Goal: Task Accomplishment & Management: Complete application form

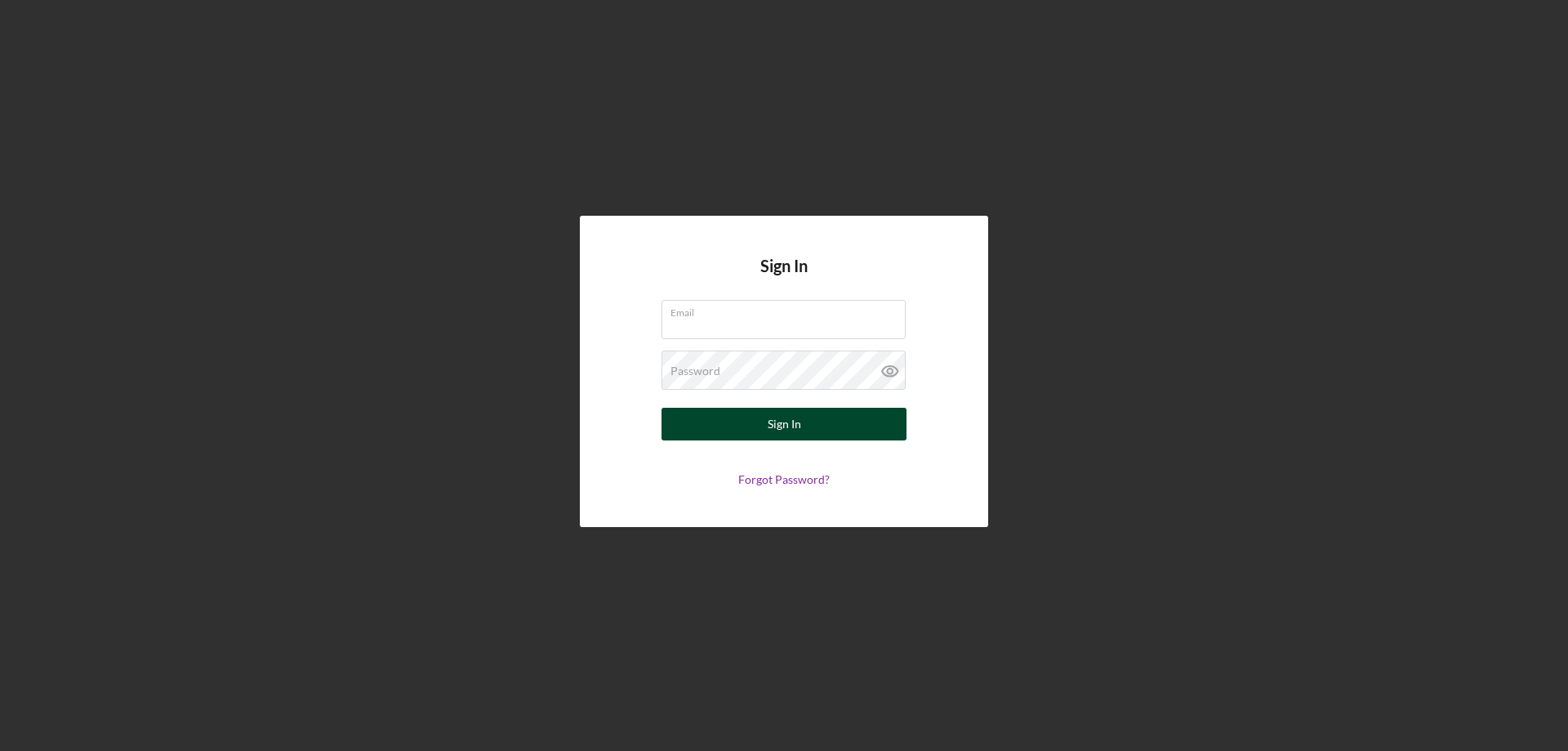
type input "[PERSON_NAME][EMAIL_ADDRESS][DOMAIN_NAME]"
click at [810, 426] on button "Sign In" at bounding box center [784, 423] width 245 height 33
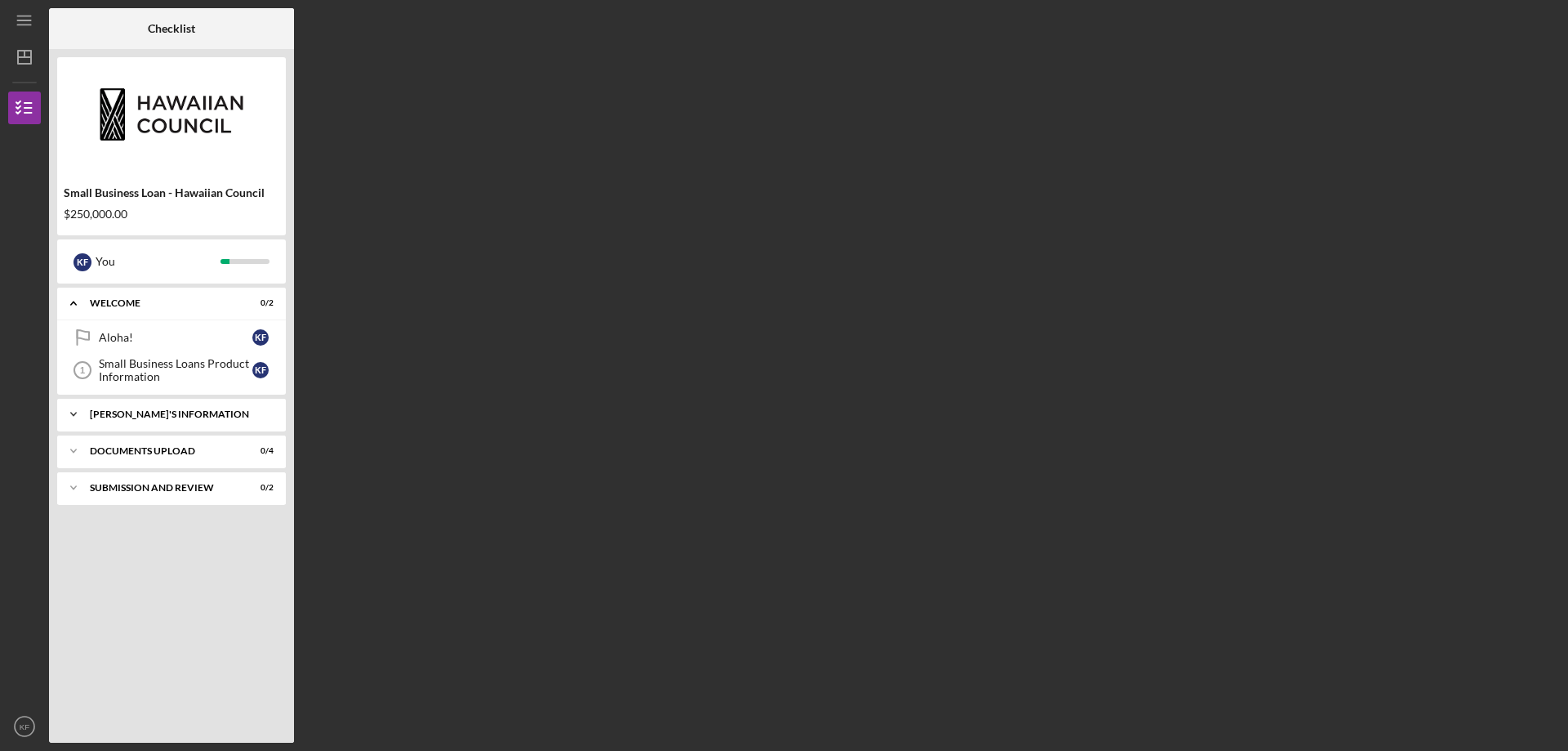
click at [179, 415] on div "[PERSON_NAME]'S INFORMATION" at bounding box center [177, 414] width 175 height 10
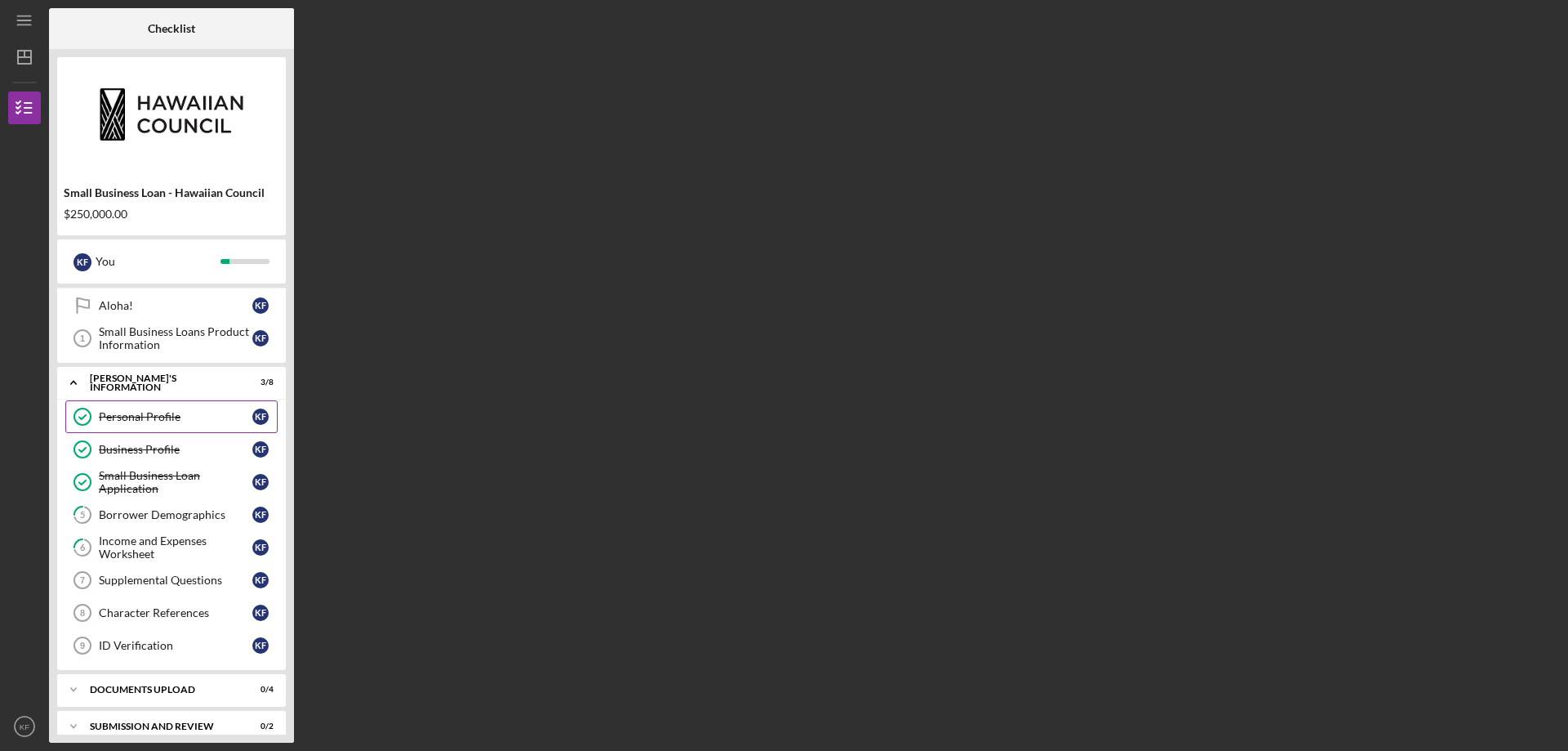
scroll to position [49, 0]
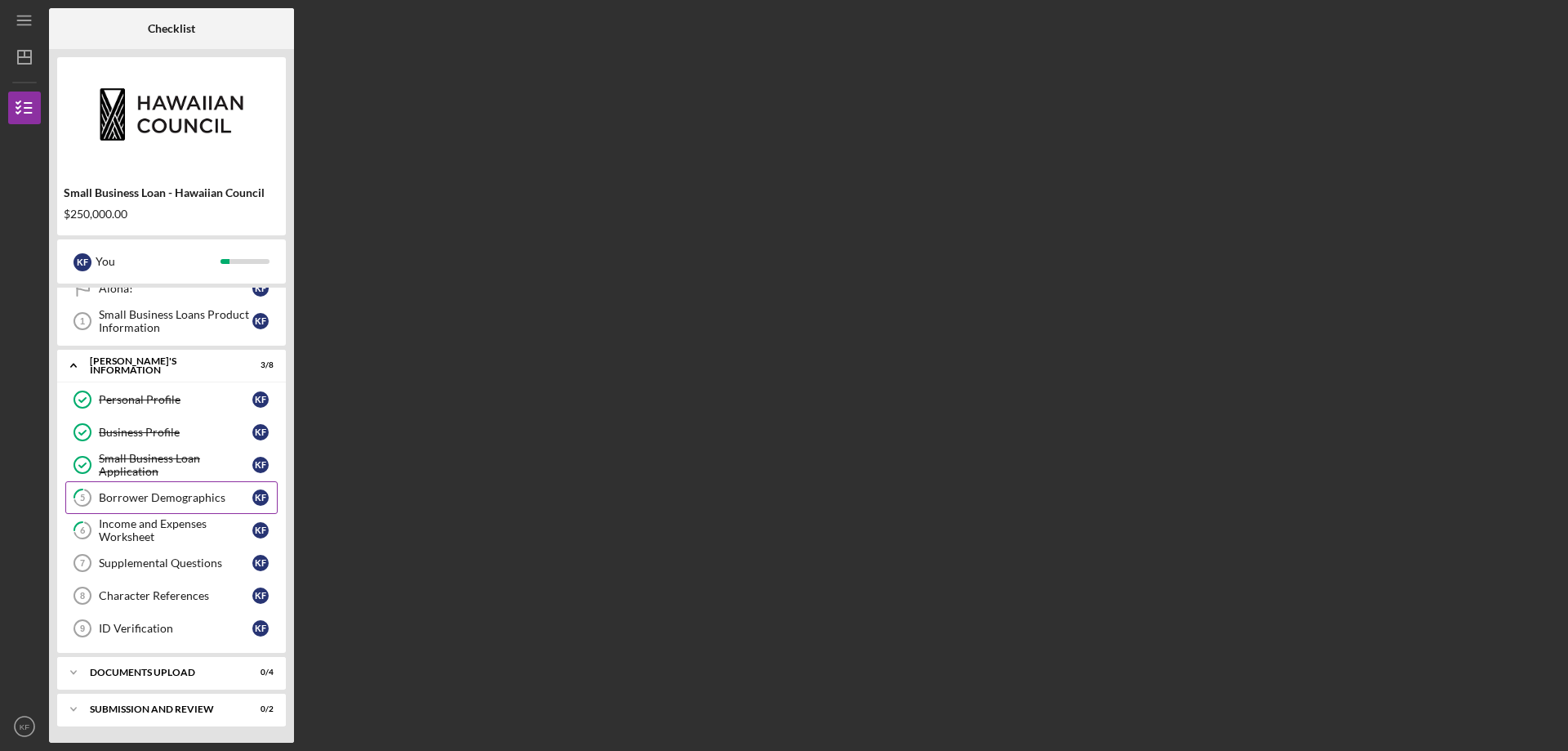
click at [176, 505] on link "5 Borrower Demographics K F" at bounding box center [171, 497] width 212 height 33
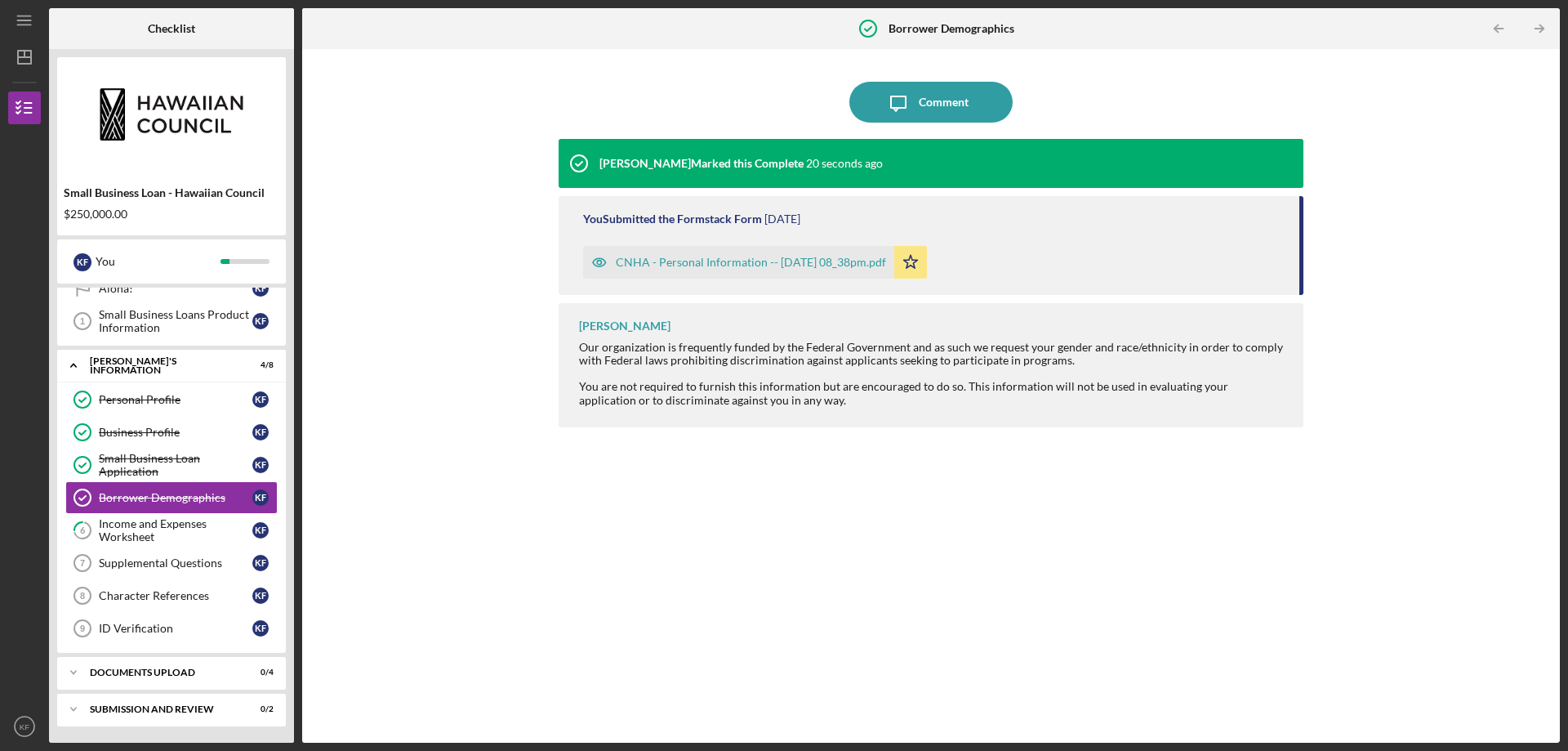
click at [826, 259] on div "CNHA - Personal Information -- [DATE] 08_38pm.pdf" at bounding box center [752, 262] width 271 height 13
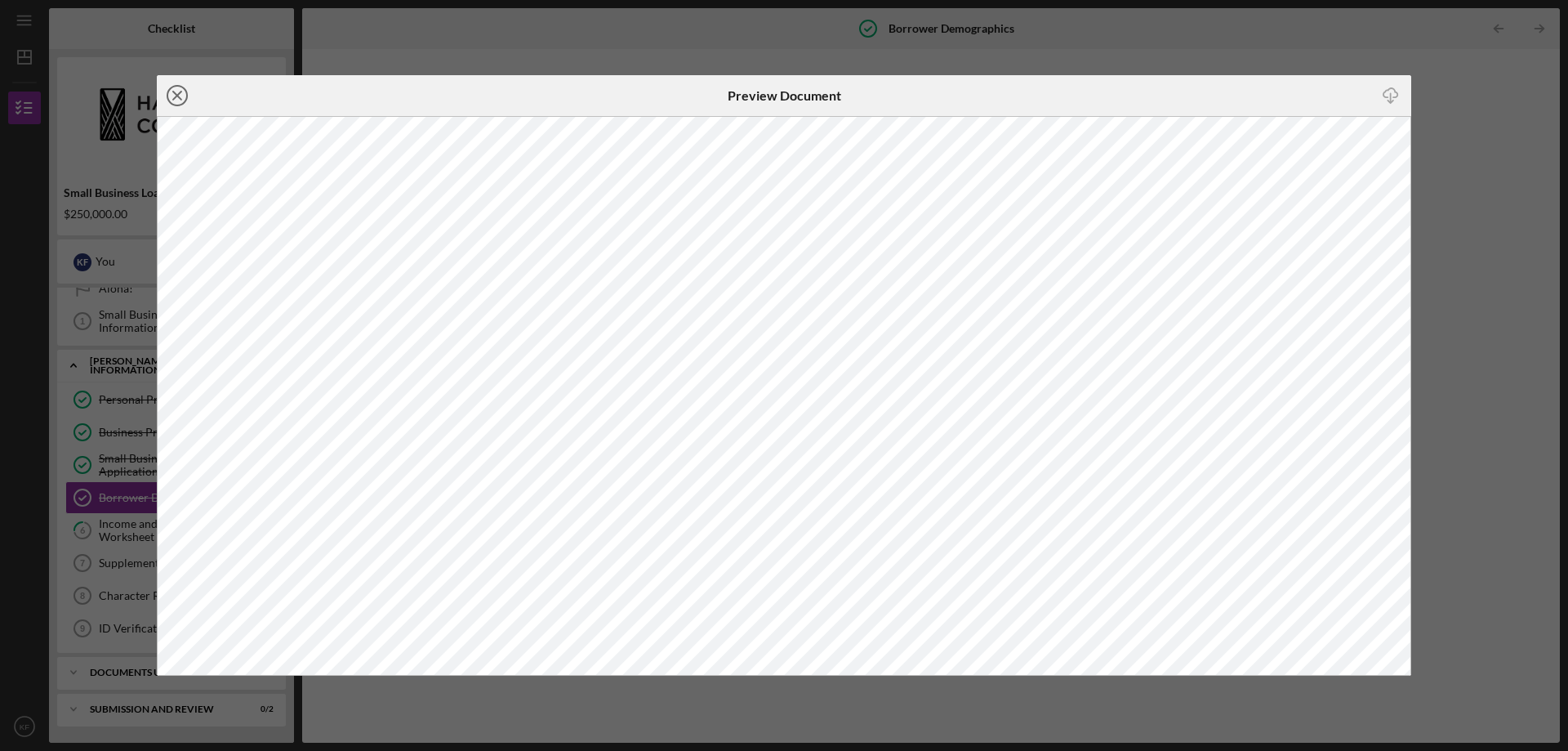
drag, startPoint x: 169, startPoint y: 96, endPoint x: 184, endPoint y: 103, distance: 16.6
click at [170, 96] on icon "Icon/Close" at bounding box center [177, 95] width 41 height 41
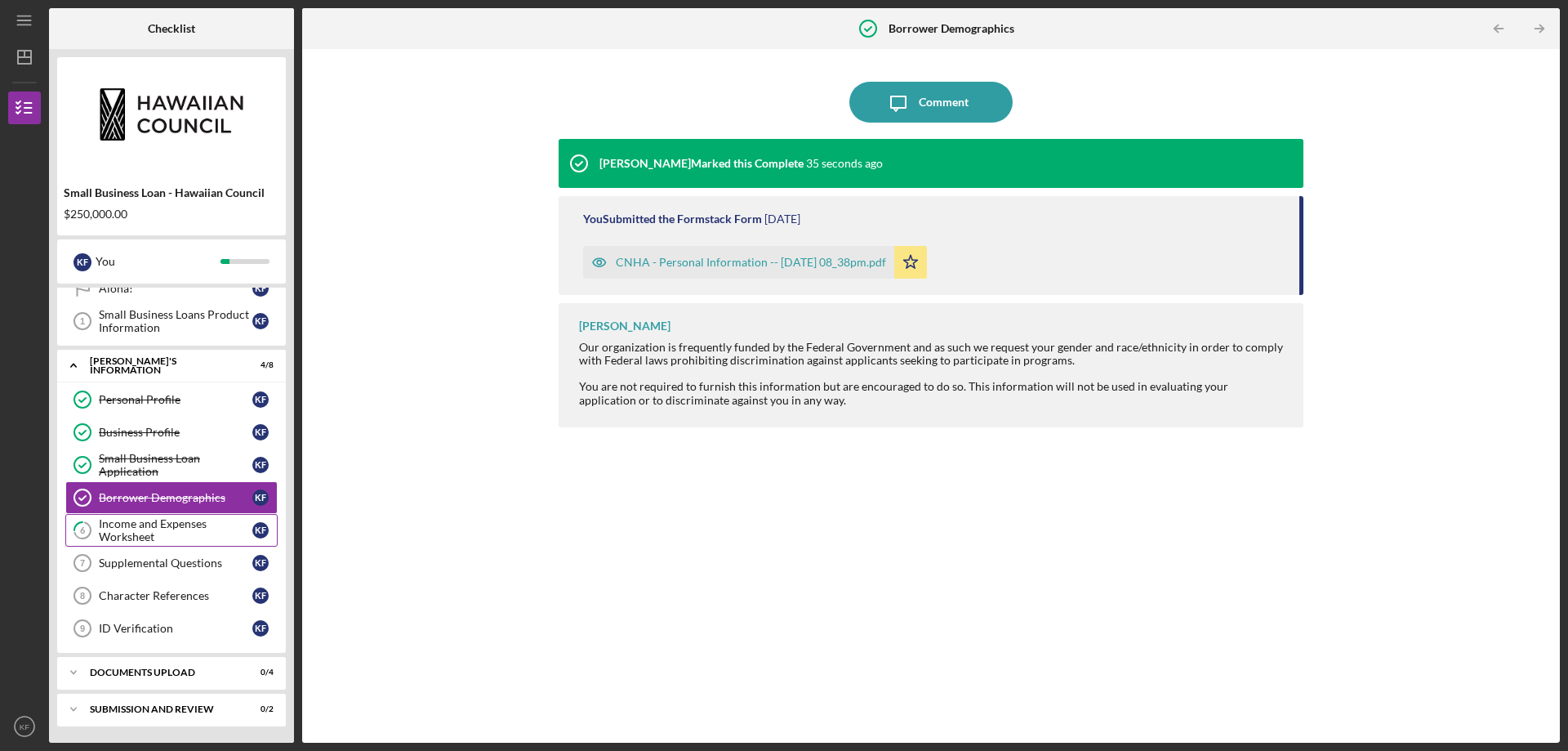
click at [117, 533] on div "Income and Expenses Worksheet" at bounding box center [175, 530] width 153 height 26
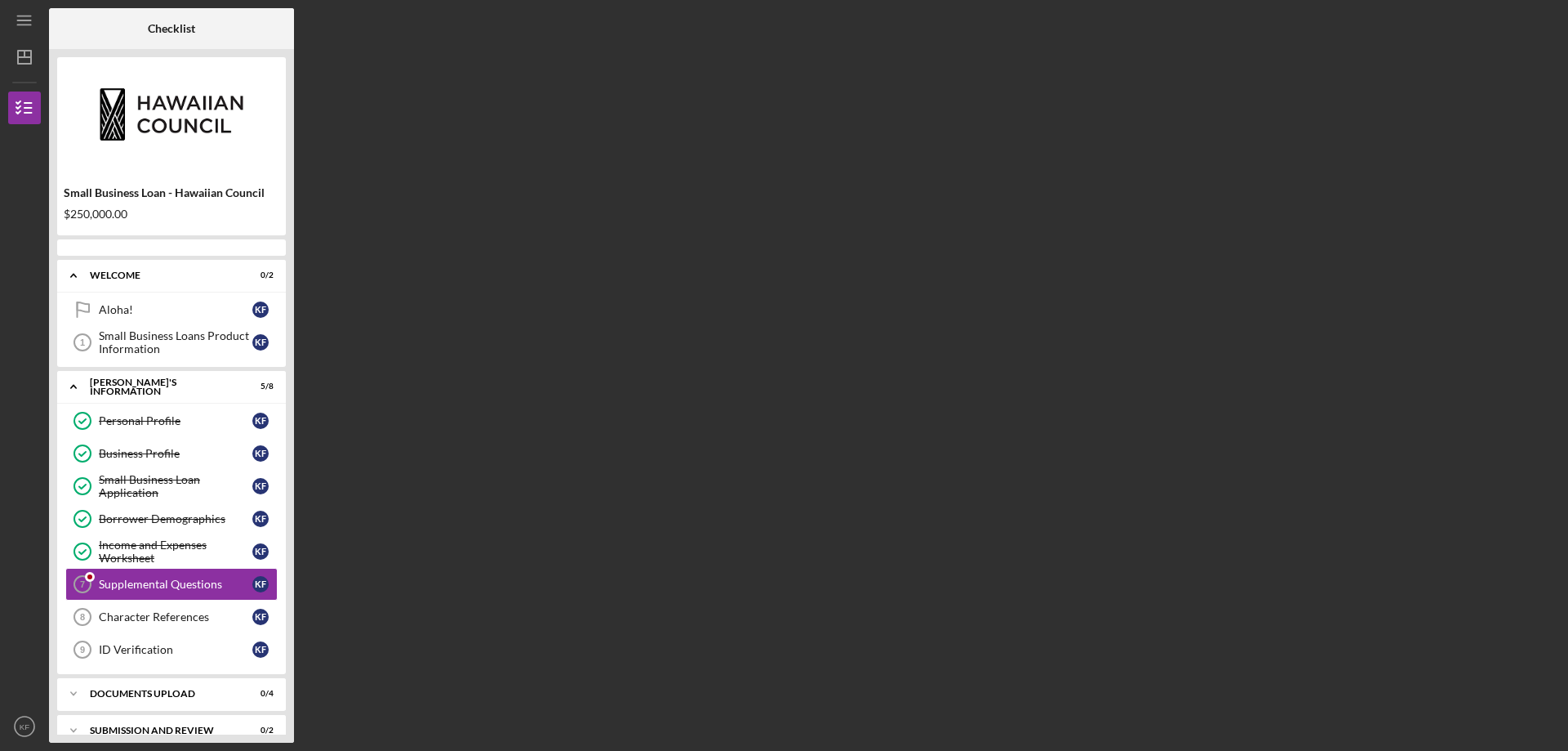
scroll to position [21, 0]
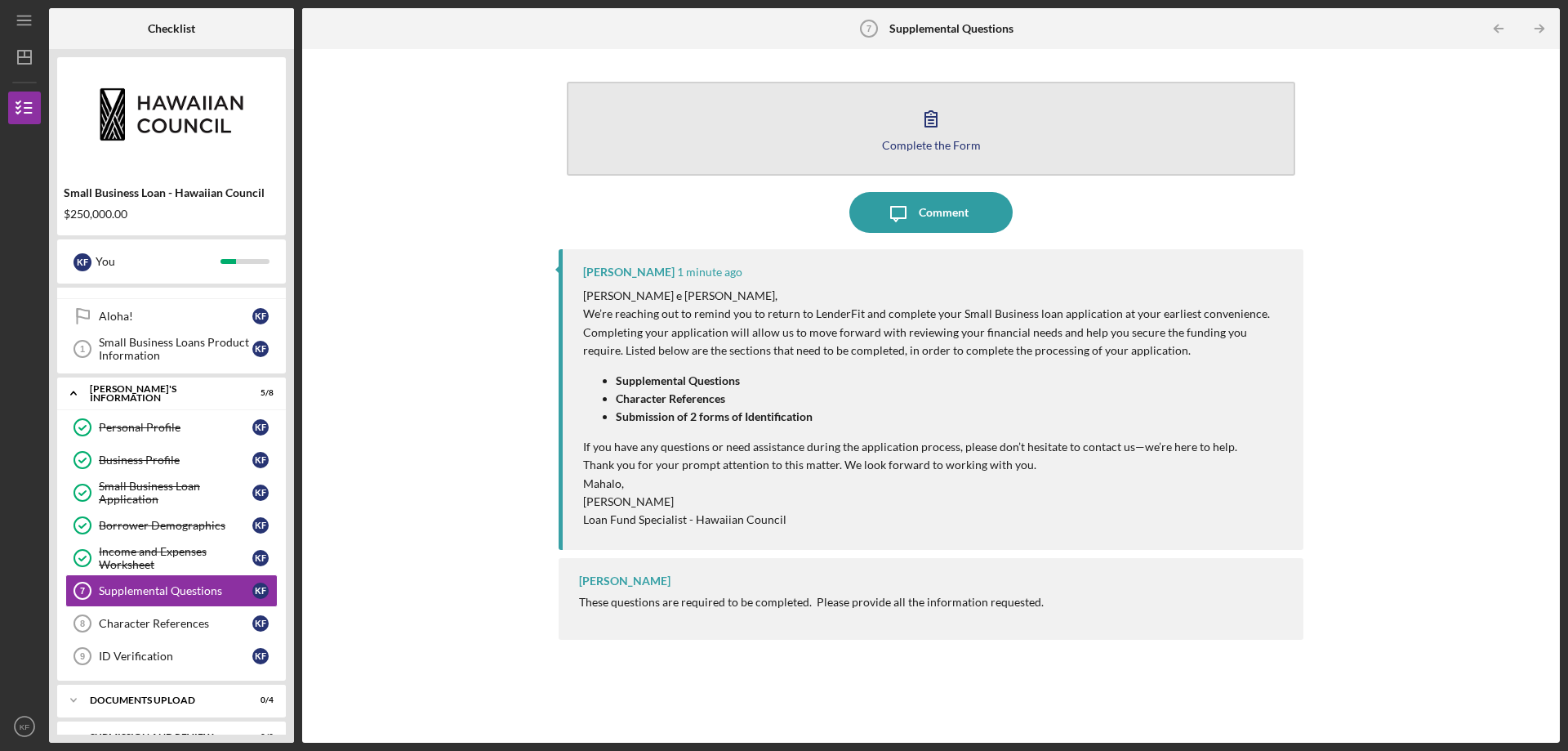
click at [932, 134] on icon "button" at bounding box center [931, 118] width 41 height 41
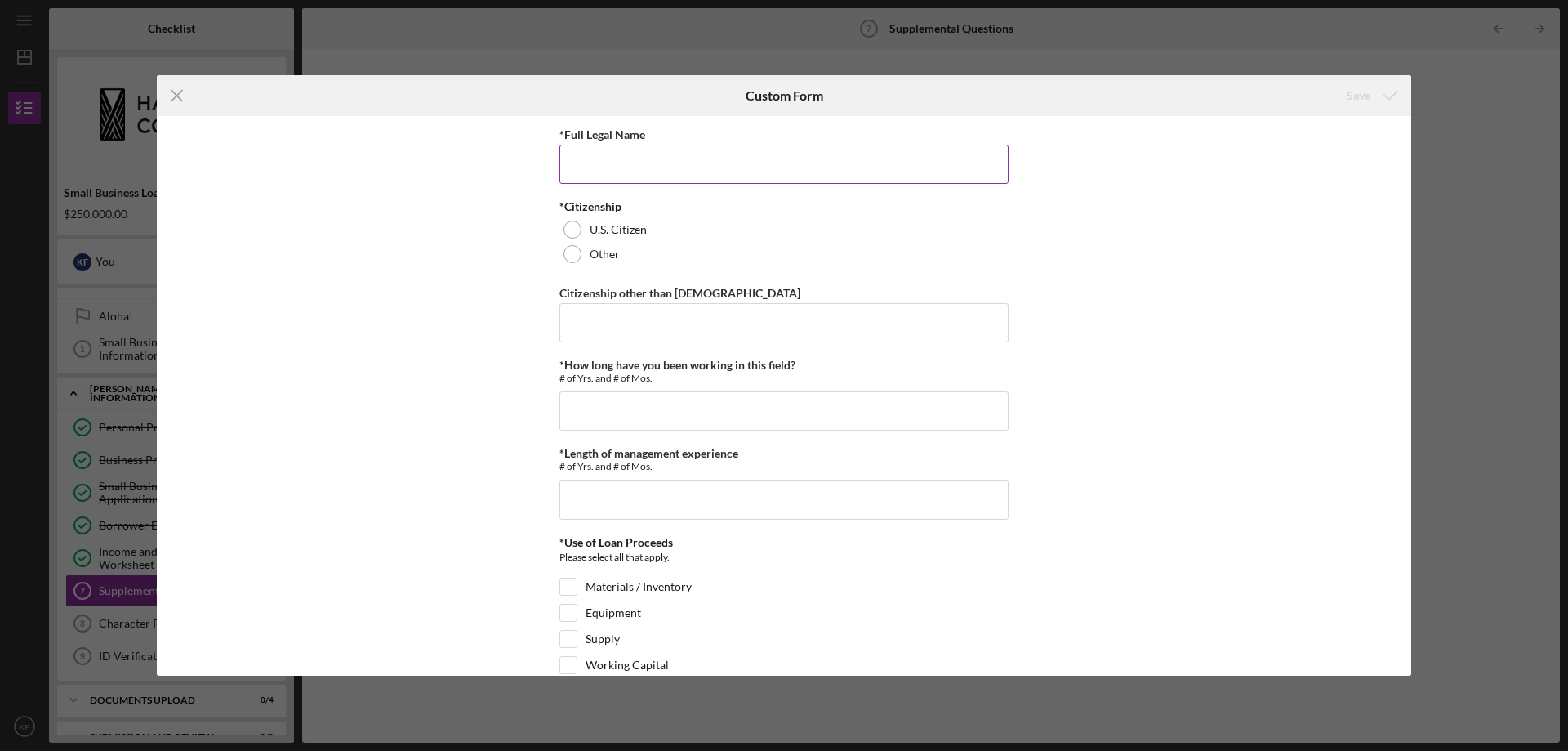
click at [667, 161] on input "*Full Legal Name" at bounding box center [784, 163] width 449 height 39
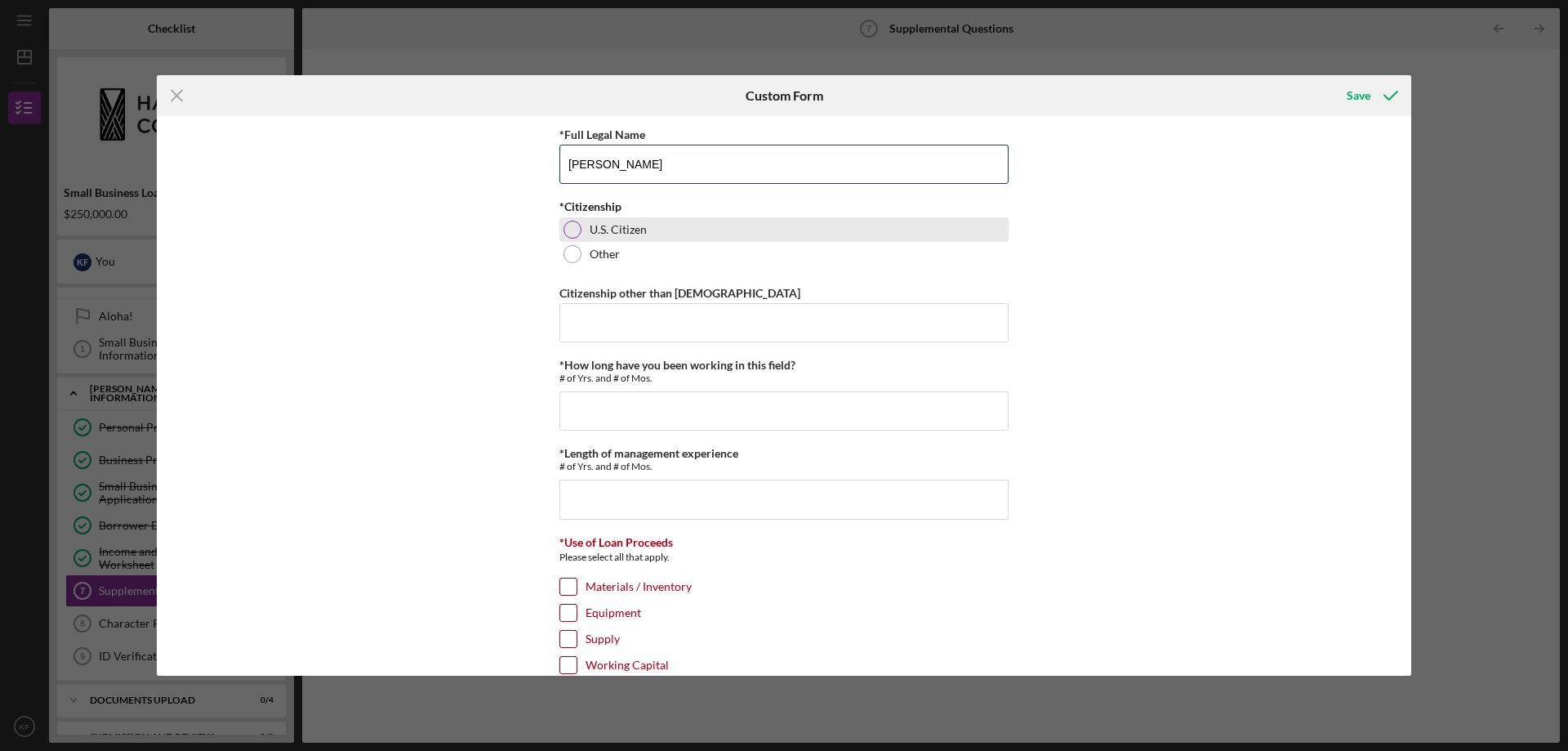
type input "[PERSON_NAME]"
click at [576, 231] on div at bounding box center [572, 230] width 18 height 18
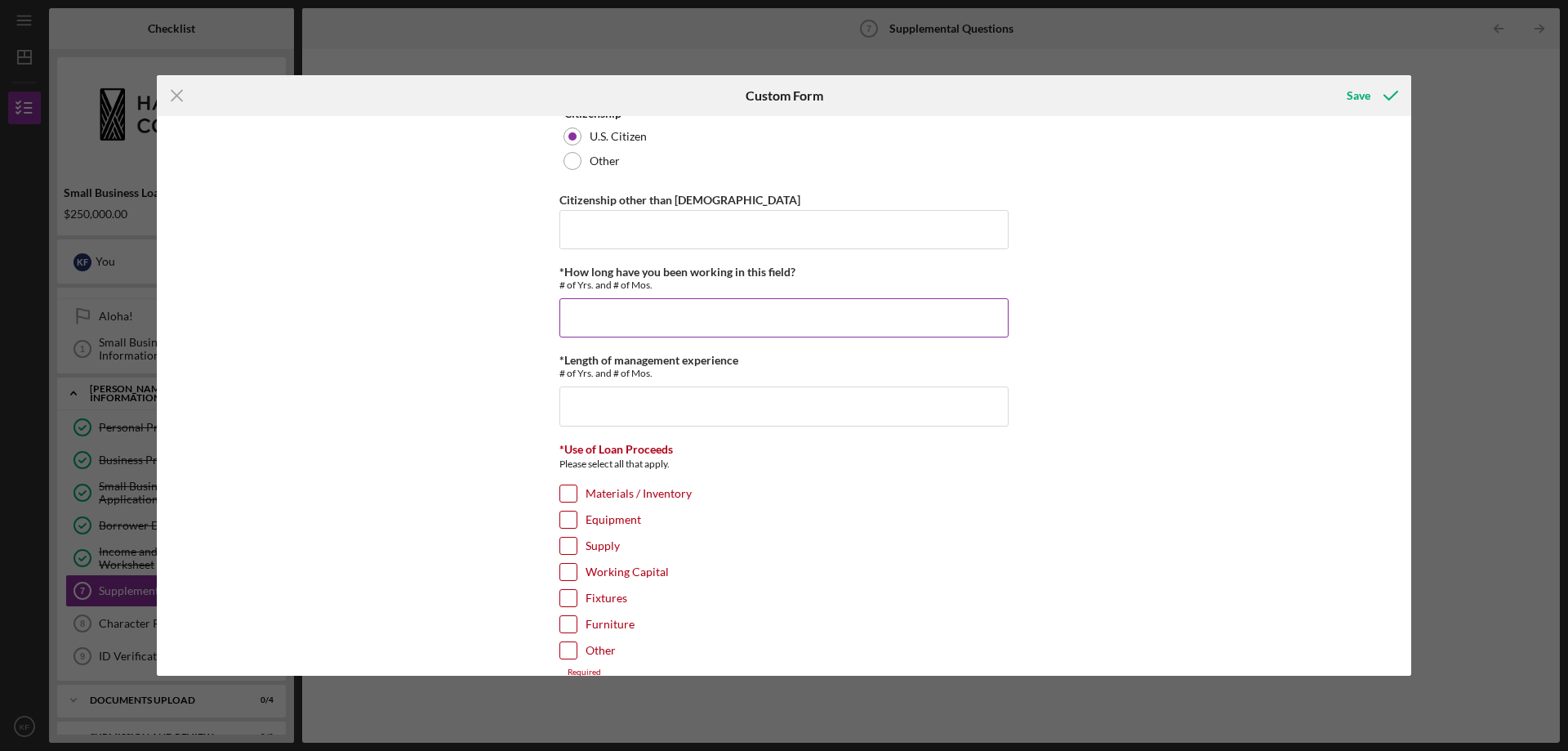
scroll to position [163, 0]
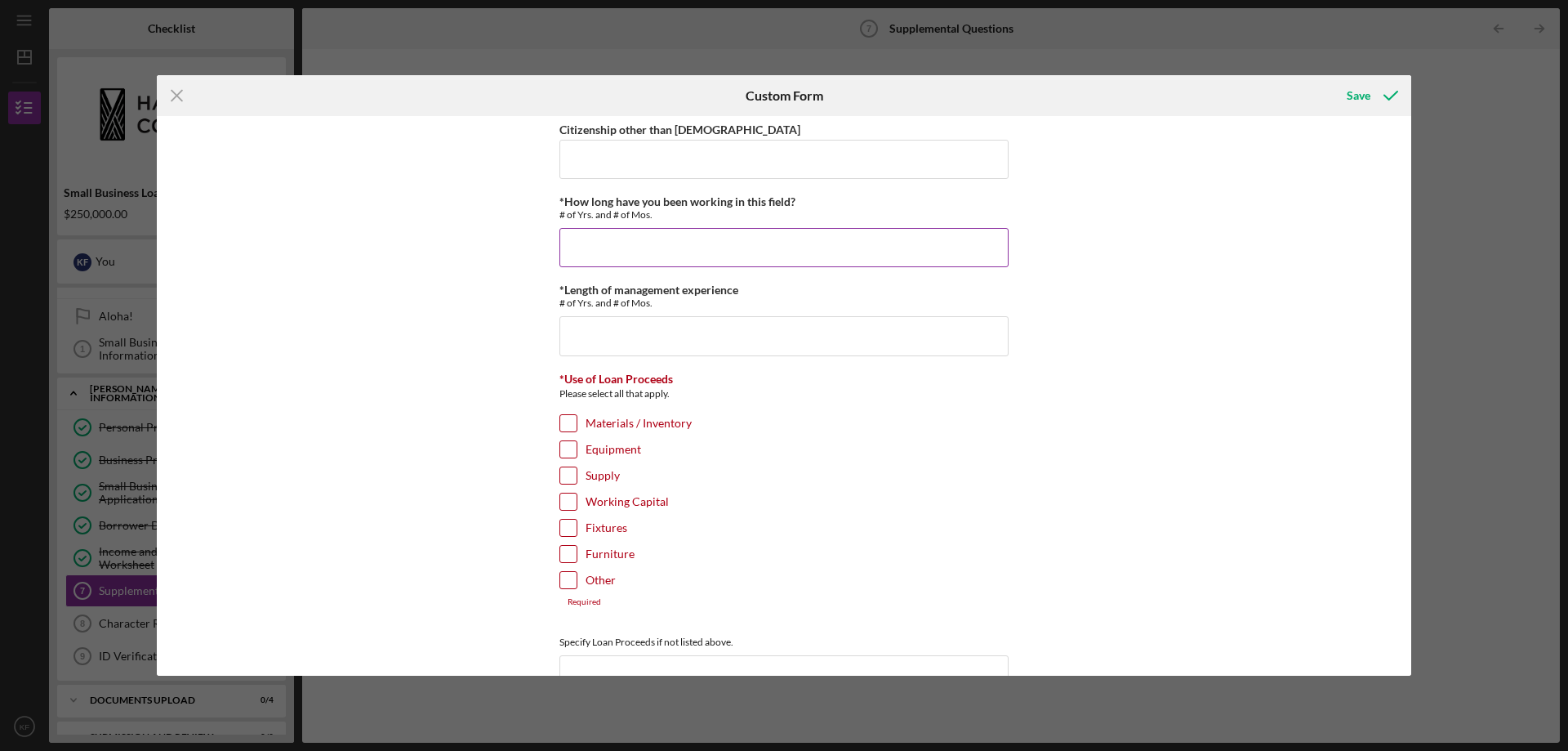
click at [765, 248] on input "*How long have you been working in this field?" at bounding box center [784, 247] width 449 height 39
type input "4 yrs."
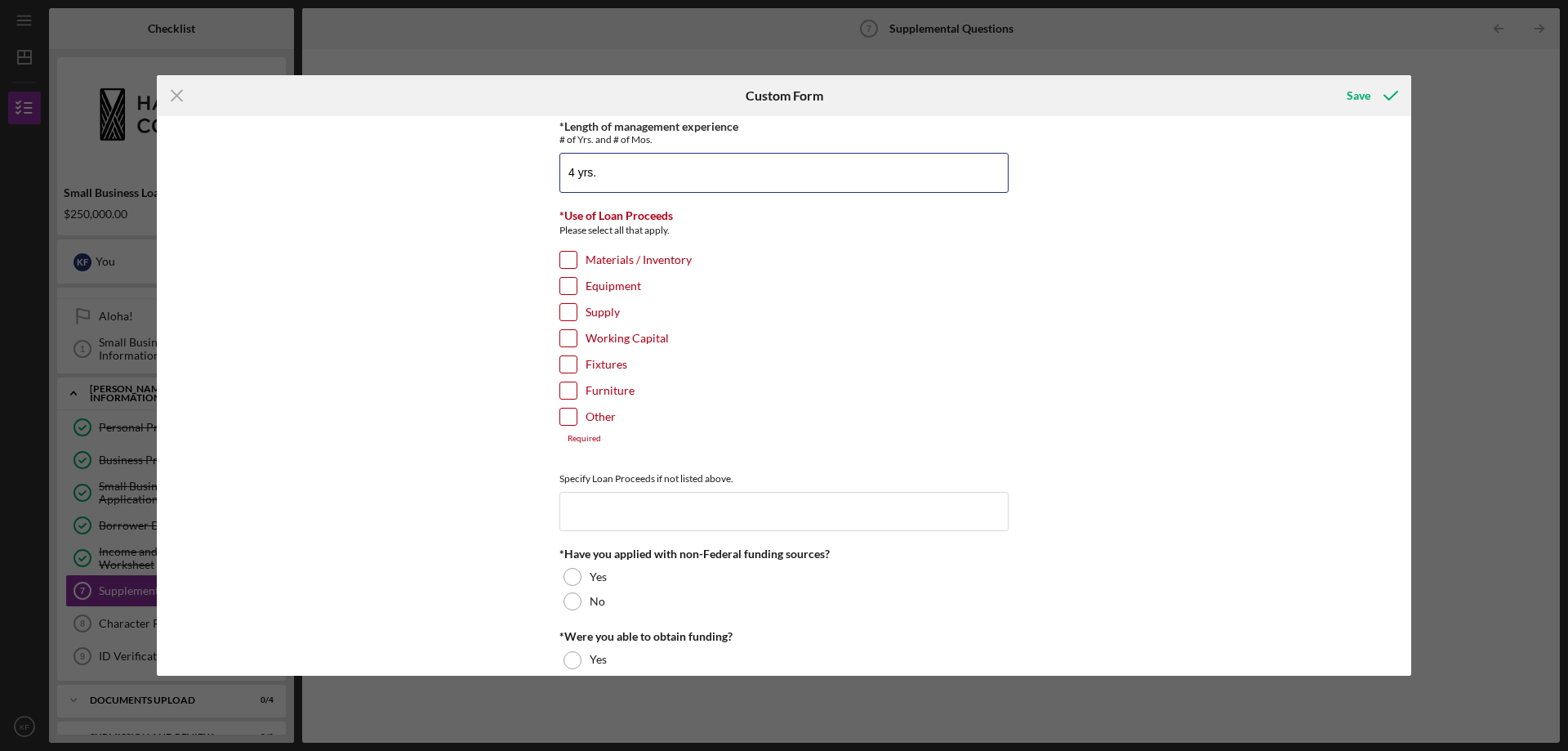
type input "4 yrs."
click at [571, 260] on input "Materials / Inventory" at bounding box center [568, 260] width 16 height 16
checkbox input "true"
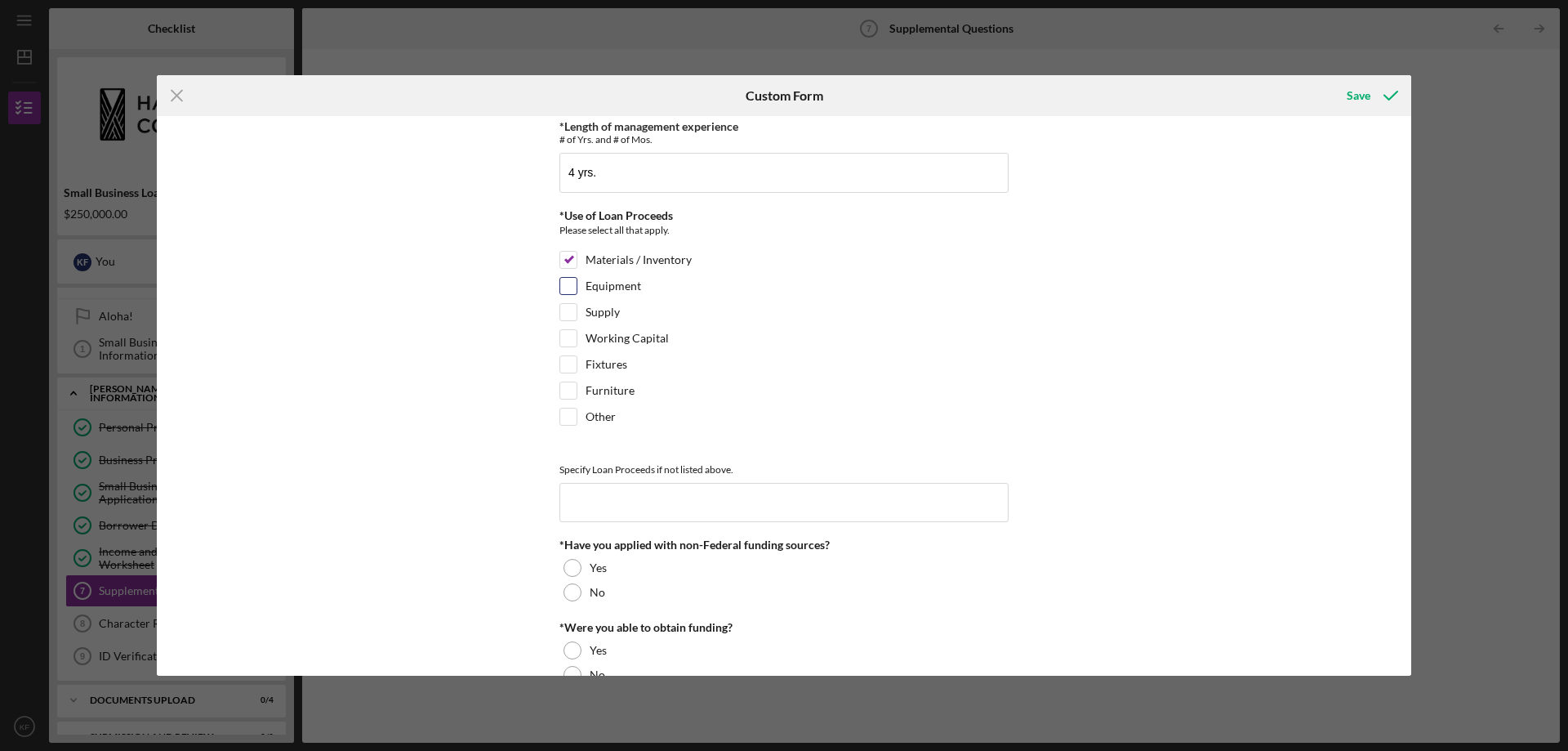
click at [568, 290] on input "Equipment" at bounding box center [568, 286] width 16 height 16
checkbox input "true"
click at [566, 311] on input "Supply" at bounding box center [568, 312] width 16 height 16
checkbox input "true"
click at [573, 414] on input "Other" at bounding box center [568, 416] width 16 height 16
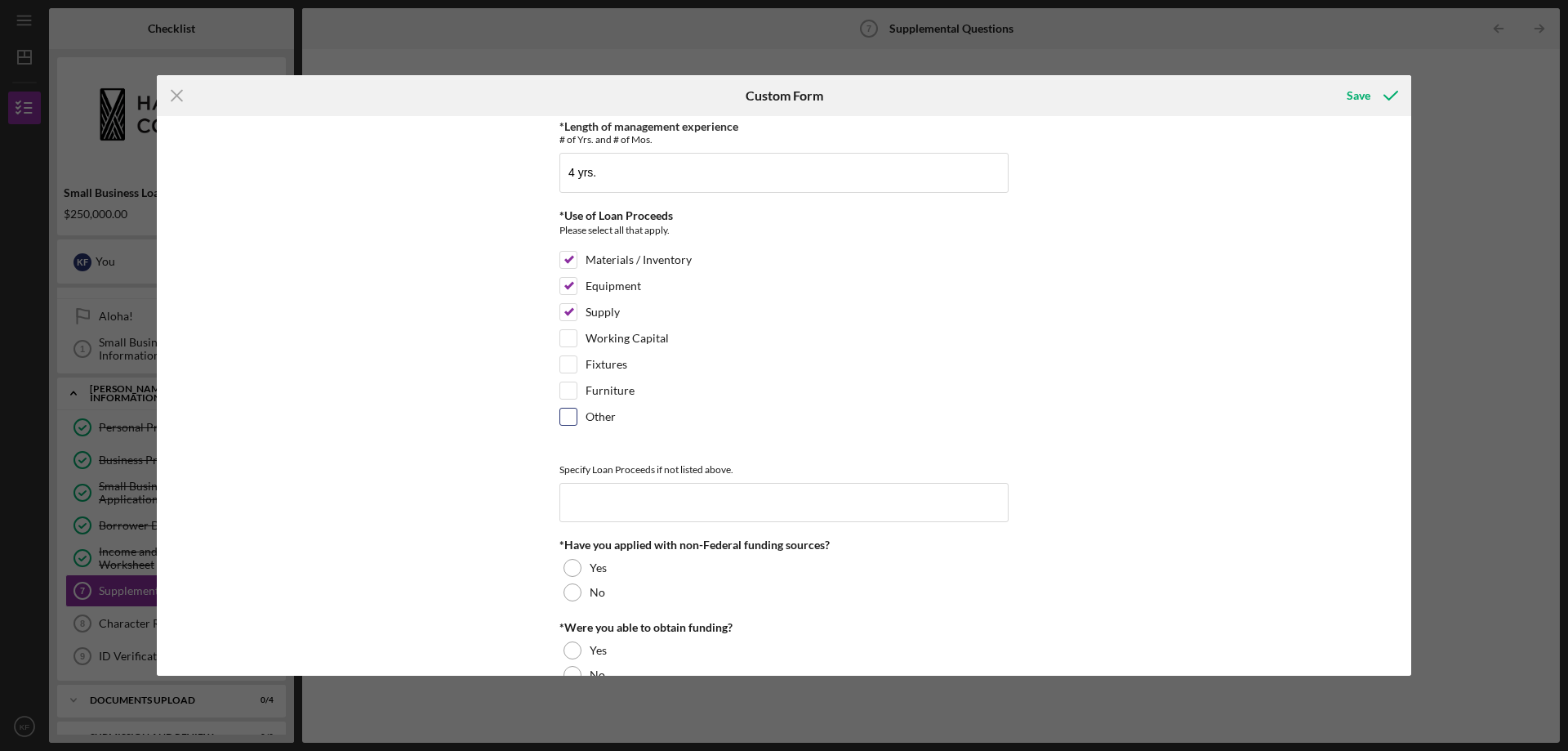
checkbox input "true"
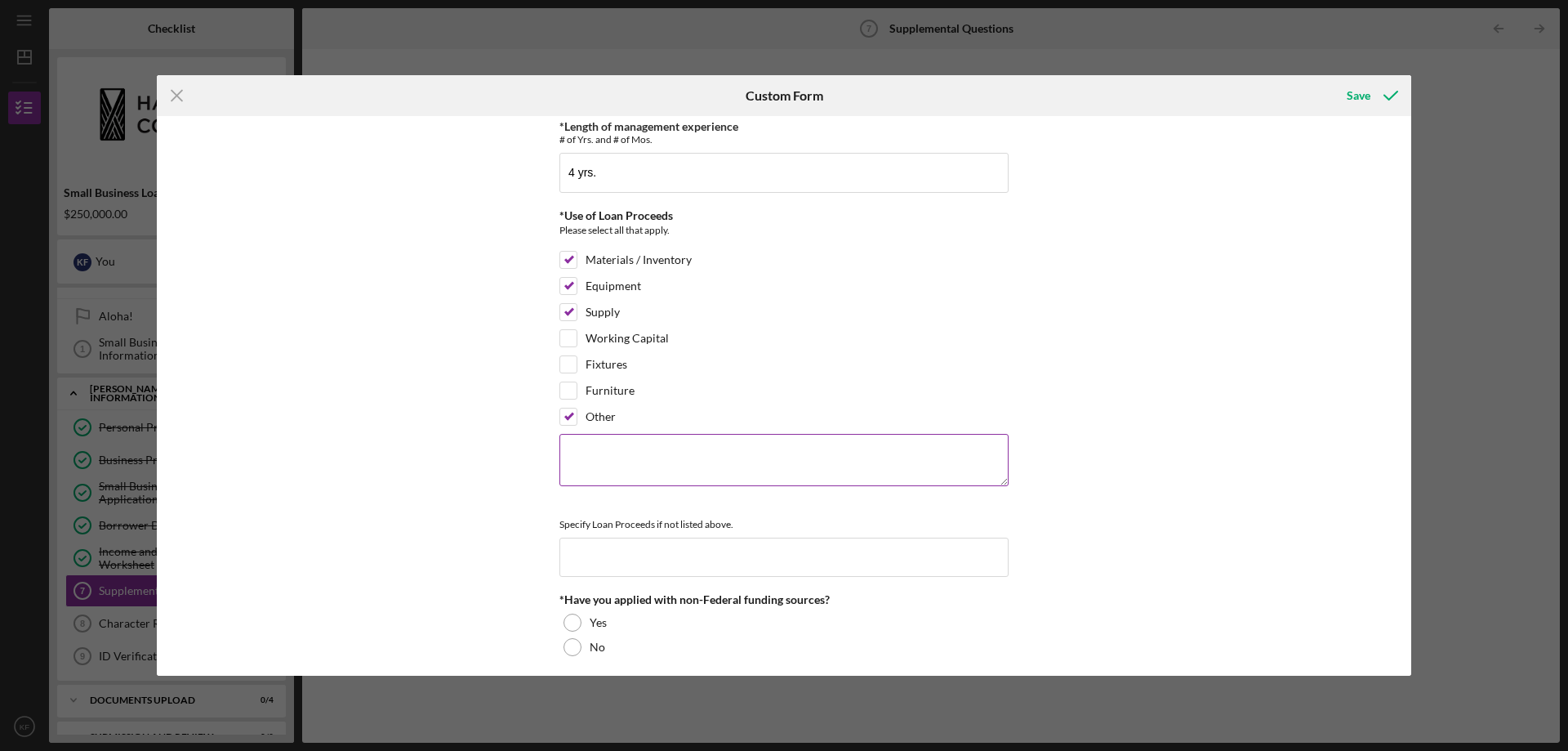
click at [712, 452] on textarea at bounding box center [784, 460] width 449 height 53
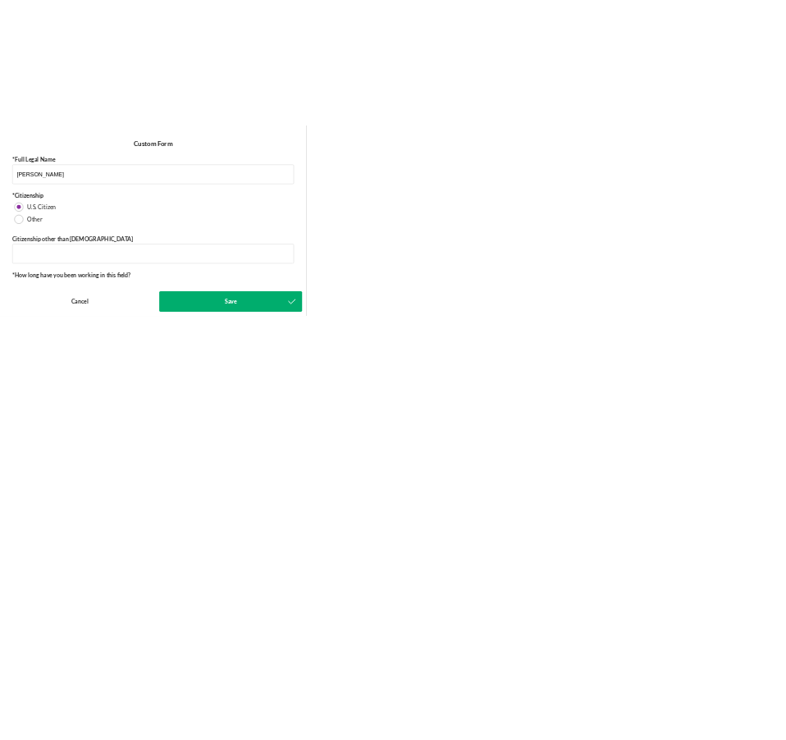
scroll to position [0, 0]
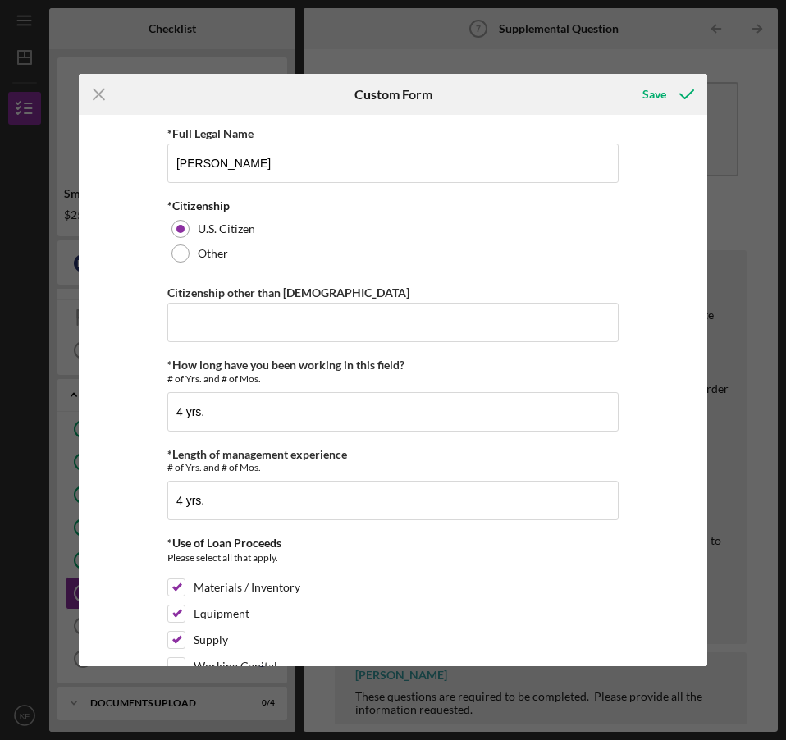
type textarea "Operations"
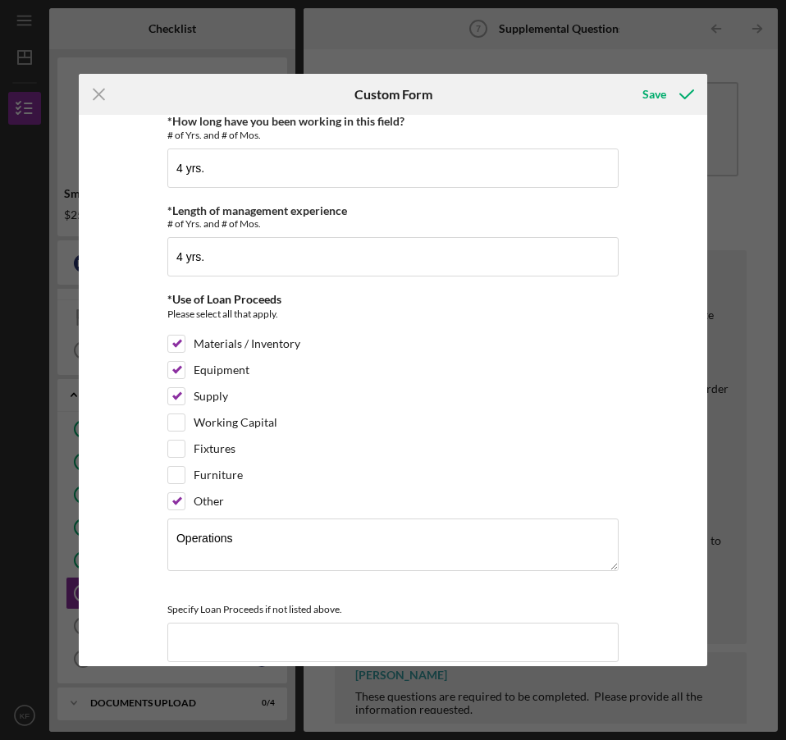
scroll to position [328, 0]
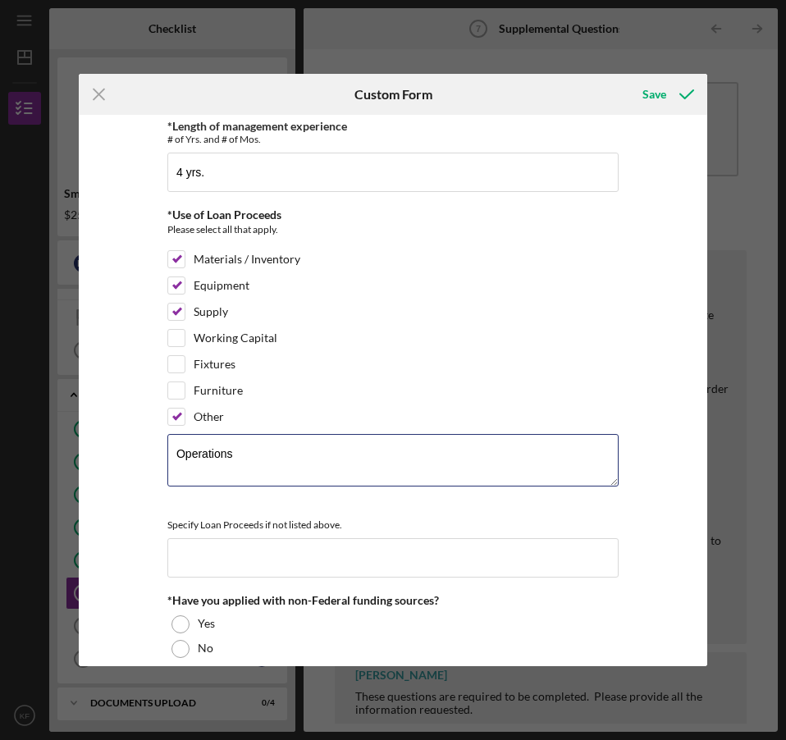
drag, startPoint x: 242, startPoint y: 453, endPoint x: 40, endPoint y: 468, distance: 202.4
click at [40, 468] on div "Icon/Menu Close Custom Form Save *Full Legal Name Kimberly Fanene *Citizenship …" at bounding box center [393, 370] width 786 height 740
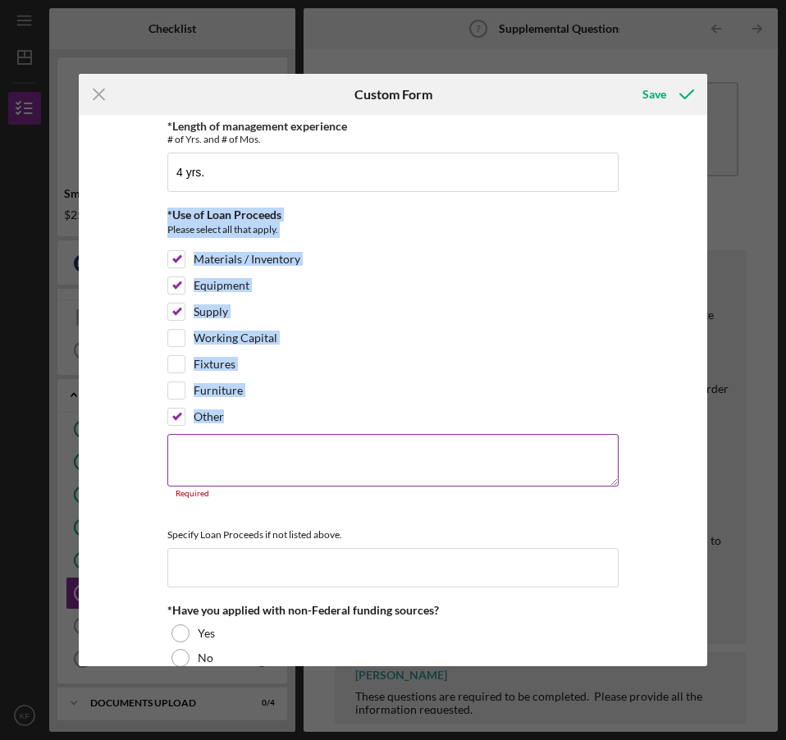
drag, startPoint x: 158, startPoint y: 210, endPoint x: 438, endPoint y: 482, distance: 389.9
click at [438, 482] on div "*Full Legal Name Kimberly Fanene *Citizenship U.S. Citizen Other Citizenship ot…" at bounding box center [393, 390] width 629 height 551
copy div "*Use of Loan Proceeds Please select all that apply. Materials / Inventory Equip…"
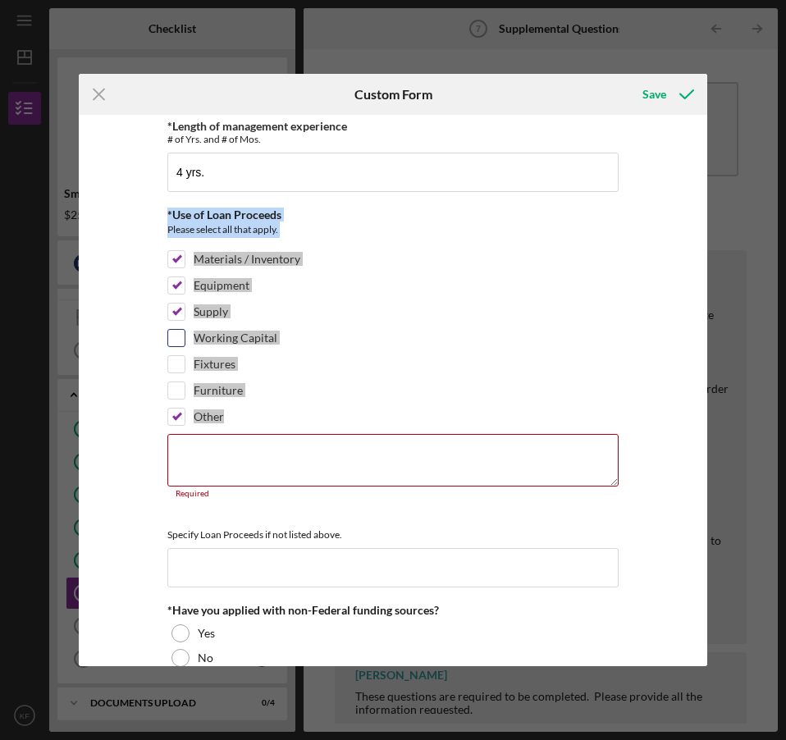
click at [168, 341] on input "Working Capital" at bounding box center [176, 338] width 16 height 16
checkbox input "true"
click at [173, 368] on input "Fixtures" at bounding box center [176, 364] width 16 height 16
checkbox input "true"
click at [175, 389] on input "Furniture" at bounding box center [176, 390] width 16 height 16
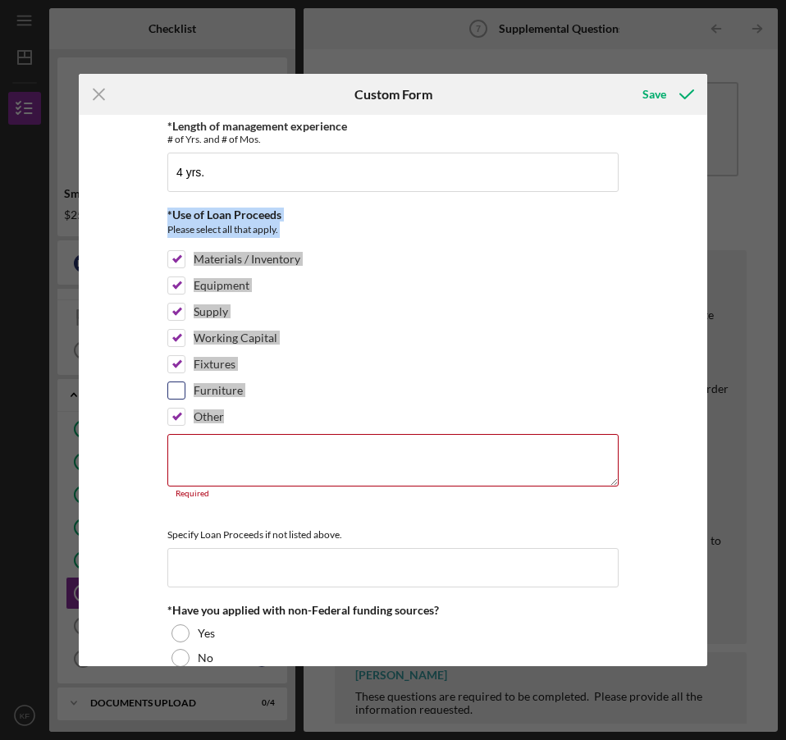
checkbox input "true"
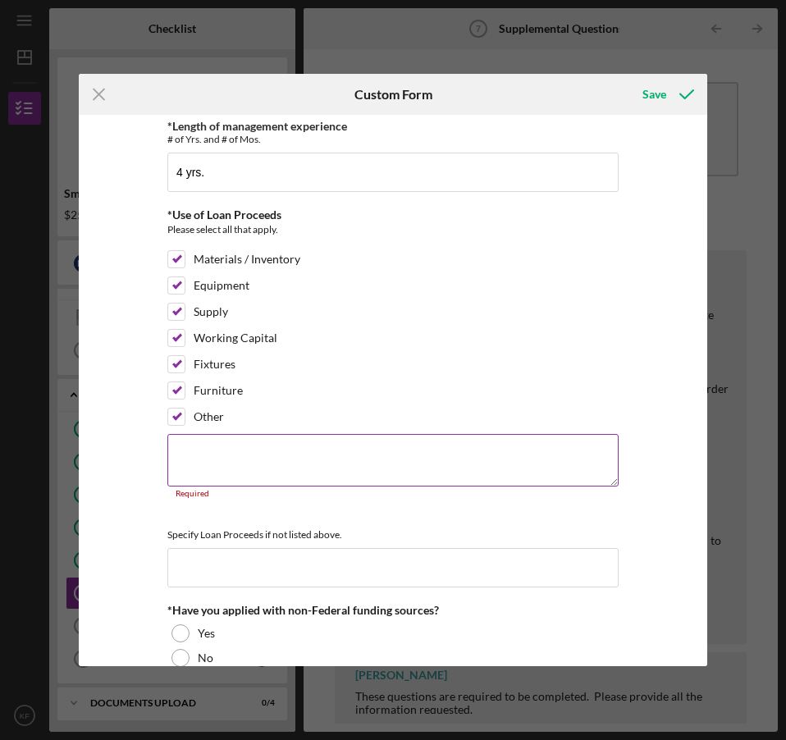
click at [207, 453] on textarea at bounding box center [392, 460] width 451 height 53
paste textarea "For initial farm materials such as seeds, compost, irrigation systems, and soil…"
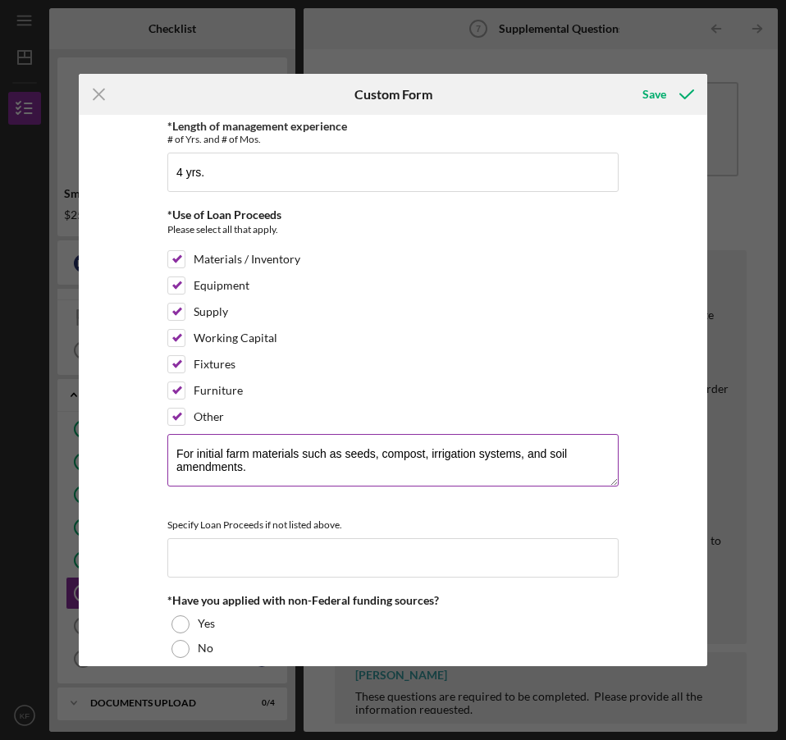
click at [344, 475] on textarea "For initial farm materials such as seeds, compost, irrigation systems, and soil…" at bounding box center [392, 460] width 451 height 53
paste textarea "To purchase essential farm machinery and tools (tractor, tiller, water pump, so…"
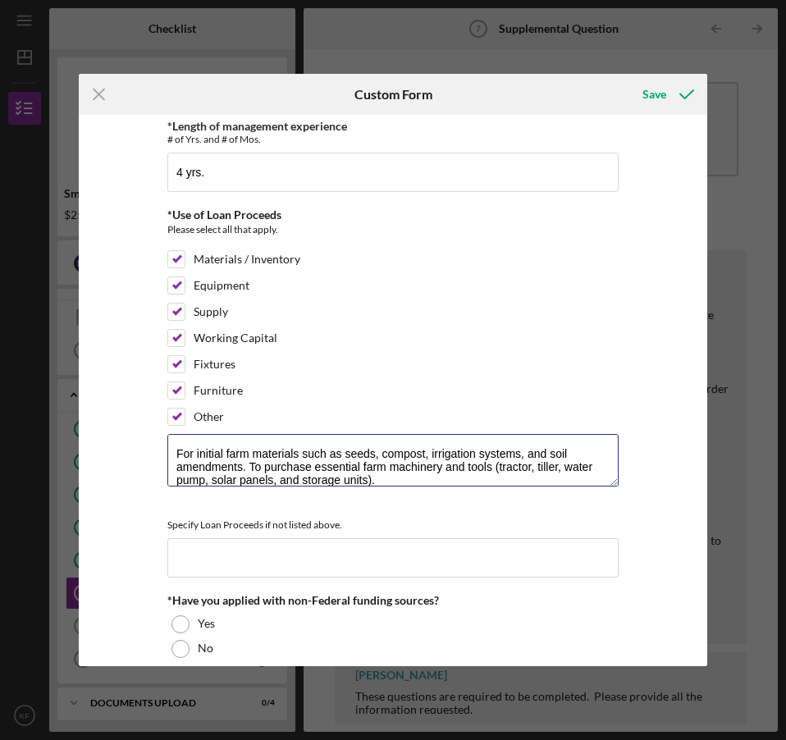
scroll to position [2, 0]
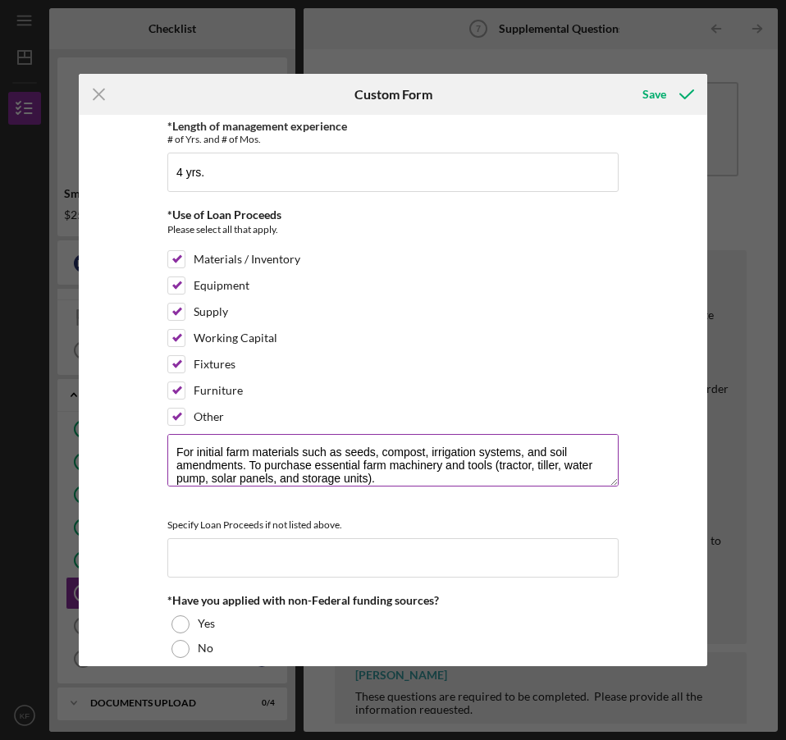
click at [409, 482] on textarea "For initial farm materials such as seeds, compost, irrigation systems, and soil…" at bounding box center [392, 460] width 451 height 53
paste textarea "For ongoing farm and program supplies (fertilizer, cleaning tools, safety gear,…"
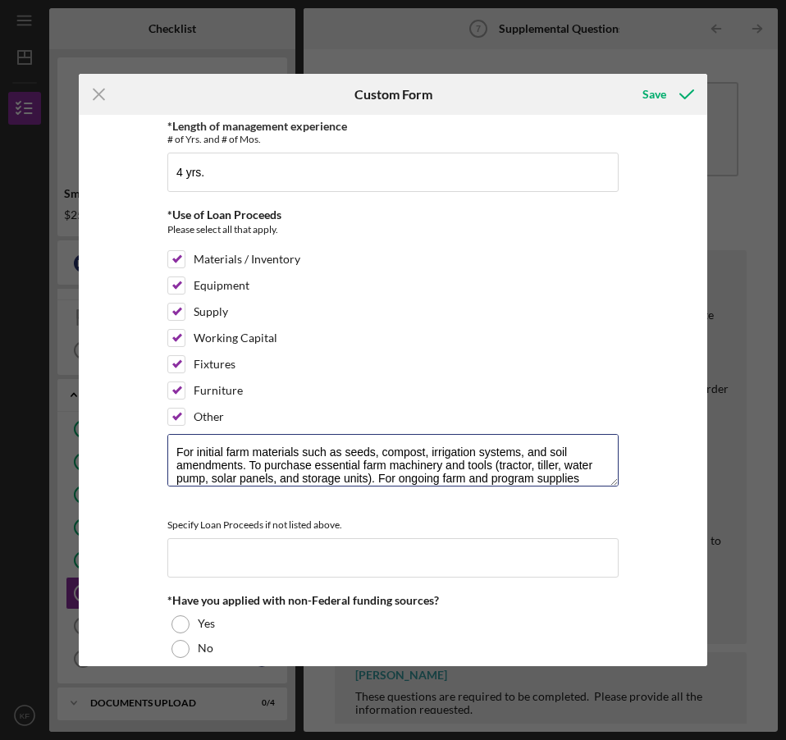
scroll to position [15, 0]
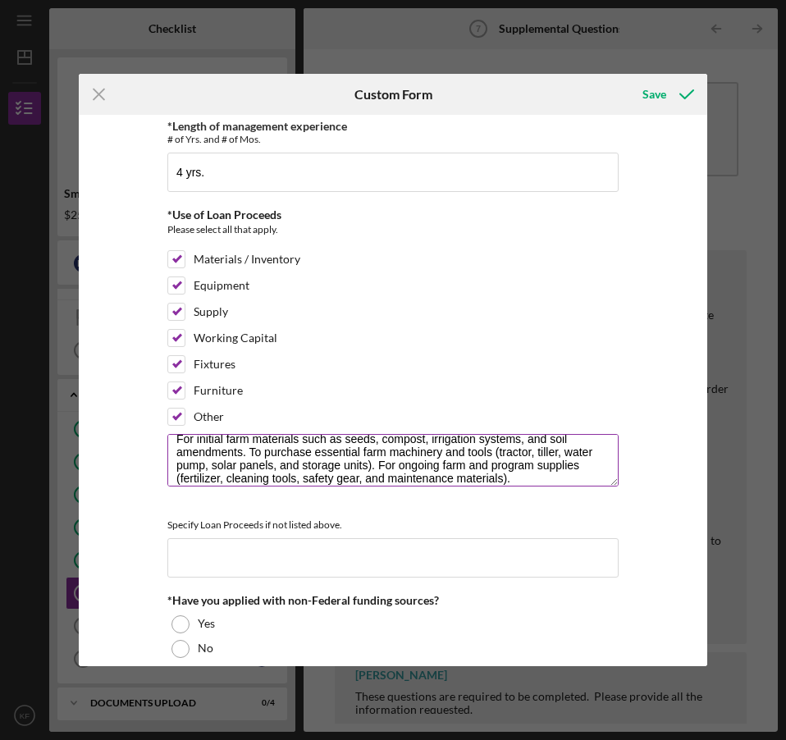
click at [548, 480] on textarea "For initial farm materials such as seeds, compost, irrigation systems, and soil…" at bounding box center [392, 460] width 451 height 53
paste textarea "To cover start-up operating costs, payroll for farm and nonprofit staff, insura…"
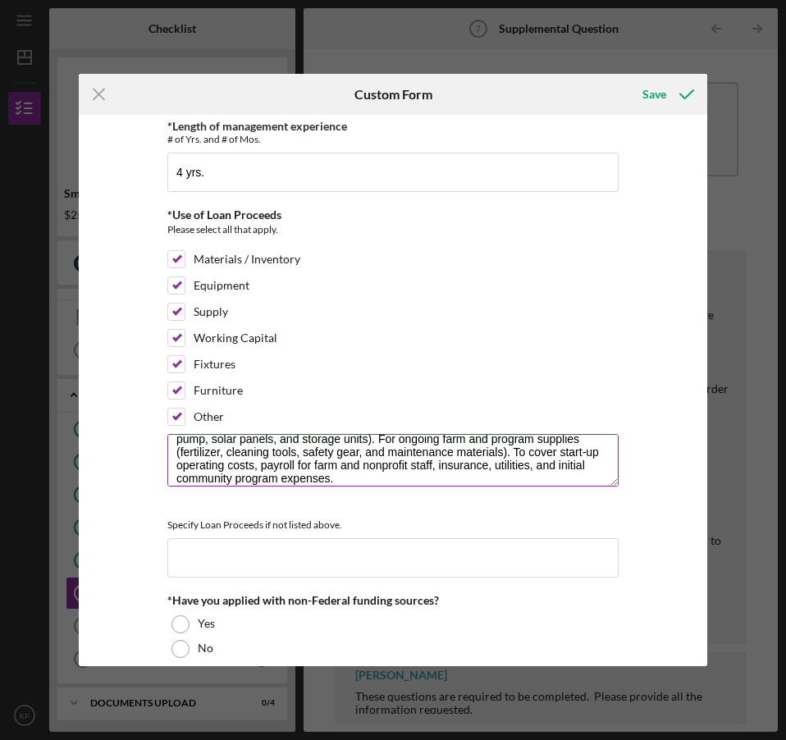
click at [359, 478] on textarea "For initial farm materials such as seeds, compost, irrigation systems, and soil…" at bounding box center [392, 460] width 451 height 53
paste textarea "For installation of fencing, water lines, solar lights, storage sheds, and basi…"
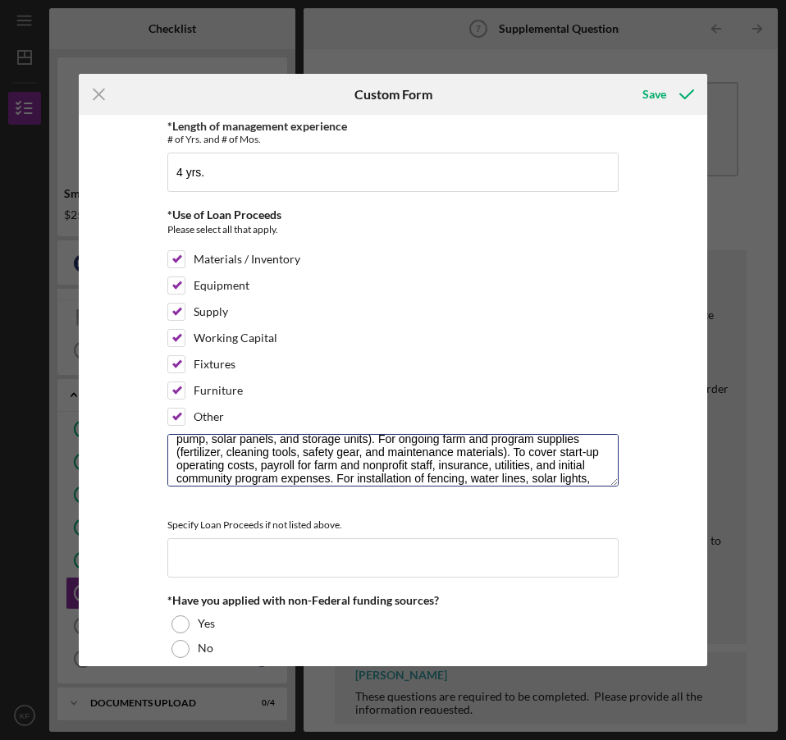
scroll to position [54, 0]
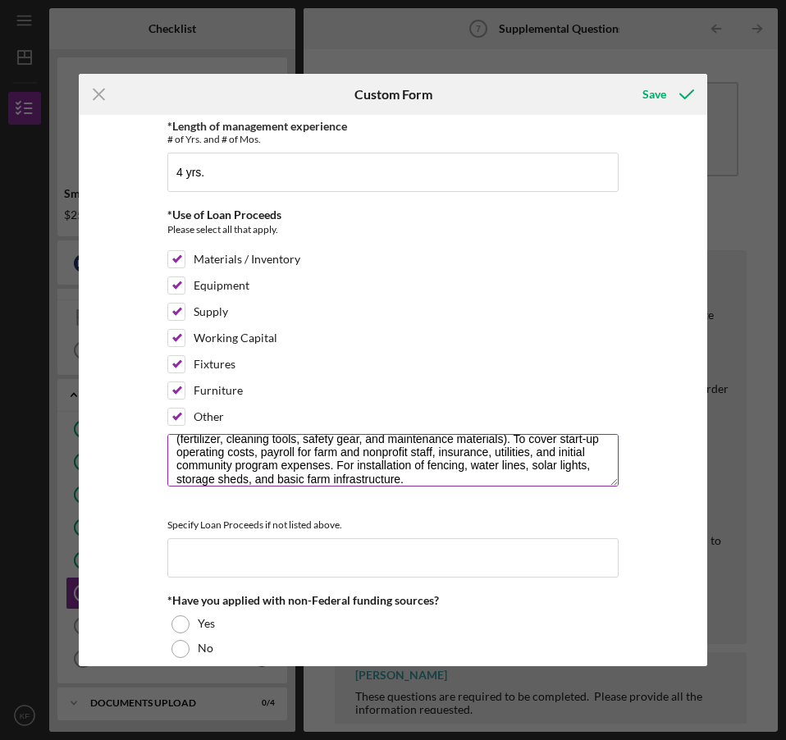
click at [441, 480] on textarea "For initial farm materials such as seeds, compost, irrigation systems, and soil…" at bounding box center [392, 460] width 451 height 53
paste textarea "For office setup at the farm and administrative space (desks, chairs, filing ca…"
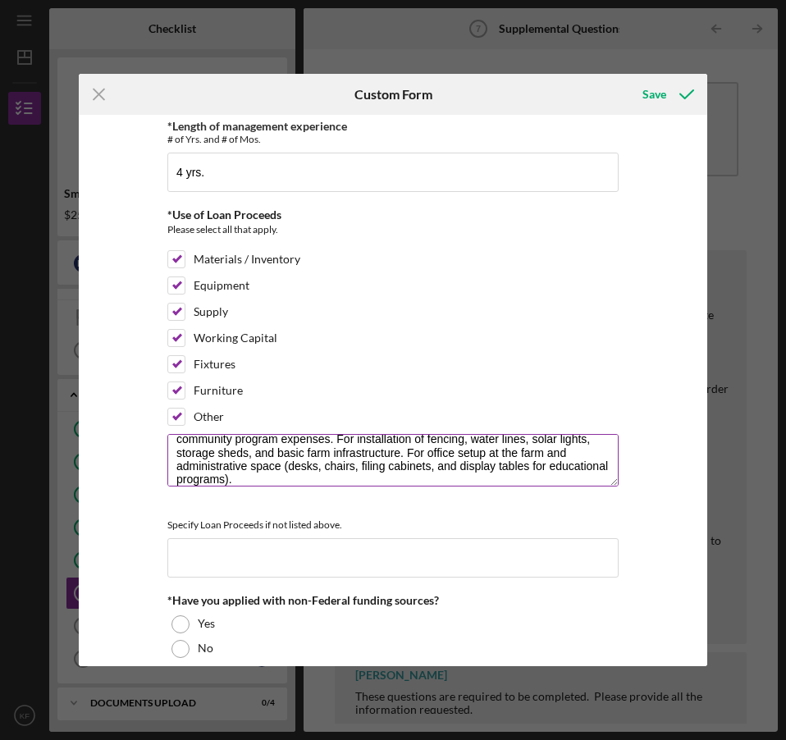
click at [376, 480] on textarea "For initial farm materials such as seeds, compost, irrigation systems, and soil…" at bounding box center [392, 460] width 451 height 53
paste textarea "Land preparation and site improvements for public safety and accessibility; sig…"
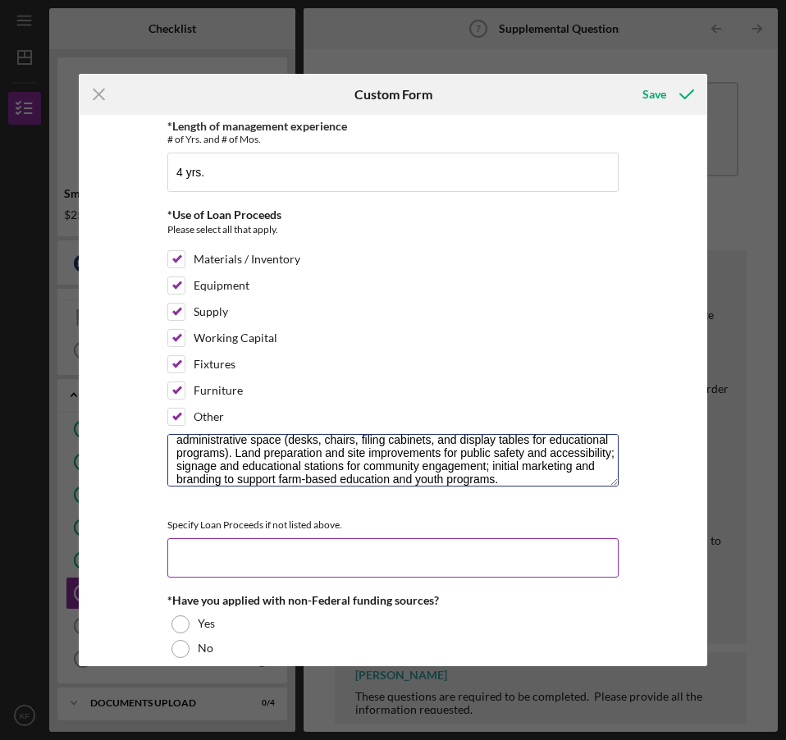
type textarea "For initial farm materials such as seeds, compost, irrigation systems, and soil…"
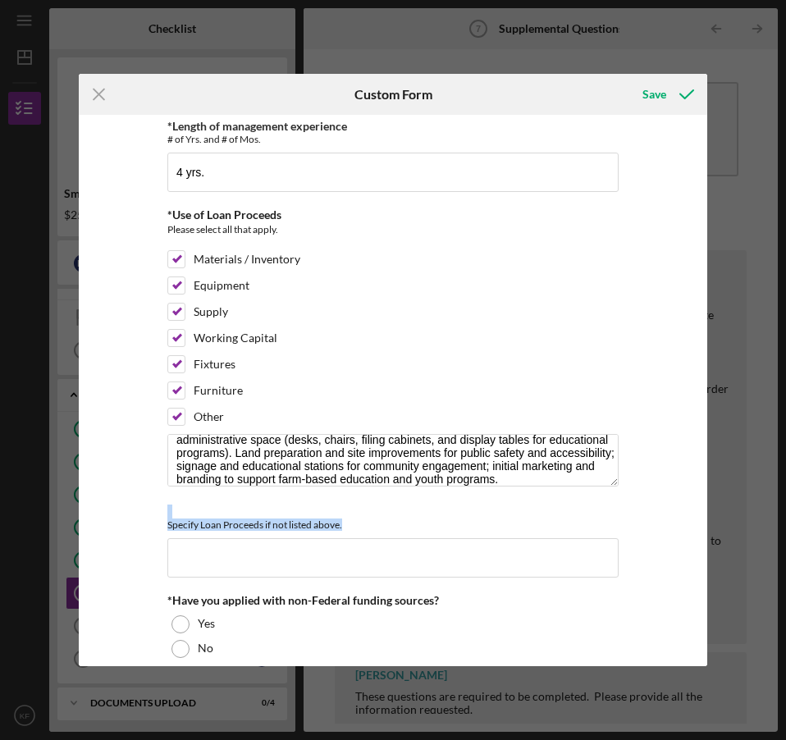
drag, startPoint x: 350, startPoint y: 526, endPoint x: 151, endPoint y: 518, distance: 199.6
click at [151, 518] on div "*Full Legal Name Kimberly Fanene *Citizenship U.S. Citizen Other Citizenship ot…" at bounding box center [393, 390] width 629 height 551
copy div "Specify Loan Proceeds if not listed above."
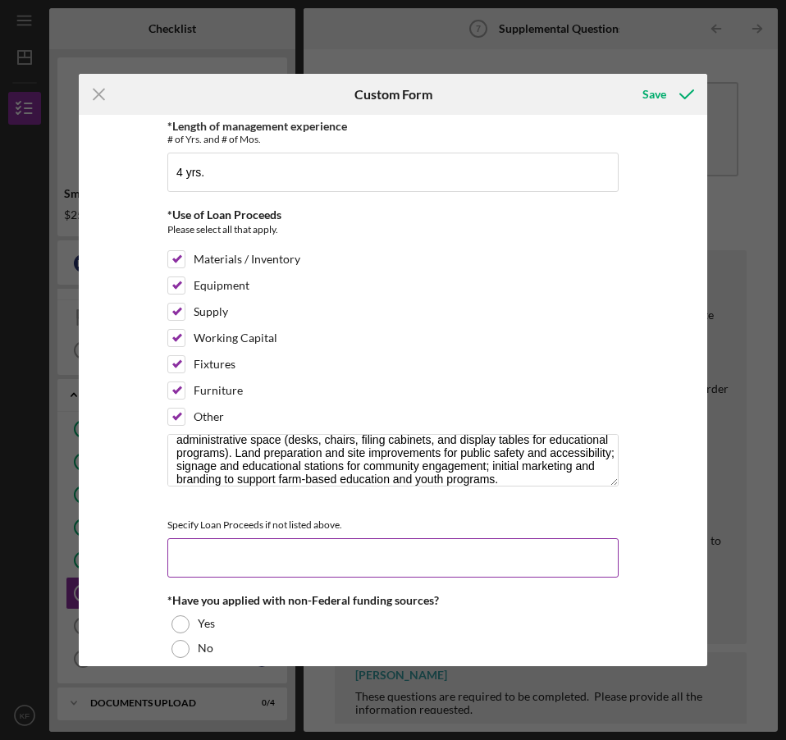
click at [301, 560] on input at bounding box center [392, 557] width 451 height 39
paste input "Funds will also be used for land preparation, farm infrastructure, and communit…"
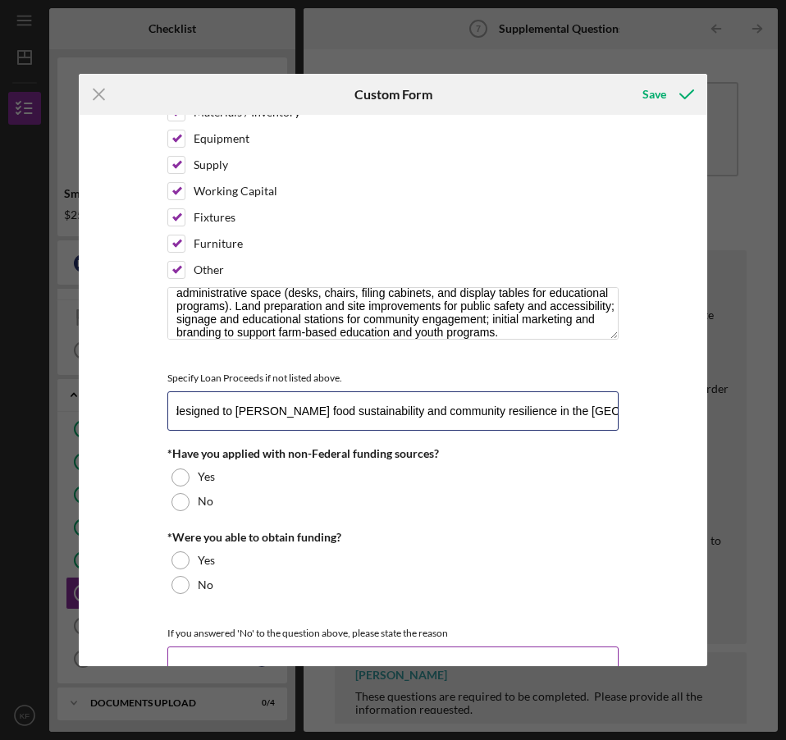
scroll to position [656, 0]
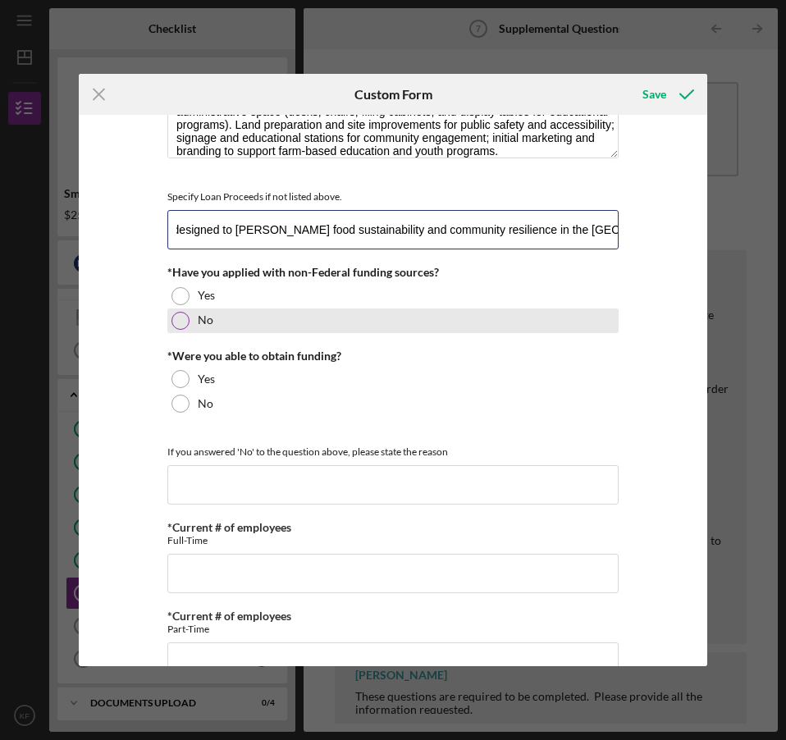
type input "Funds will also be used for land preparation, farm infrastructure, and communit…"
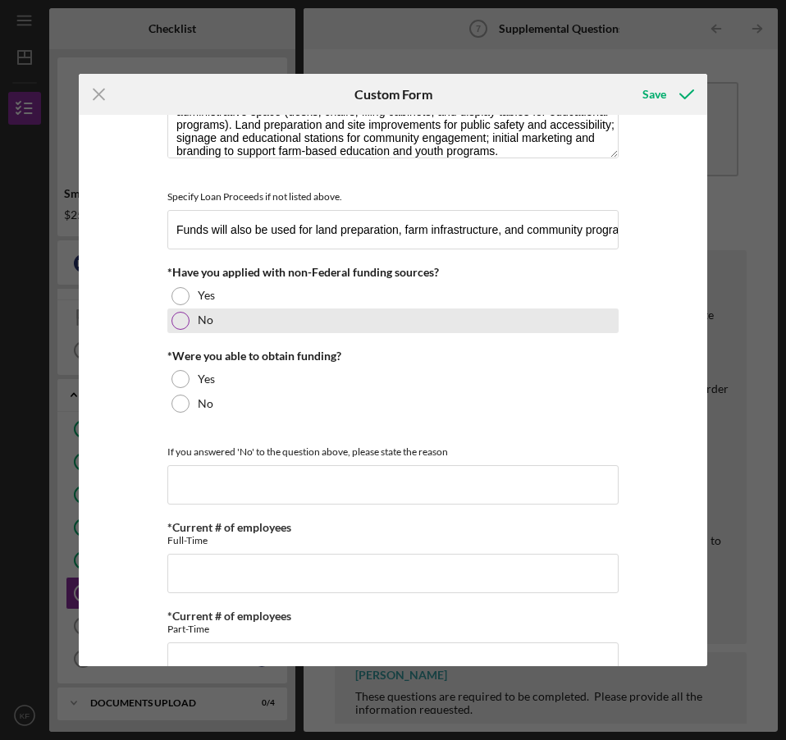
click at [181, 321] on div at bounding box center [180, 321] width 18 height 18
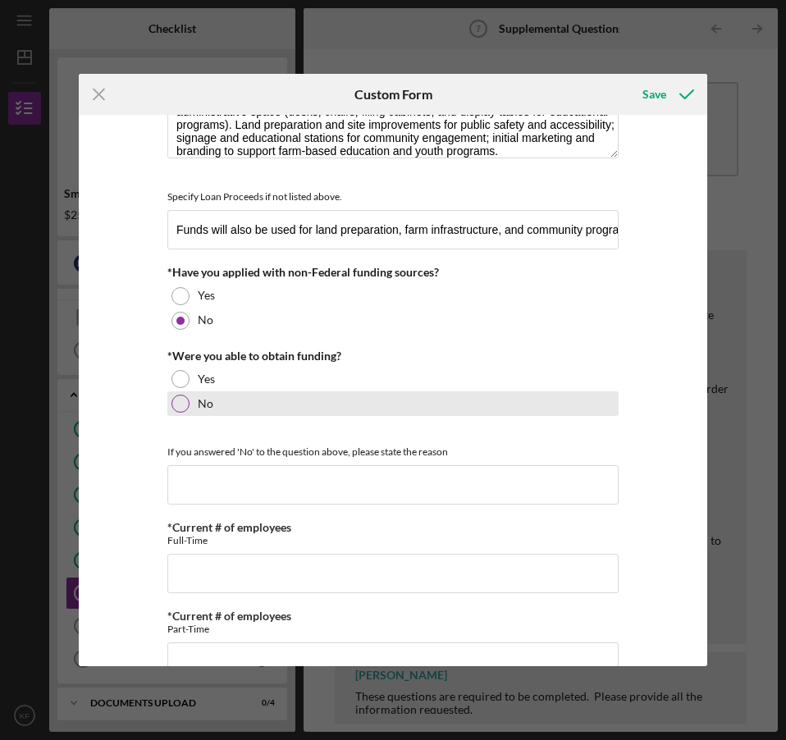
click at [177, 405] on div at bounding box center [180, 404] width 18 height 18
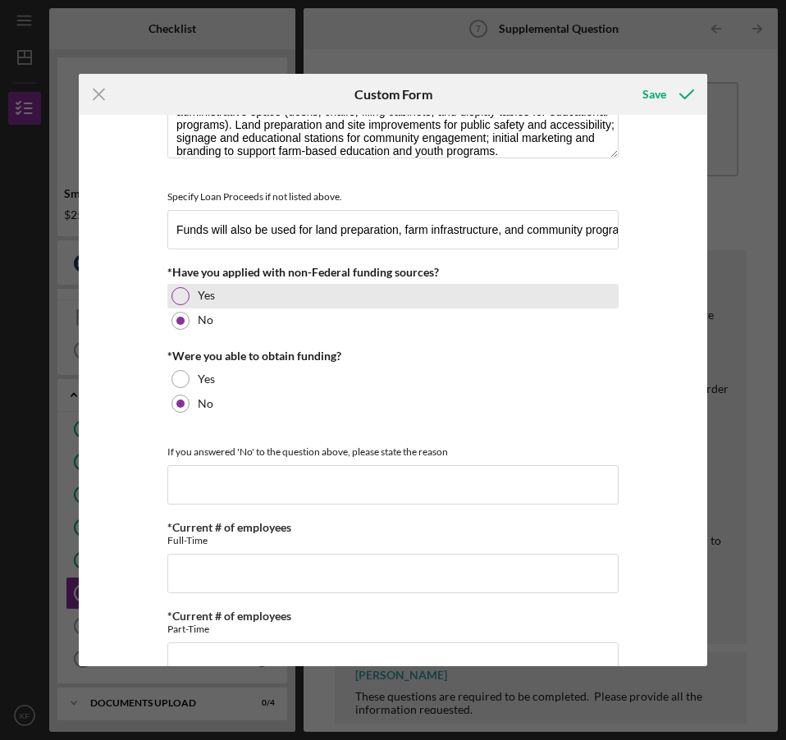
click at [178, 291] on div at bounding box center [180, 296] width 18 height 18
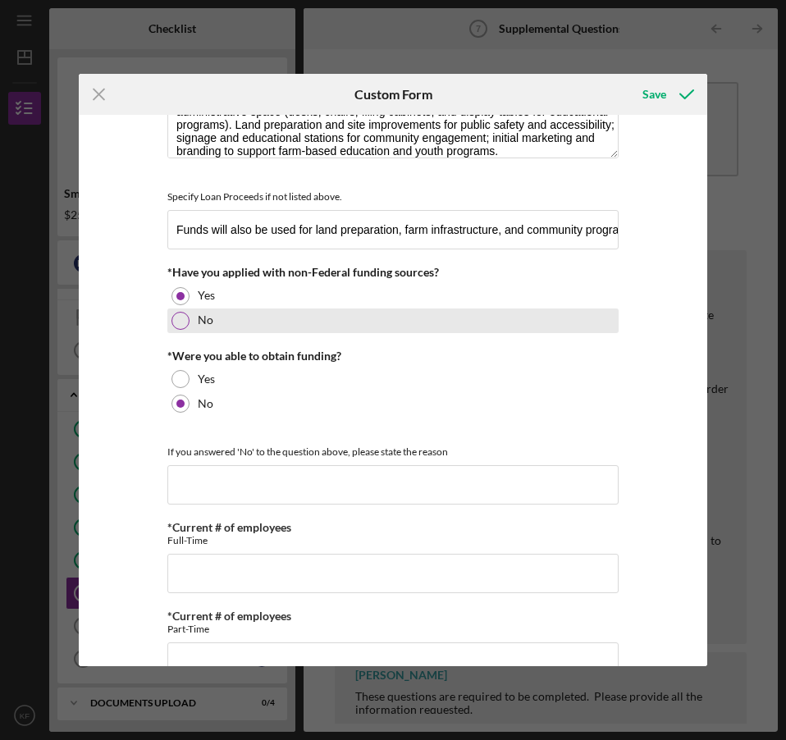
click at [178, 319] on div at bounding box center [180, 321] width 18 height 18
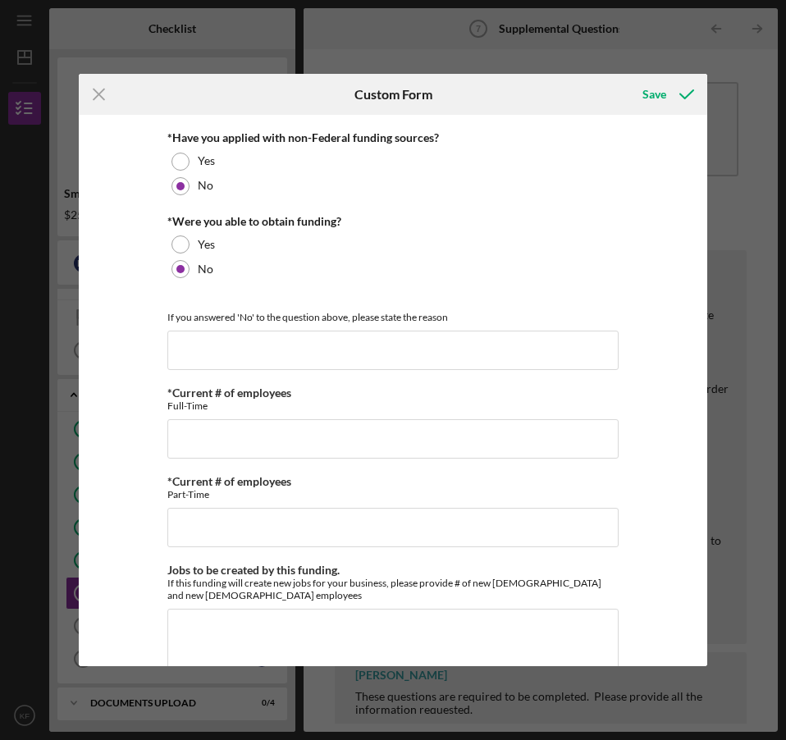
scroll to position [821, 0]
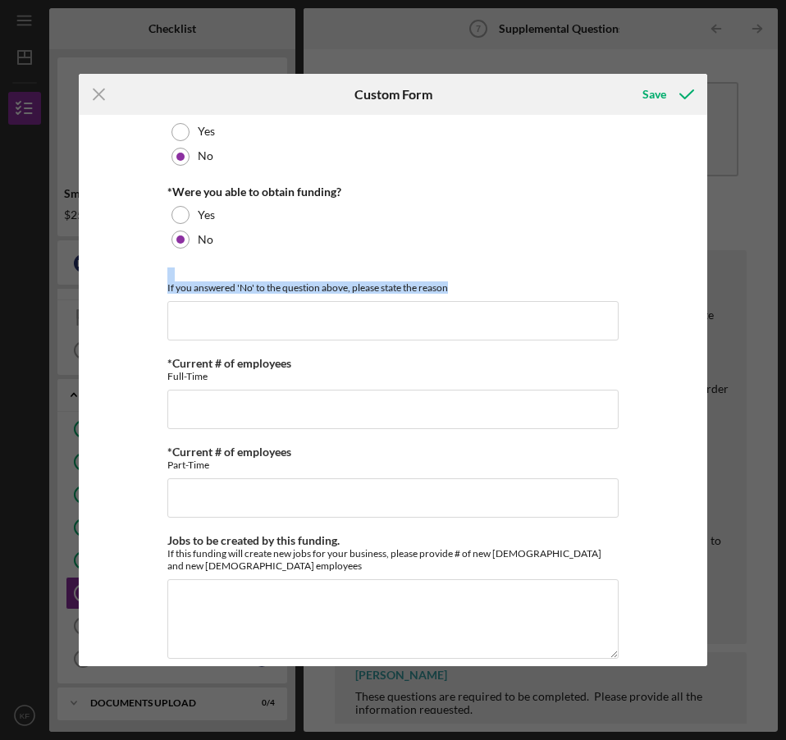
drag, startPoint x: 463, startPoint y: 288, endPoint x: 135, endPoint y: 273, distance: 328.5
click at [135, 273] on div "*Full Legal Name Kimberly Fanene *Citizenship U.S. Citizen Other Citizenship ot…" at bounding box center [393, 390] width 629 height 551
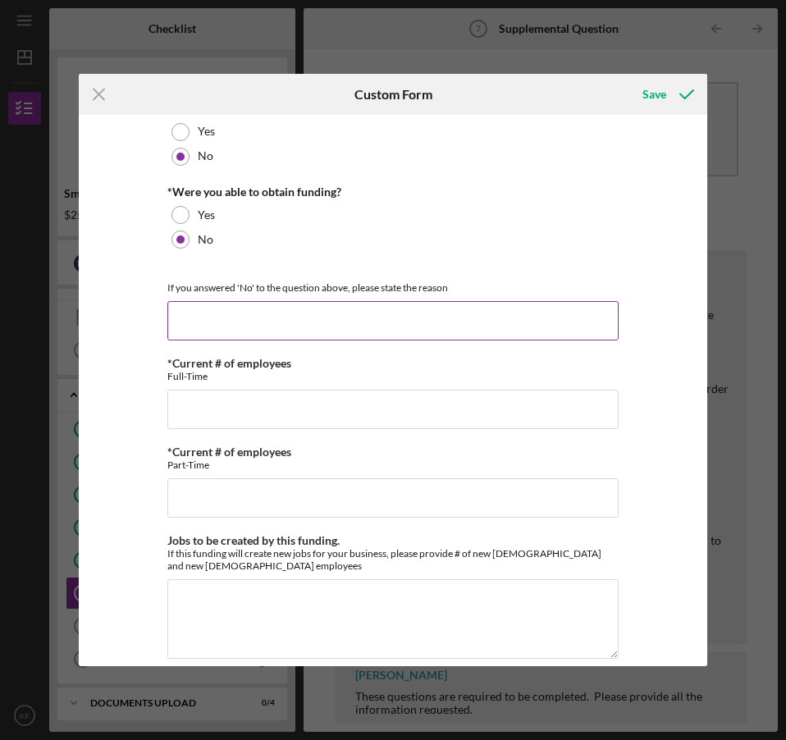
click at [309, 319] on input at bounding box center [392, 320] width 451 height 39
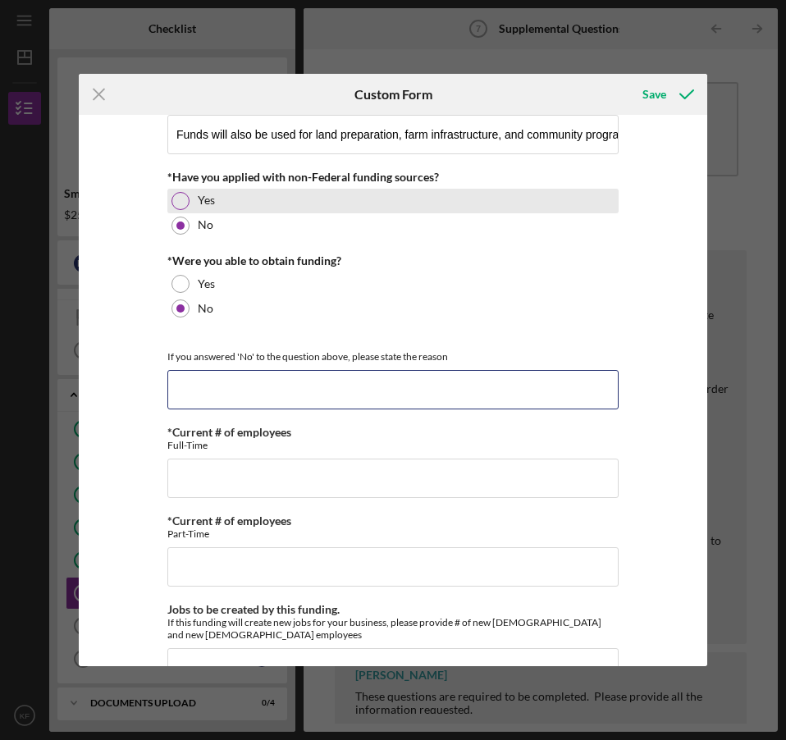
scroll to position [656, 0]
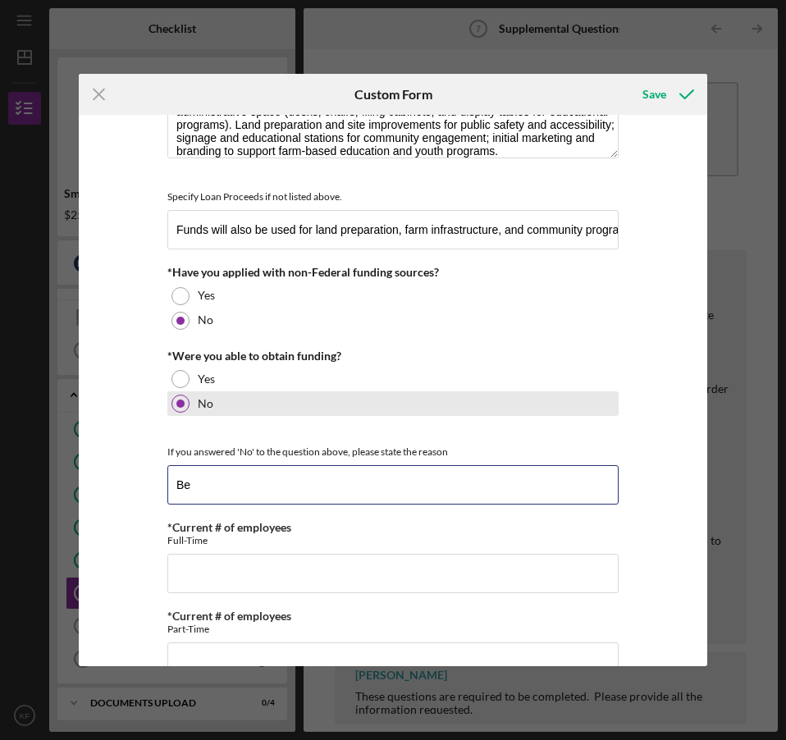
type input "B"
type input "N/A"
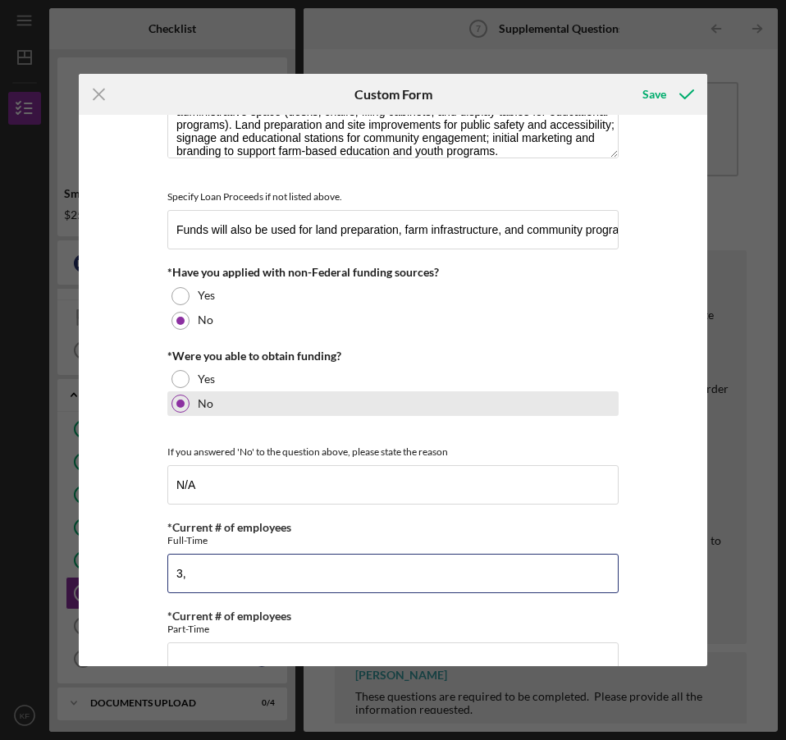
type input "3"
type input "4"
type input "3 Full Time"
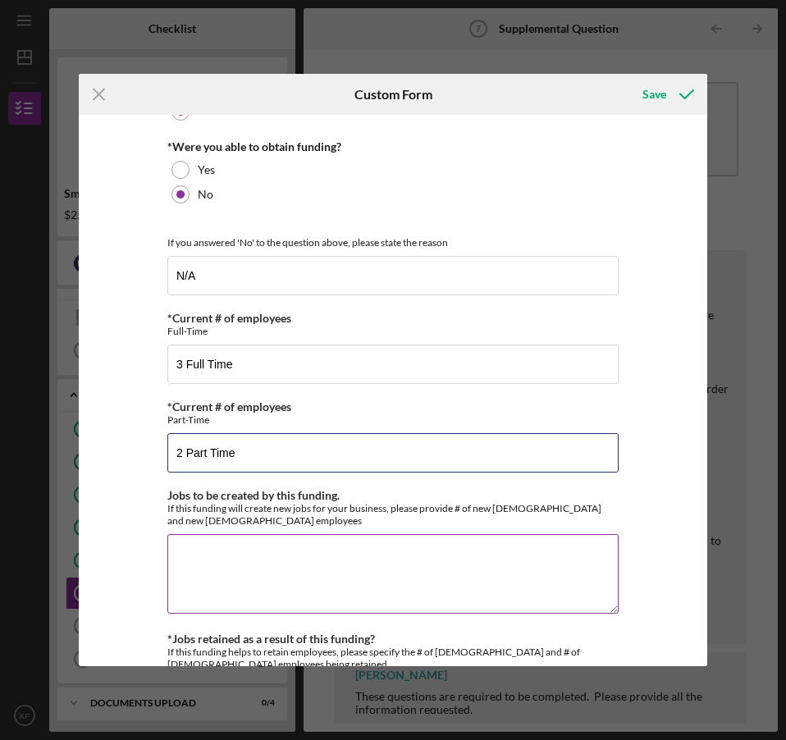
scroll to position [918, 0]
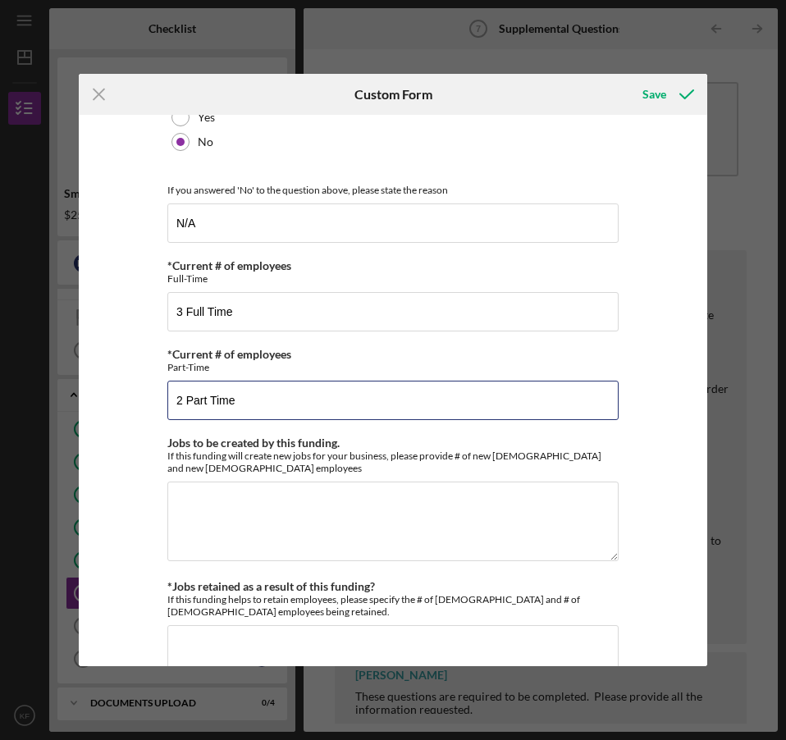
type input "2 Part Time"
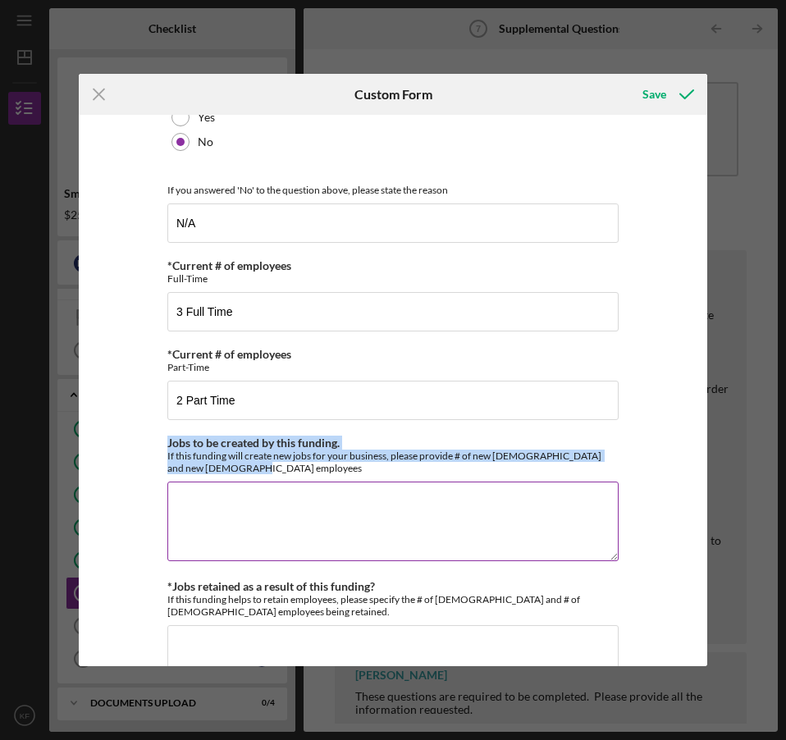
drag, startPoint x: 157, startPoint y: 441, endPoint x: 258, endPoint y: 466, distance: 104.9
click at [245, 474] on div "*Full Legal Name Kimberly Fanene *Citizenship U.S. Citizen Other Citizenship ot…" at bounding box center [393, 390] width 629 height 551
copy div "Jobs to be created by this funding. If this funding will create new jobs for yo…"
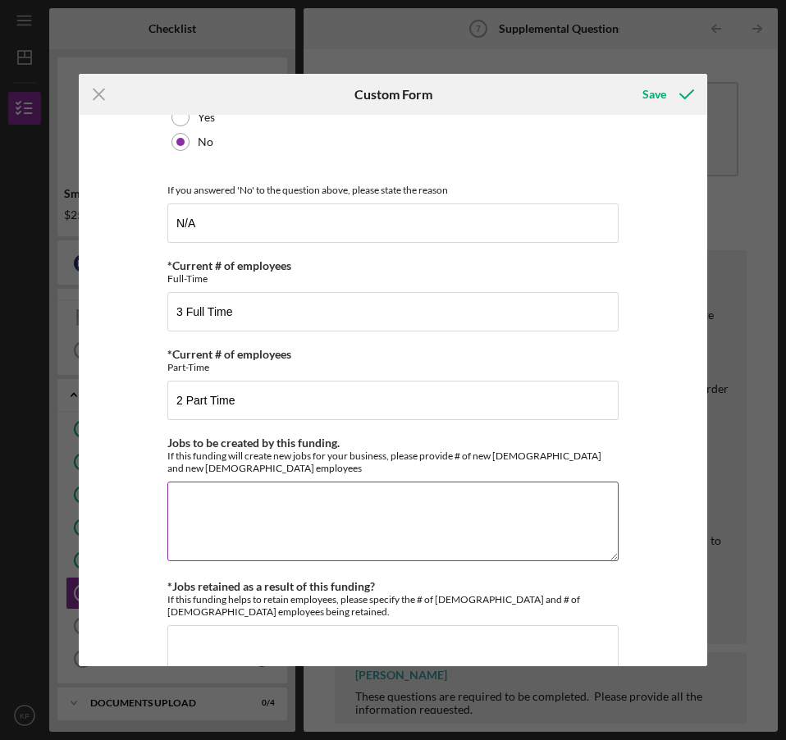
click at [354, 522] on textarea "Jobs to be created by this funding." at bounding box center [392, 521] width 451 height 79
paste textarea "# of new full-time employees: 3 # of new part-time employees: 4 Description: Th…"
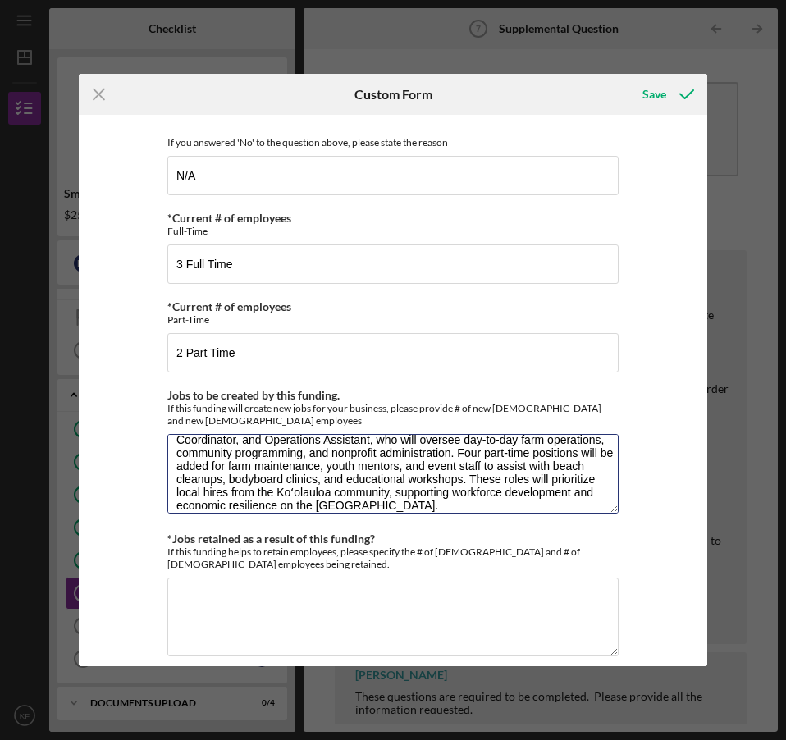
scroll to position [1082, 0]
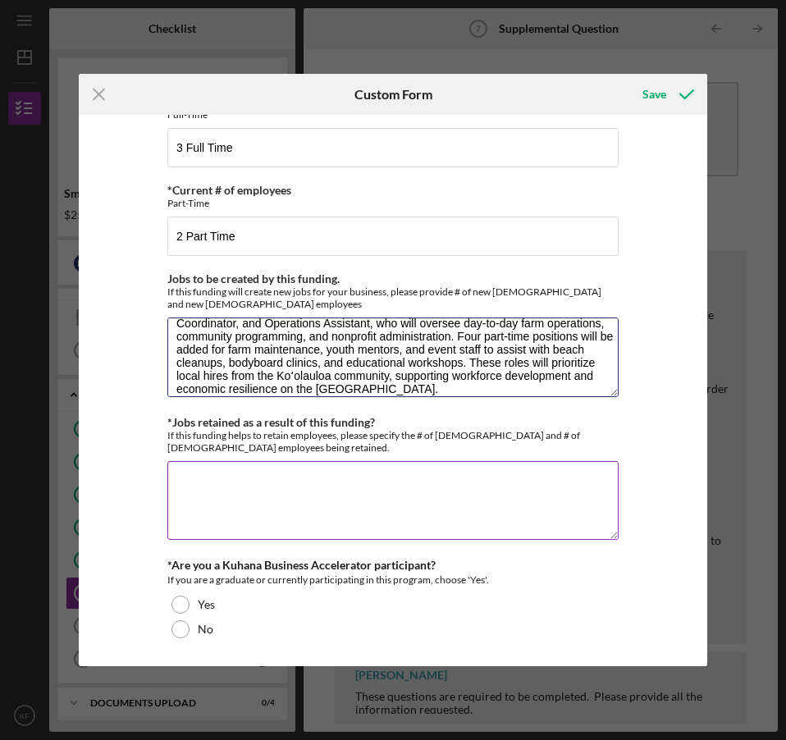
type textarea "# of new full-time employees: 3 # of new part-time employees: 4 Description: Th…"
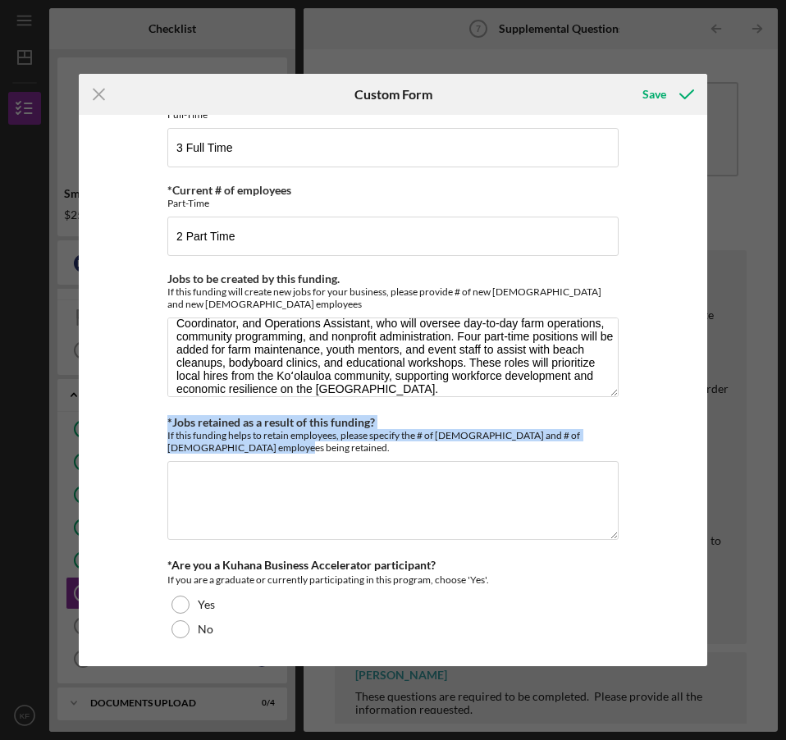
drag, startPoint x: 236, startPoint y: 453, endPoint x: 148, endPoint y: 423, distance: 93.7
click at [148, 423] on div "*Full Legal Name Kimberly Fanene *Citizenship U.S. Citizen Other Citizenship ot…" at bounding box center [393, 390] width 629 height 551
copy div "*Jobs retained as a result of this funding? If this funding helps to retain emp…"
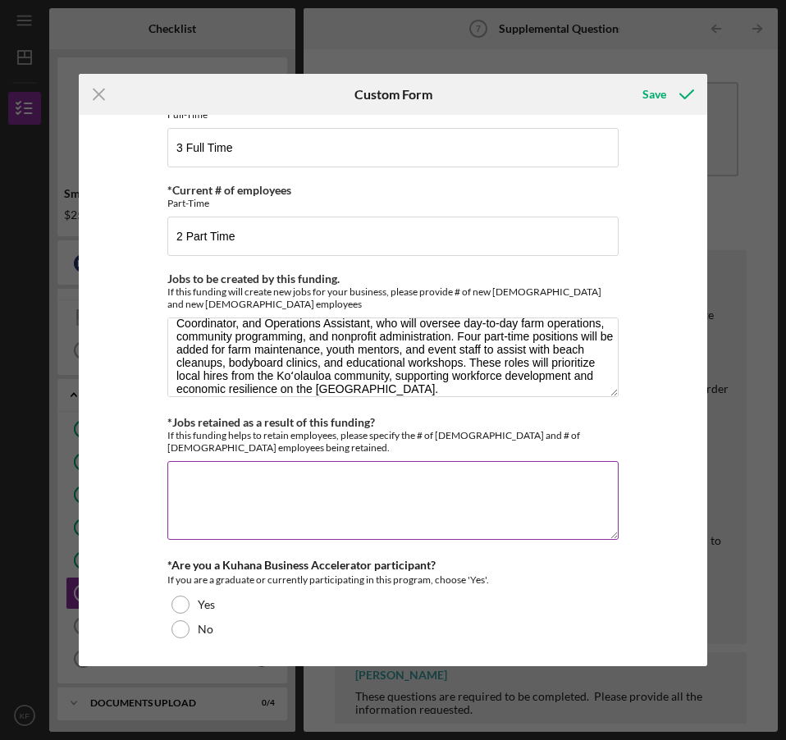
click at [228, 500] on textarea "*Jobs retained as a result of this funding?" at bounding box center [392, 500] width 451 height 79
paste textarea "# of full-time employees retained: 2 # of part-time employees retained: 3 Descr…"
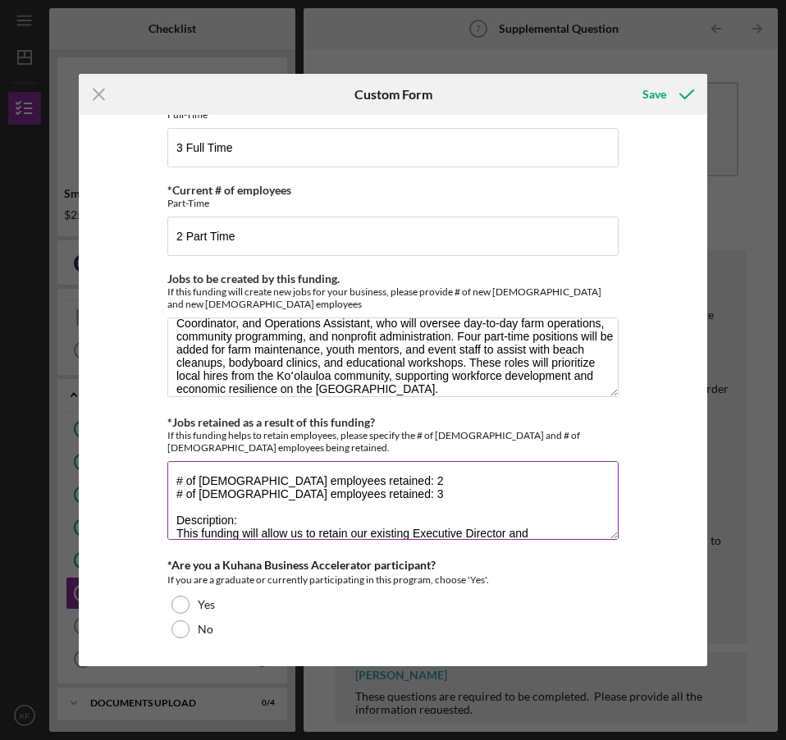
scroll to position [94, 0]
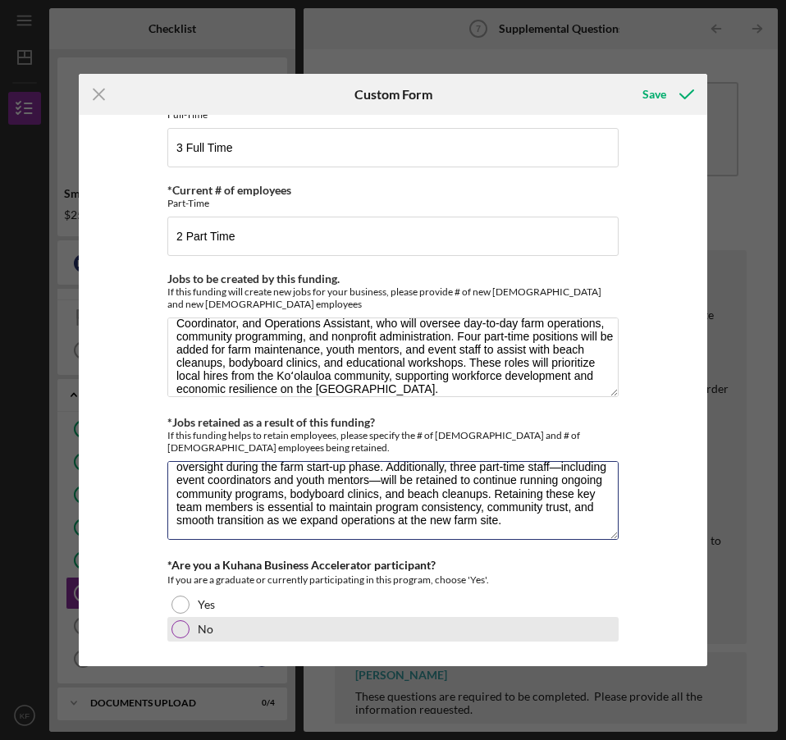
type textarea "# of full-time employees retained: 2 # of part-time employees retained: 3 Descr…"
click at [181, 632] on div at bounding box center [180, 629] width 18 height 18
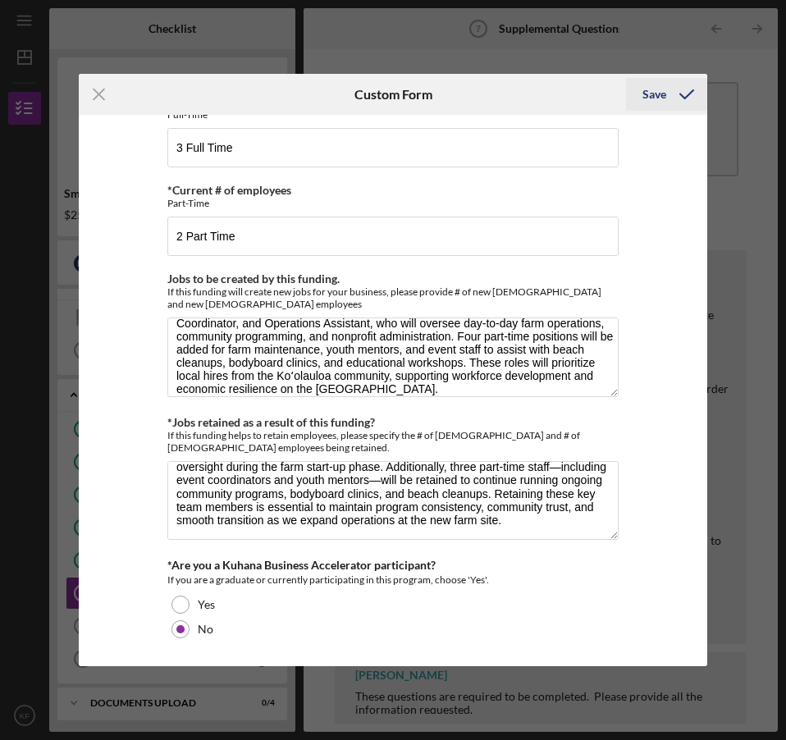
click at [646, 96] on div "Save" at bounding box center [654, 94] width 24 height 33
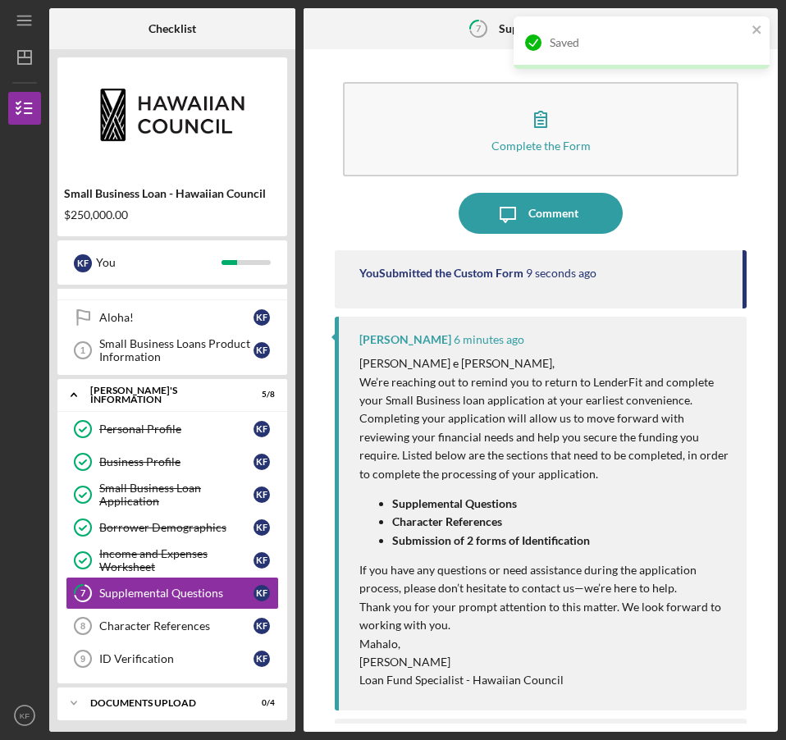
scroll to position [77, 0]
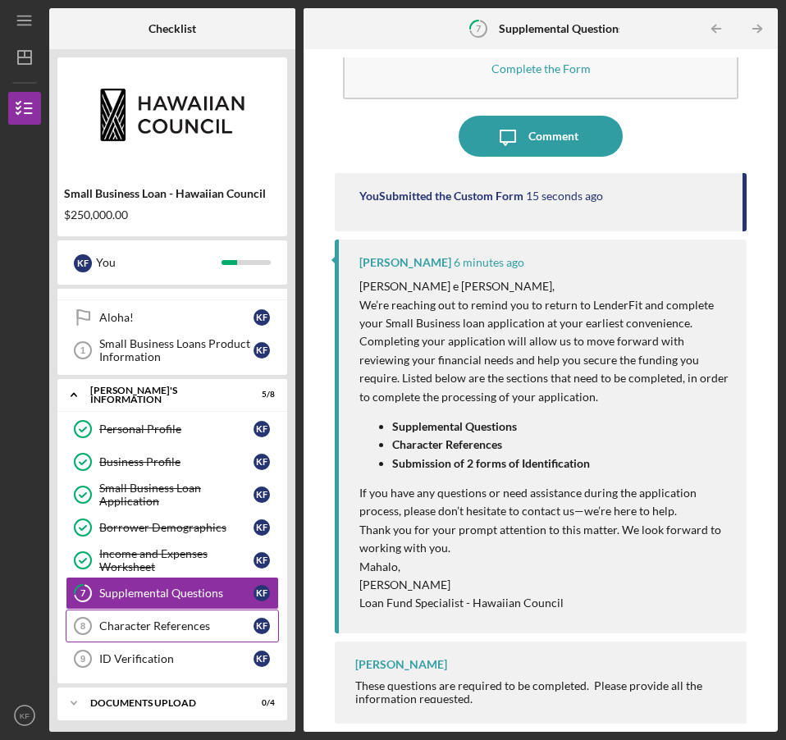
drag, startPoint x: 171, startPoint y: 621, endPoint x: 176, endPoint y: 640, distance: 19.5
click at [172, 622] on div "Character References" at bounding box center [176, 625] width 154 height 13
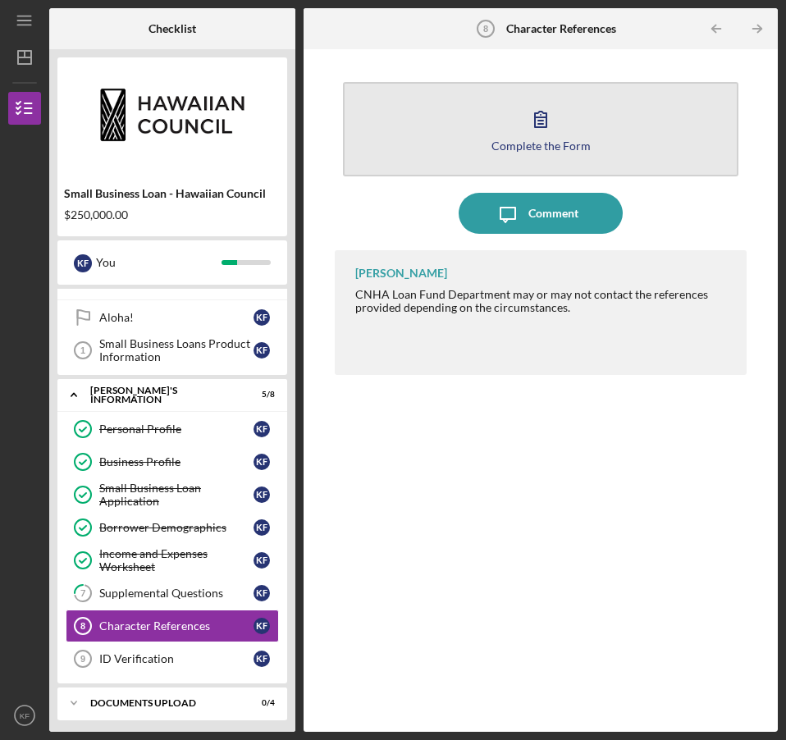
click at [544, 131] on icon "button" at bounding box center [540, 118] width 41 height 41
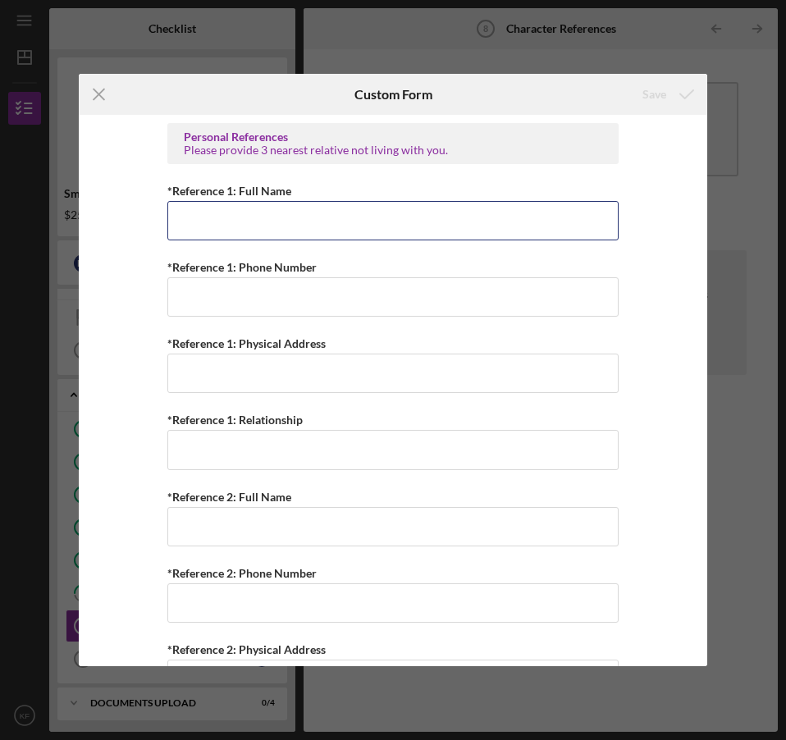
drag, startPoint x: 290, startPoint y: 232, endPoint x: 299, endPoint y: 242, distance: 12.8
click at [295, 231] on input "*Reference 1: Full Name" at bounding box center [392, 220] width 451 height 39
type input "Stephen Aleviado"
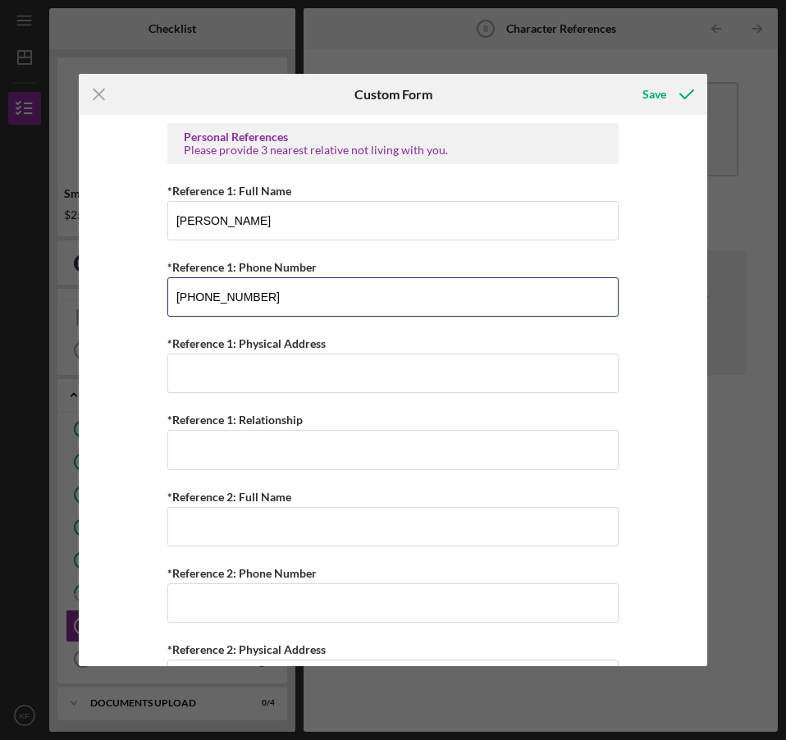
type input "(808) 589-9300"
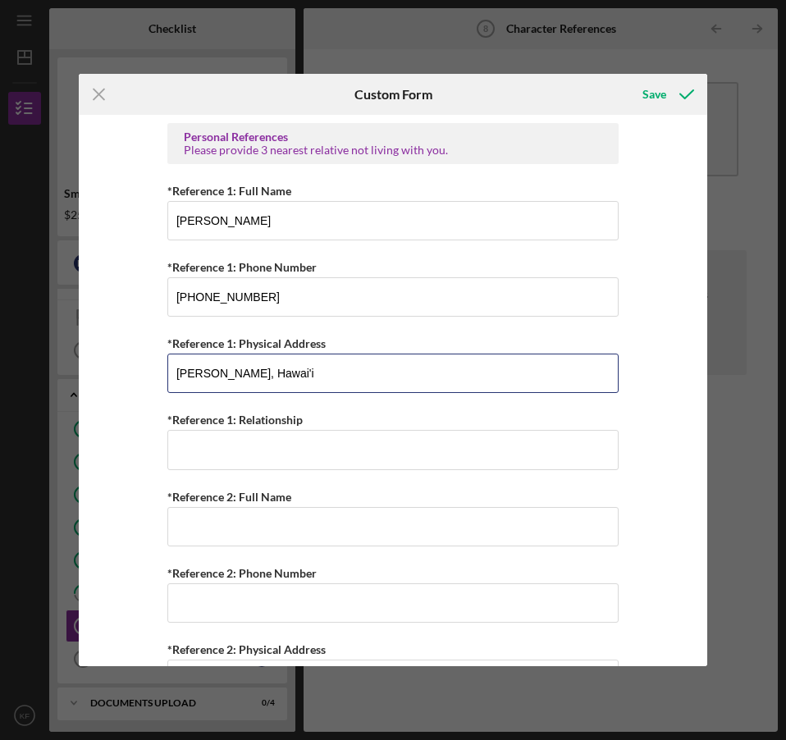
type input "Ewa, Hawai'i"
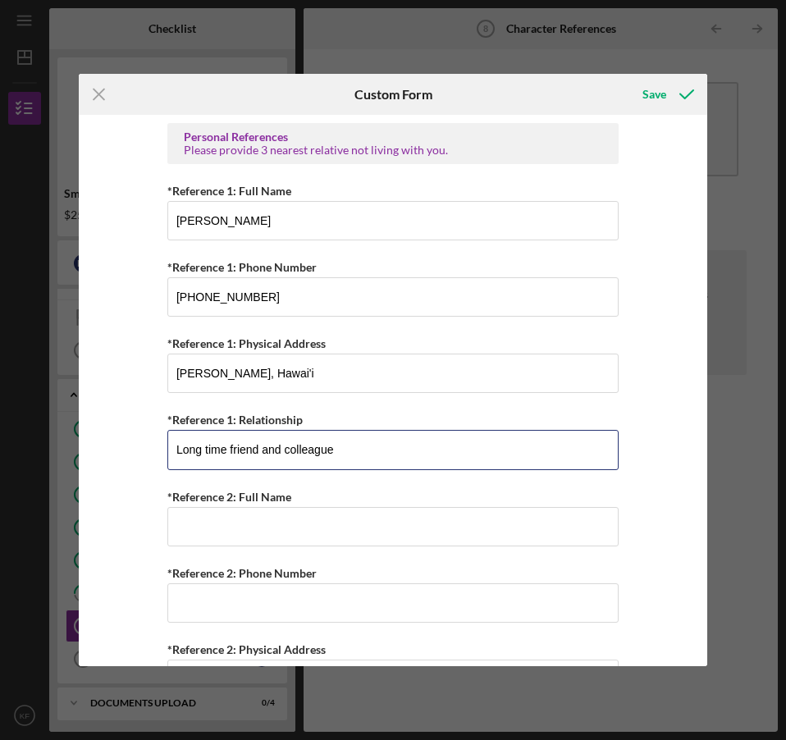
type input "Long time friend and colleague"
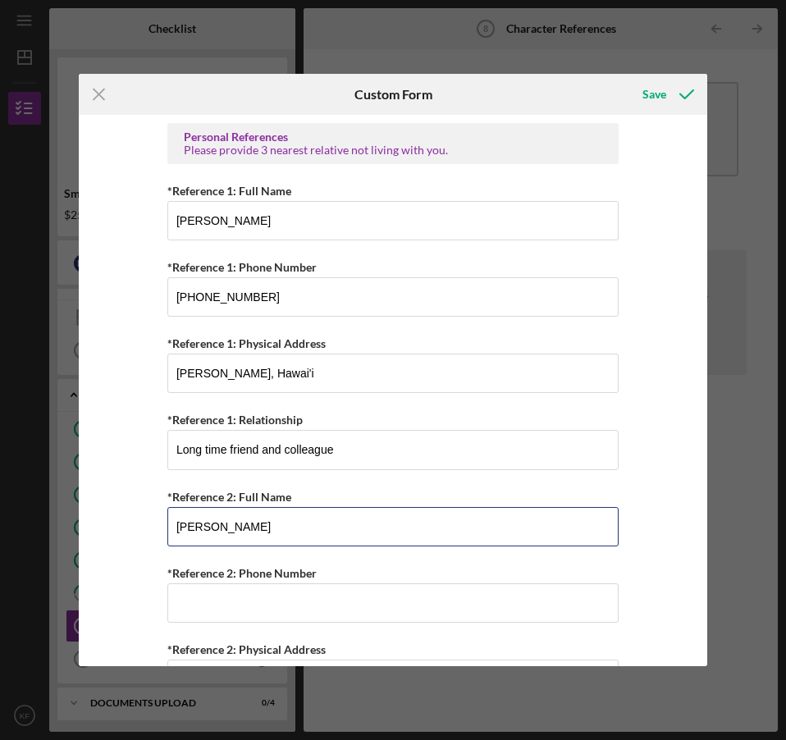
type input "Melissa Werner"
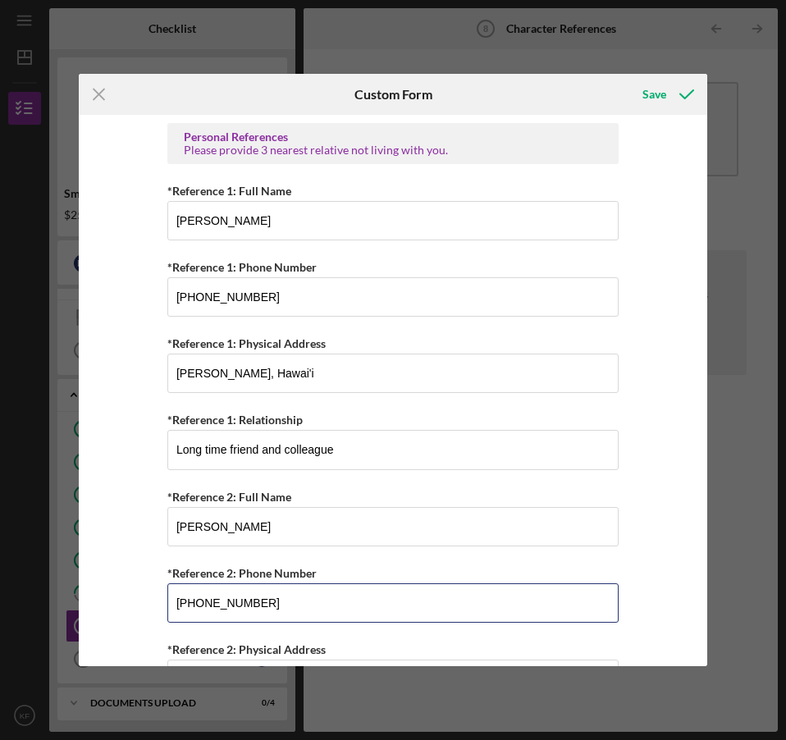
type input "(808) 772-1233"
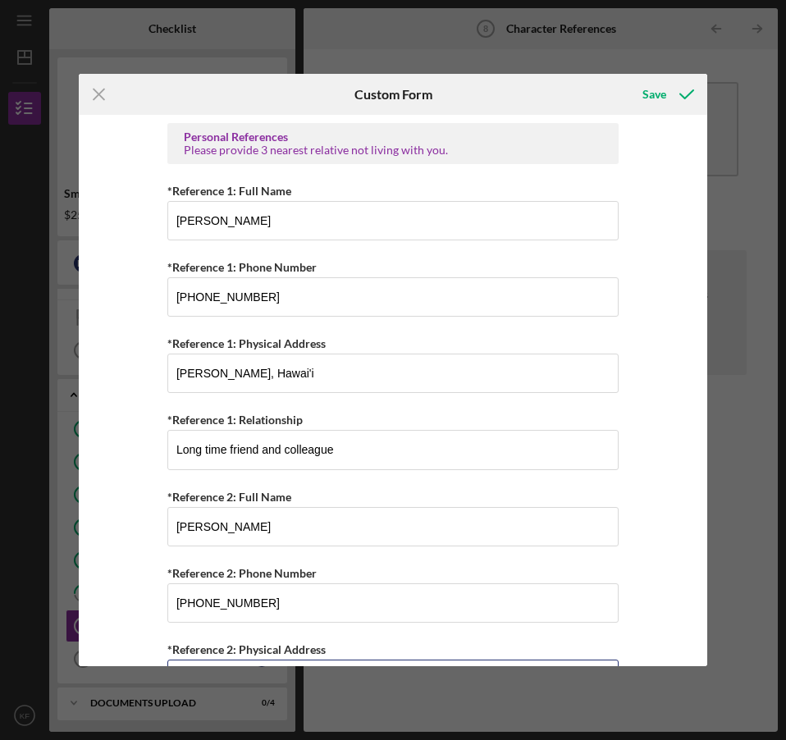
scroll to position [33, 0]
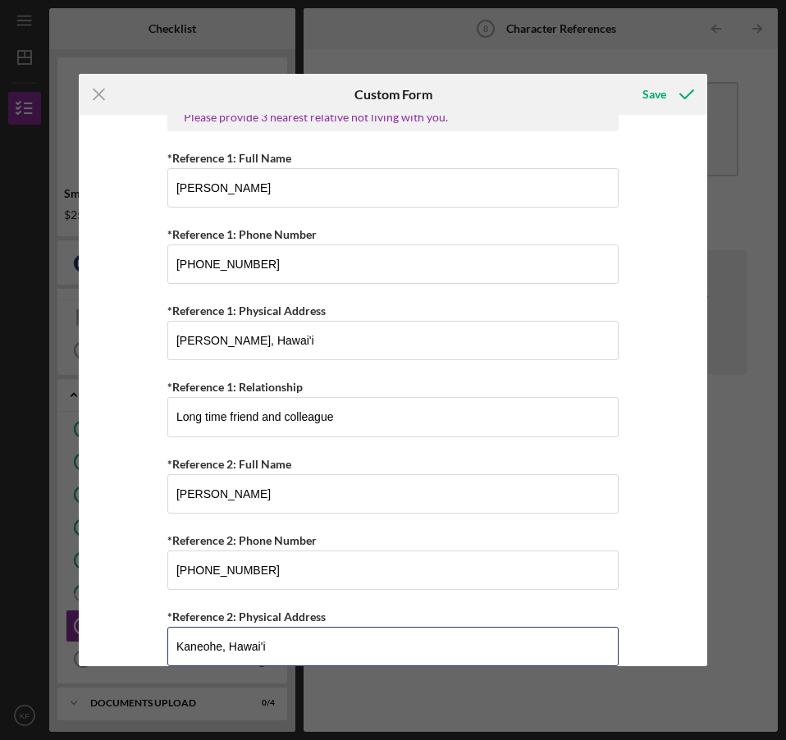
type input "Kaneohe, Hawai'i"
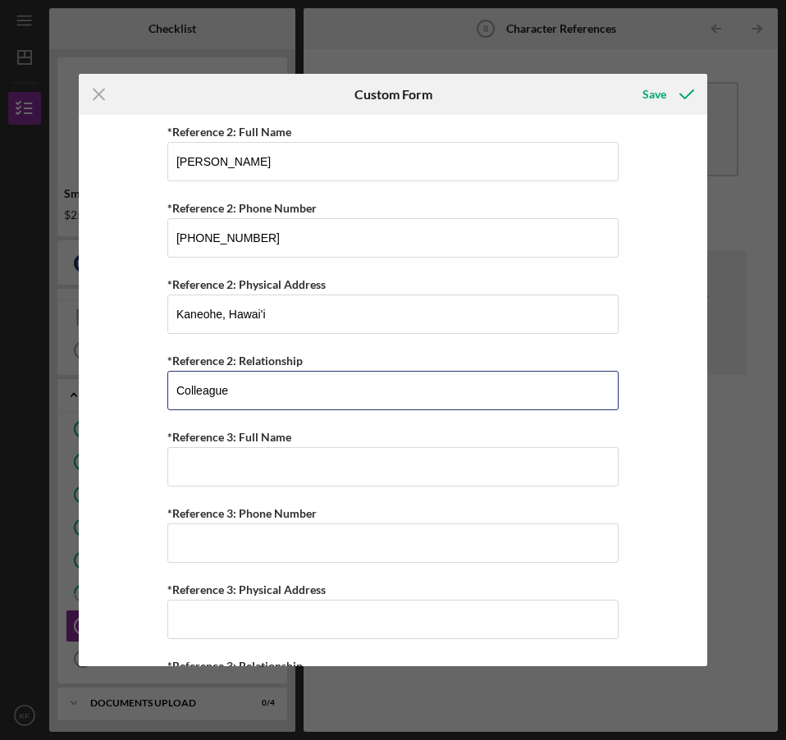
type input "Colleague"
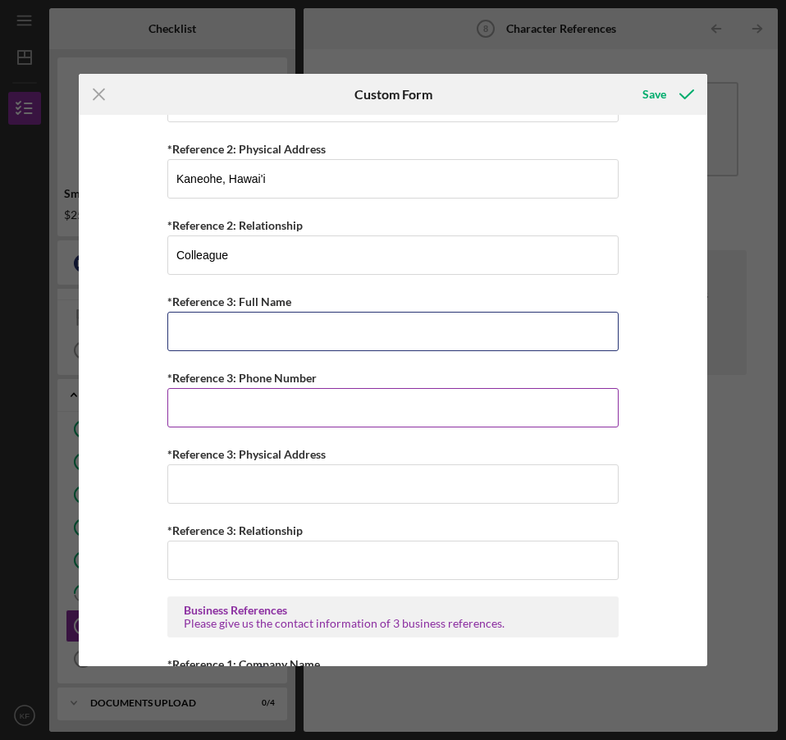
scroll to position [529, 0]
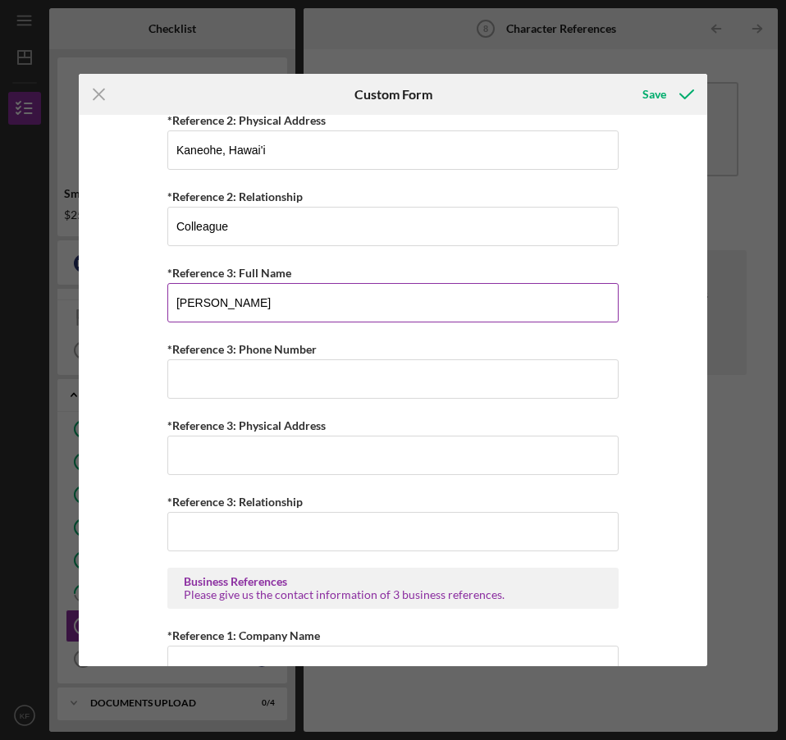
type input "Kimberly Rivera"
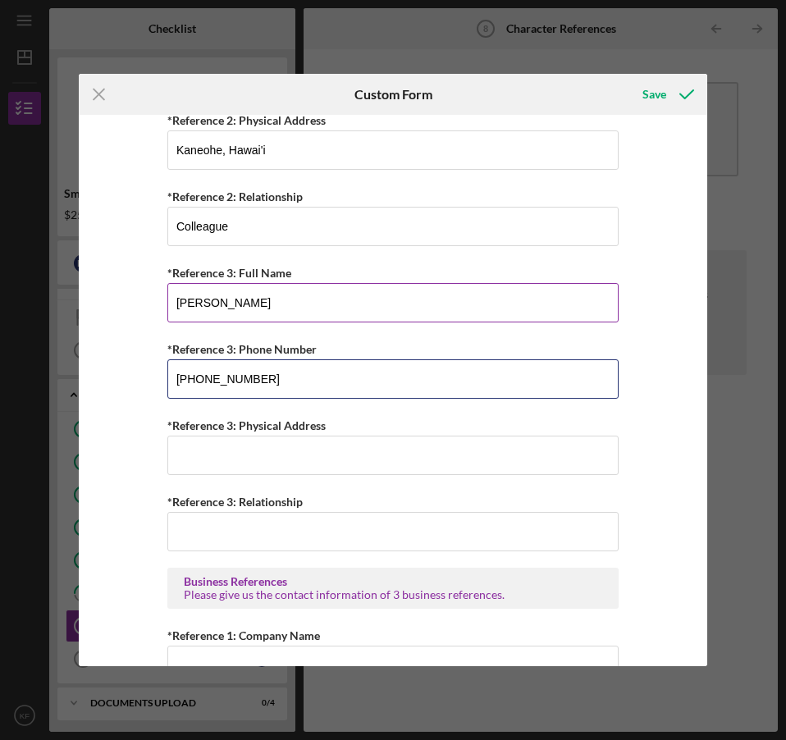
type input "(808) 383-6600"
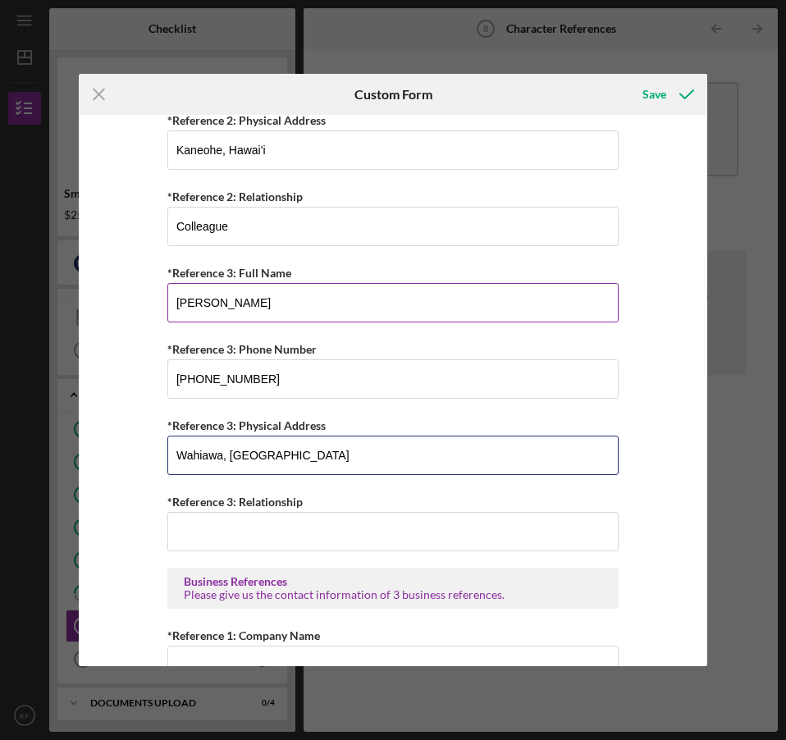
type input "Wahiawa, HI"
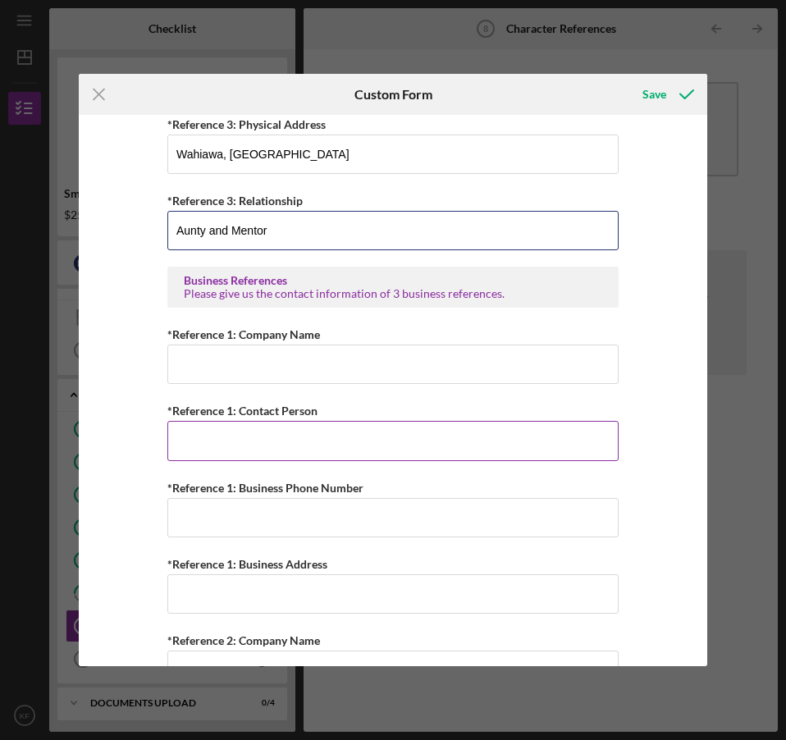
scroll to position [857, 0]
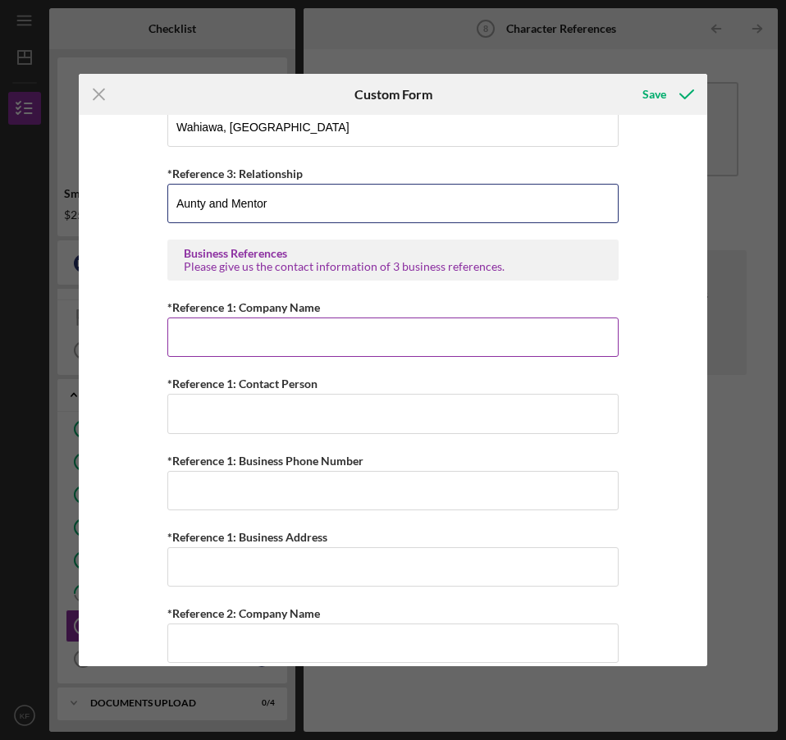
type input "Aunty and Mentor"
click at [234, 339] on input "*Reference 1: Company Name" at bounding box center [392, 337] width 451 height 39
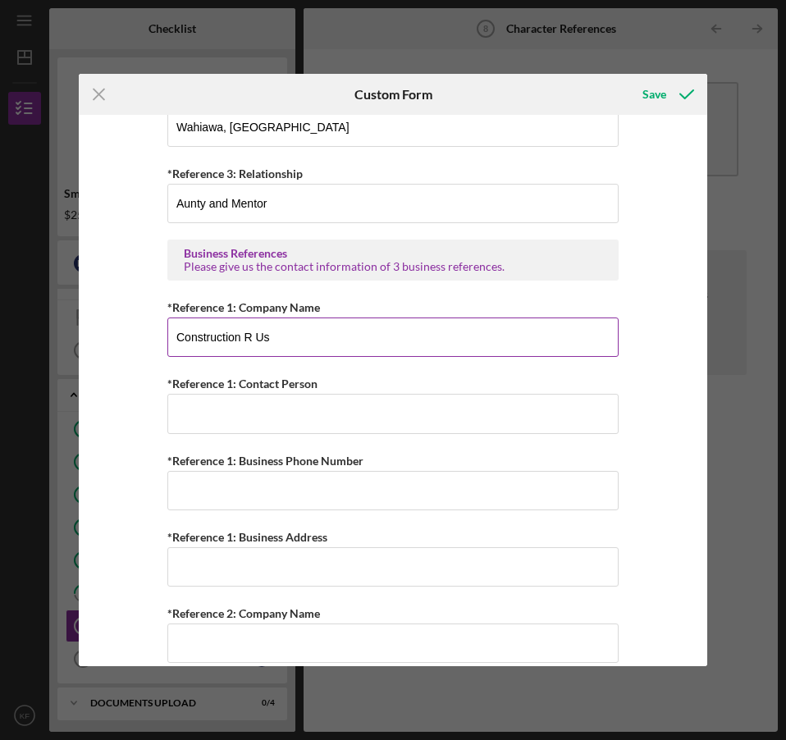
type input "Construction R Us"
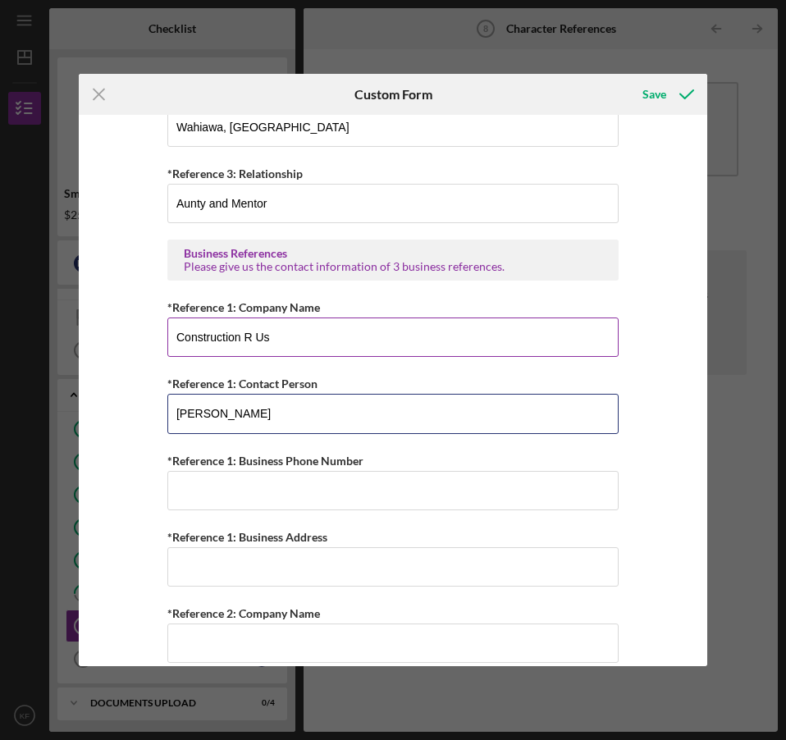
type input "Stacy Kailio"
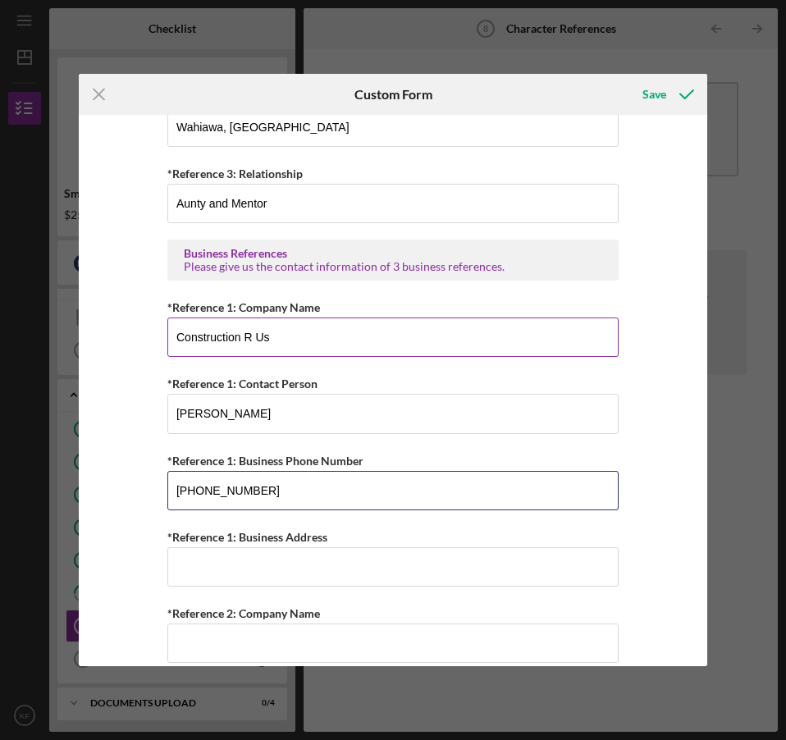
type input "(808) 235-2021"
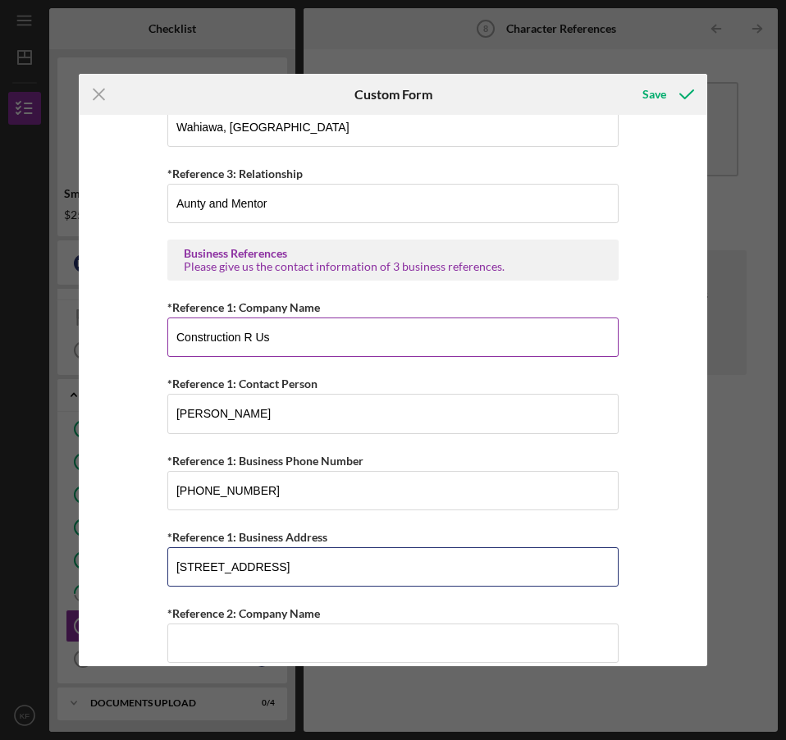
type input "46-208 Kahuhipa St. Suite 101, Kaneohe, HI 96744"
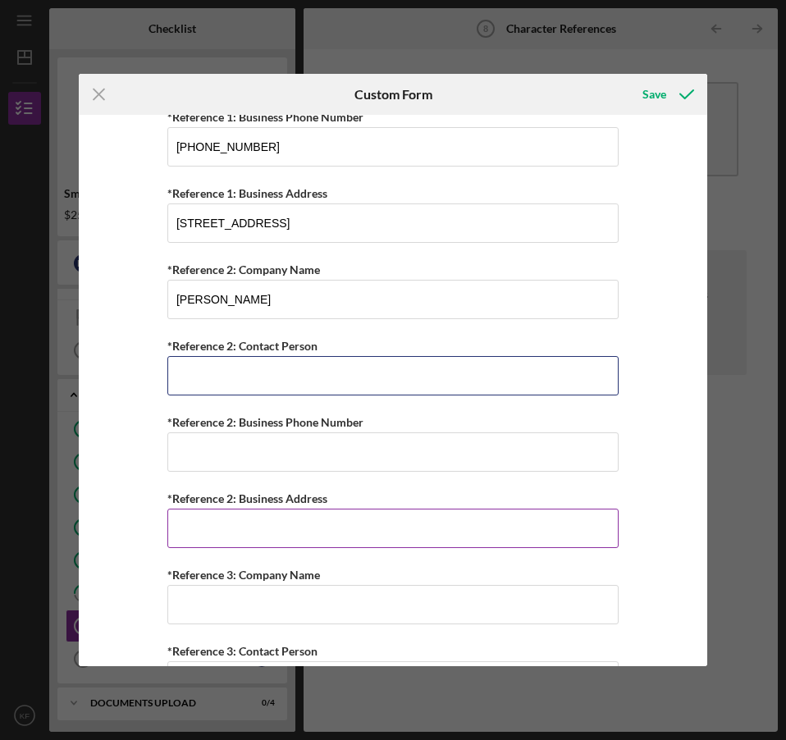
scroll to position [1186, 0]
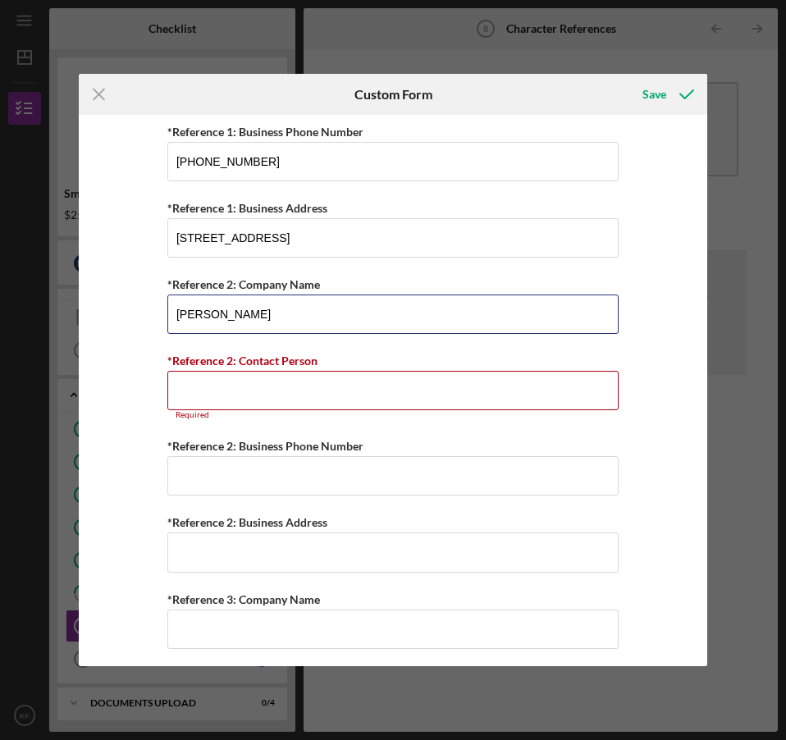
drag, startPoint x: 287, startPoint y: 318, endPoint x: 130, endPoint y: 313, distance: 156.8
click at [130, 313] on div "Personal References Please provide 3 nearest relative not living with you. *Ref…" at bounding box center [393, 390] width 629 height 551
type input "A"
type input "Lauren Lauro"
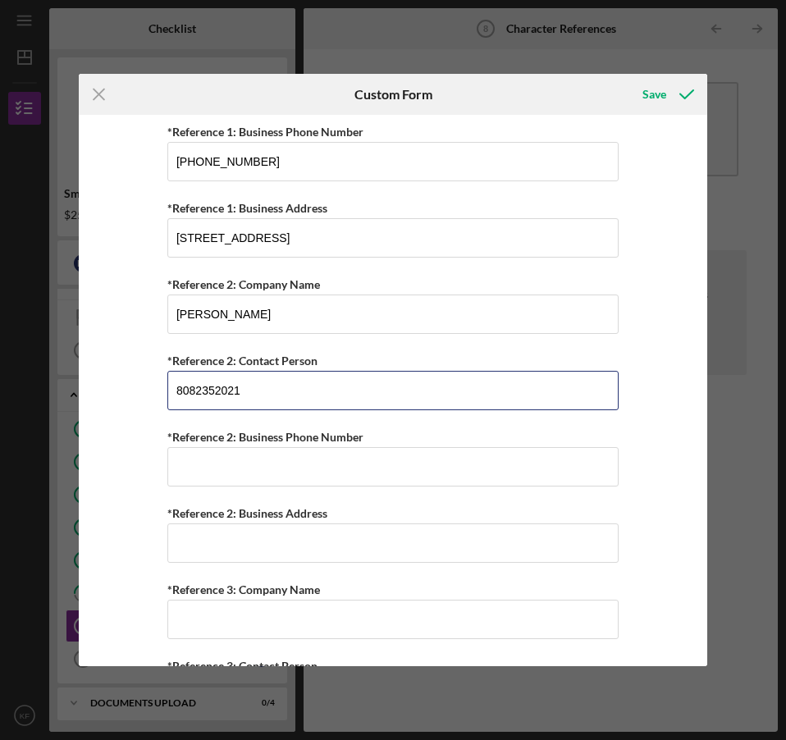
type input "8082352021"
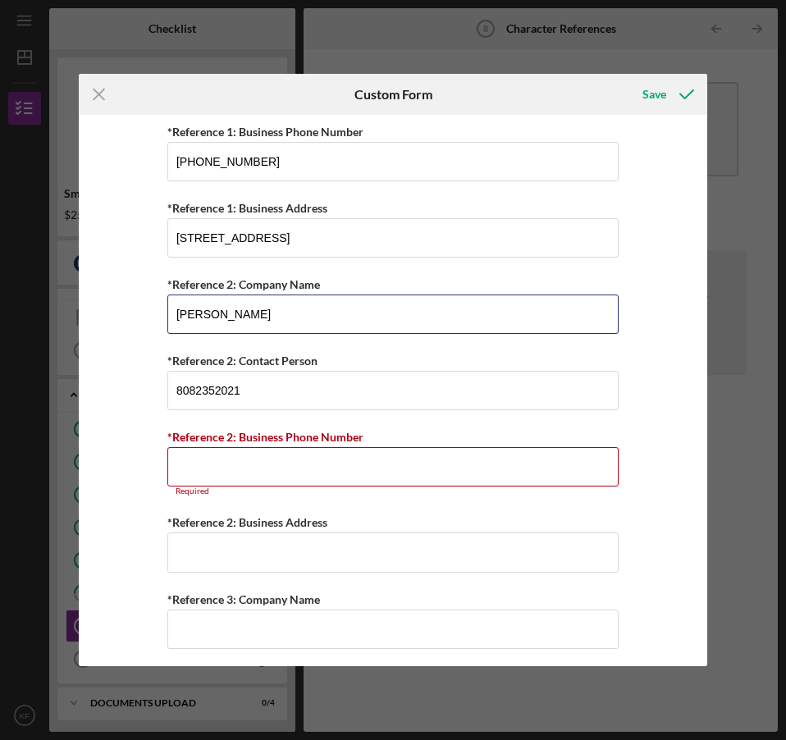
drag, startPoint x: 263, startPoint y: 319, endPoint x: 148, endPoint y: 315, distance: 114.9
click at [148, 315] on div "Personal References Please provide 3 nearest relative not living with you. *Ref…" at bounding box center [393, 390] width 629 height 551
type input "Construction R Us"
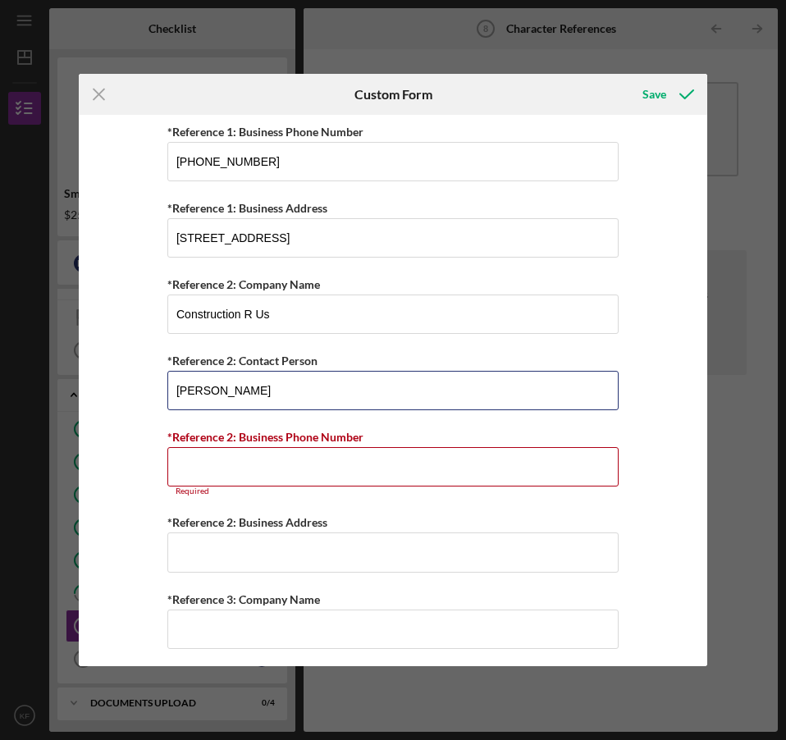
type input "Lauren Lauro"
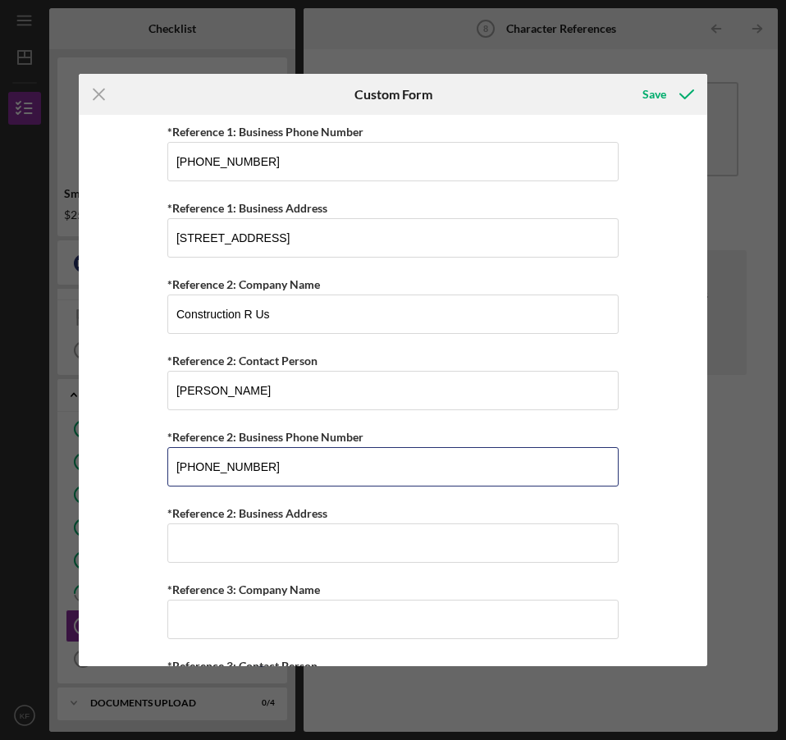
type input "(808) 235-2021"
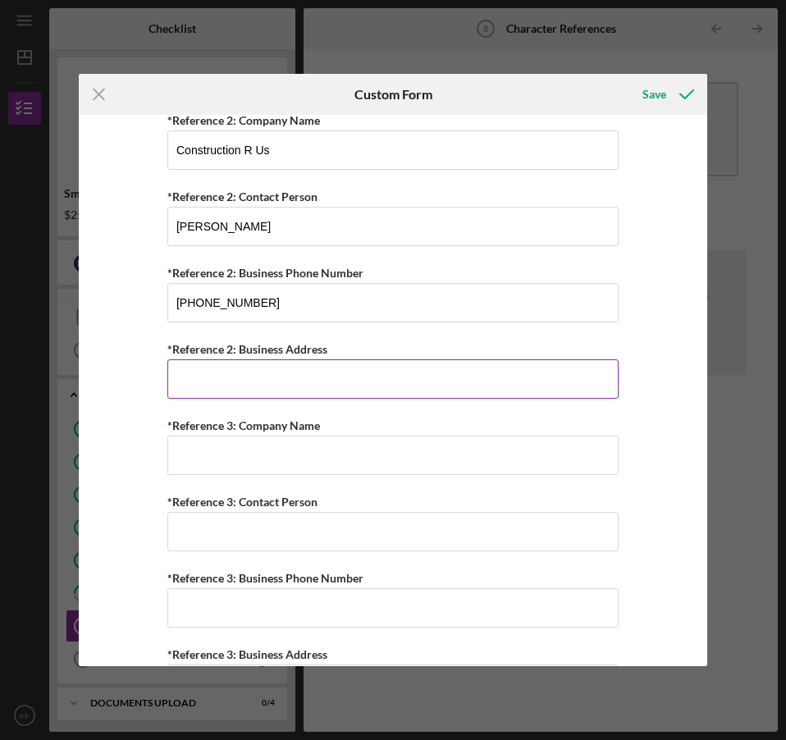
scroll to position [1413, 0]
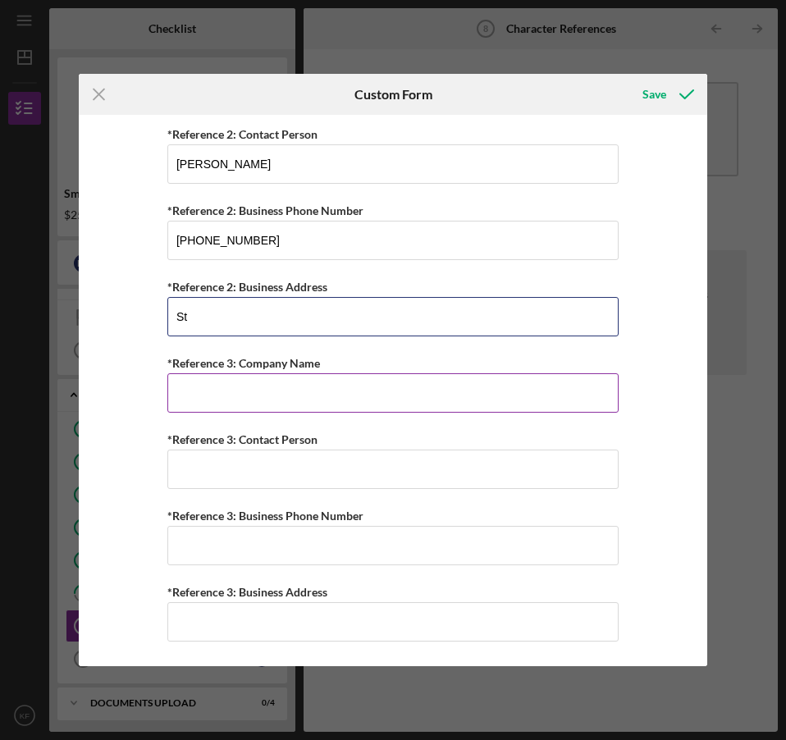
type input "S"
type input "46-208 Kahuhipa St. Suite 101, Kaneohe, HI 96744"
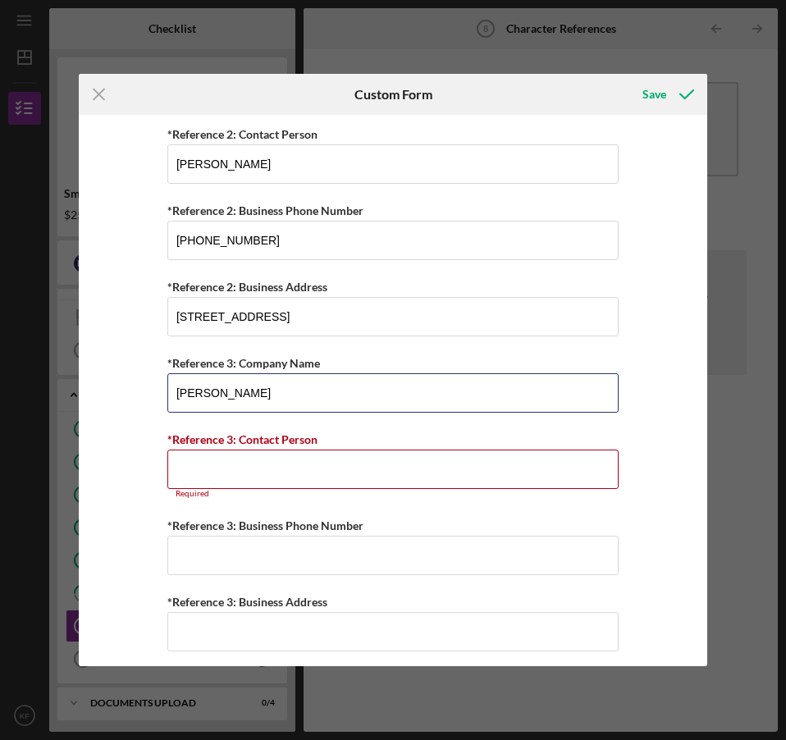
drag, startPoint x: 300, startPoint y: 398, endPoint x: 91, endPoint y: 393, distance: 209.3
click at [92, 393] on div "Personal References Please provide 3 nearest relative not living with you. *Ref…" at bounding box center [393, 390] width 629 height 551
type input "Tony Group Autoplex"
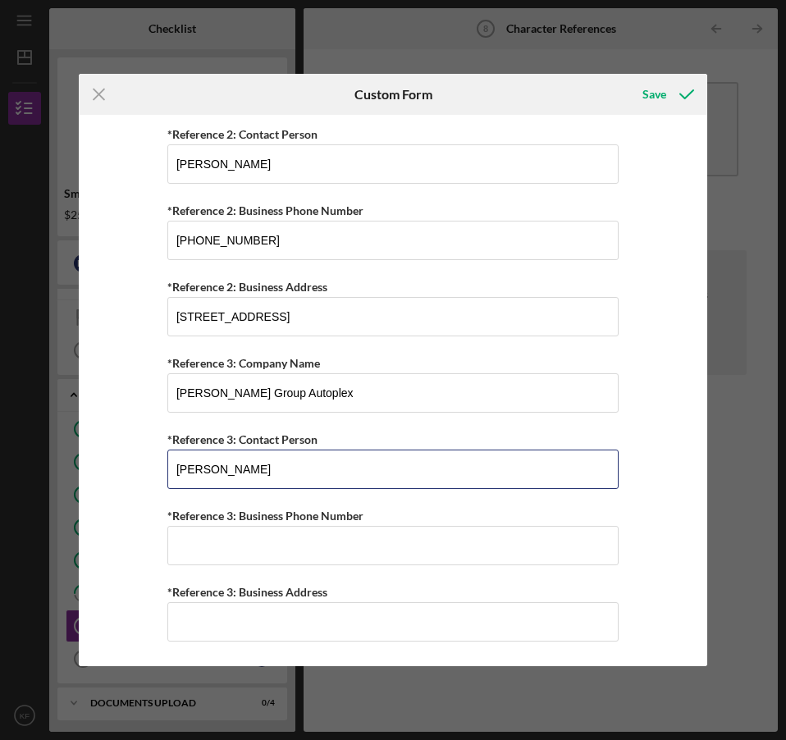
type input "Stephen Aleviado"
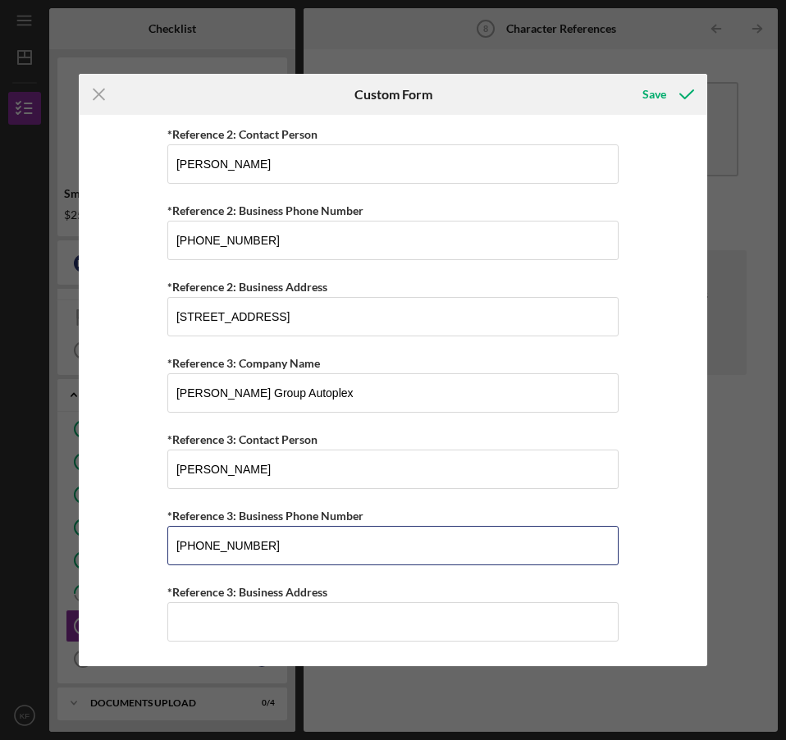
type input "(808) 589-9300"
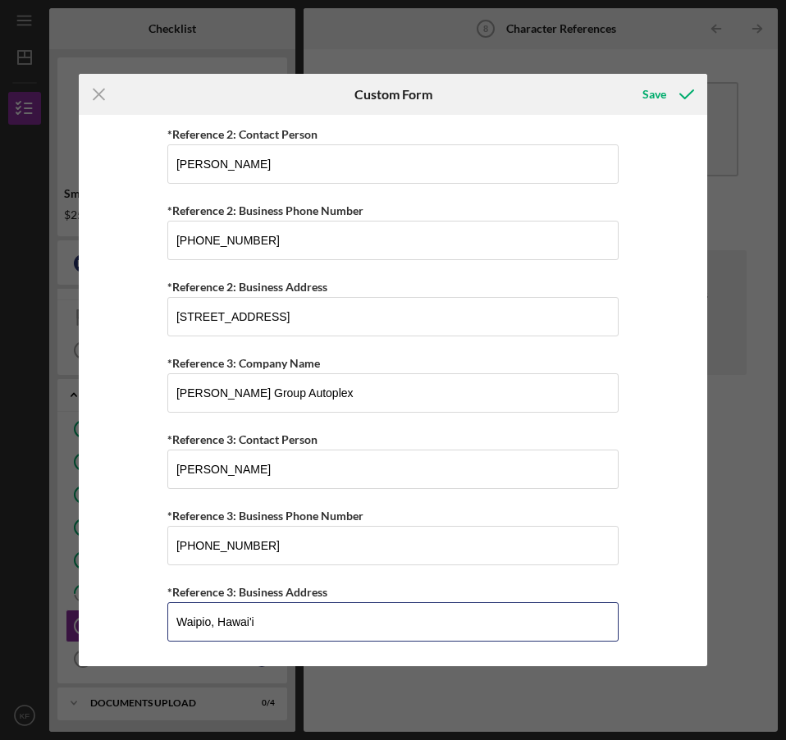
type input "Waipio, Hawai'i"
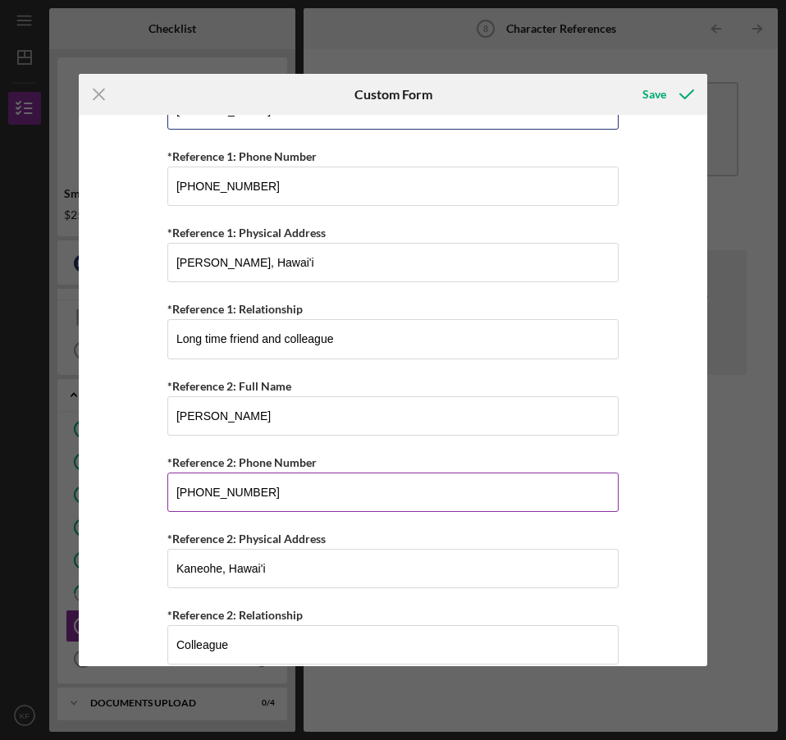
scroll to position [0, 0]
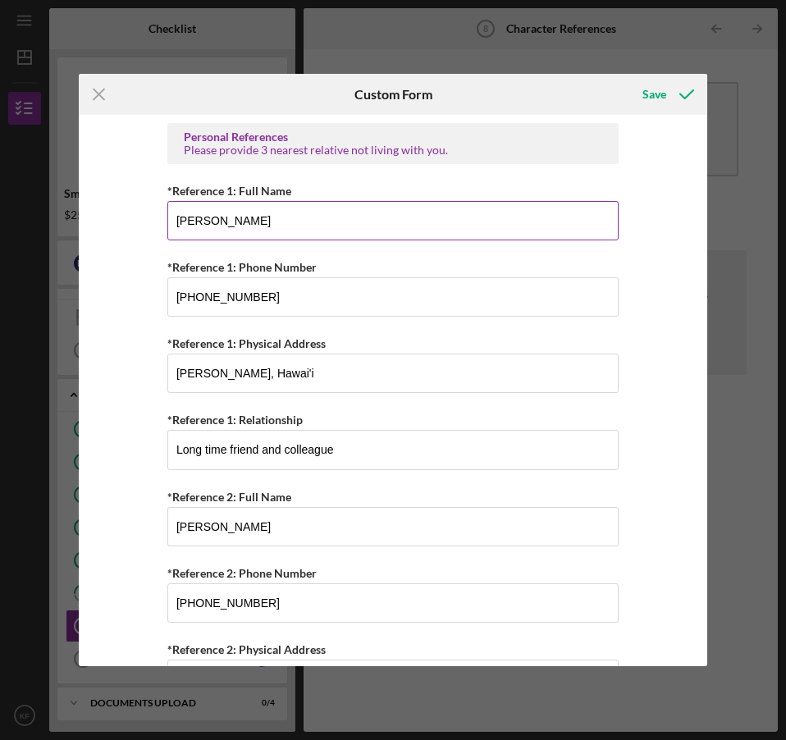
type input "Christene Gavino-Medeiros"
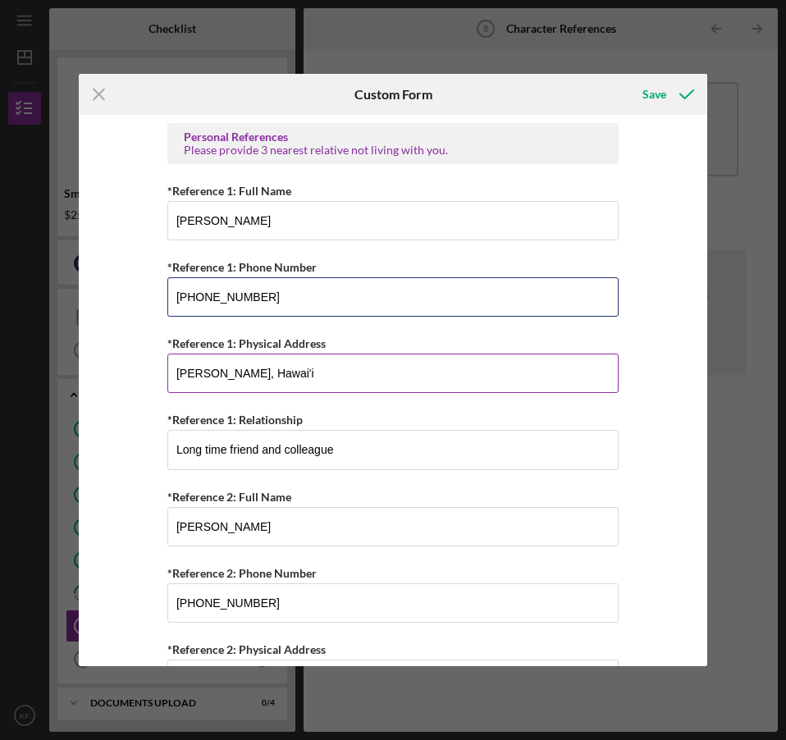
type input "(808) 590-4629"
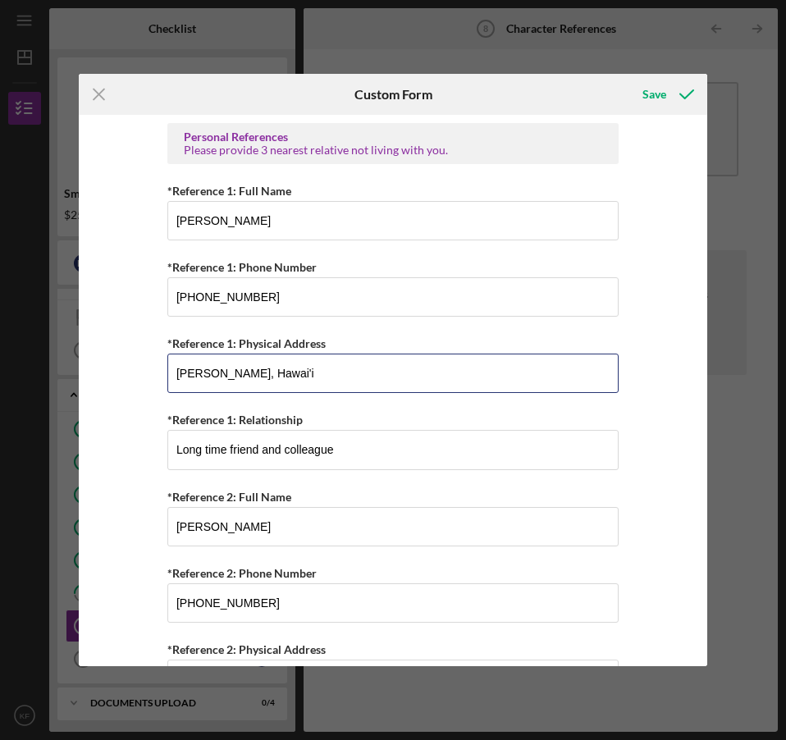
drag, startPoint x: 315, startPoint y: 387, endPoint x: 141, endPoint y: 389, distance: 174.0
click at [143, 389] on div "Personal References Please provide 3 nearest relative not living with you. *Ref…" at bounding box center [393, 390] width 629 height 551
type input "Honolulu, HI"
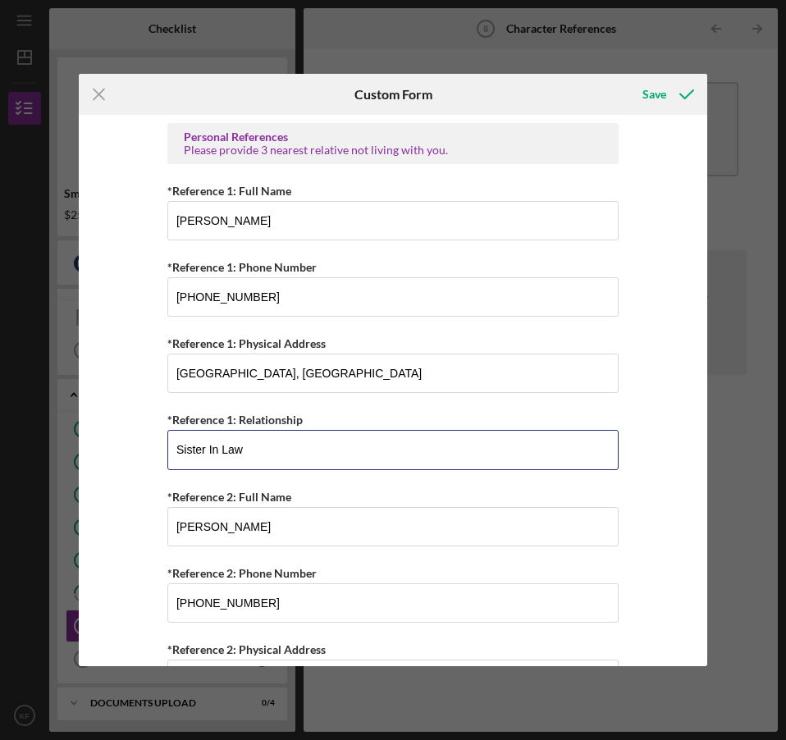
type input "Sister In Law"
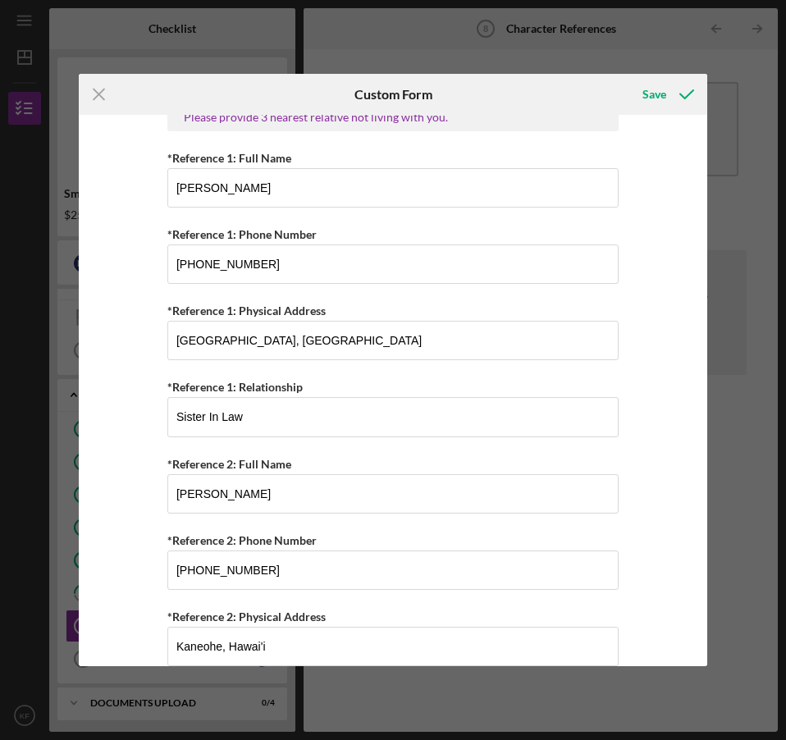
scroll to position [365, 0]
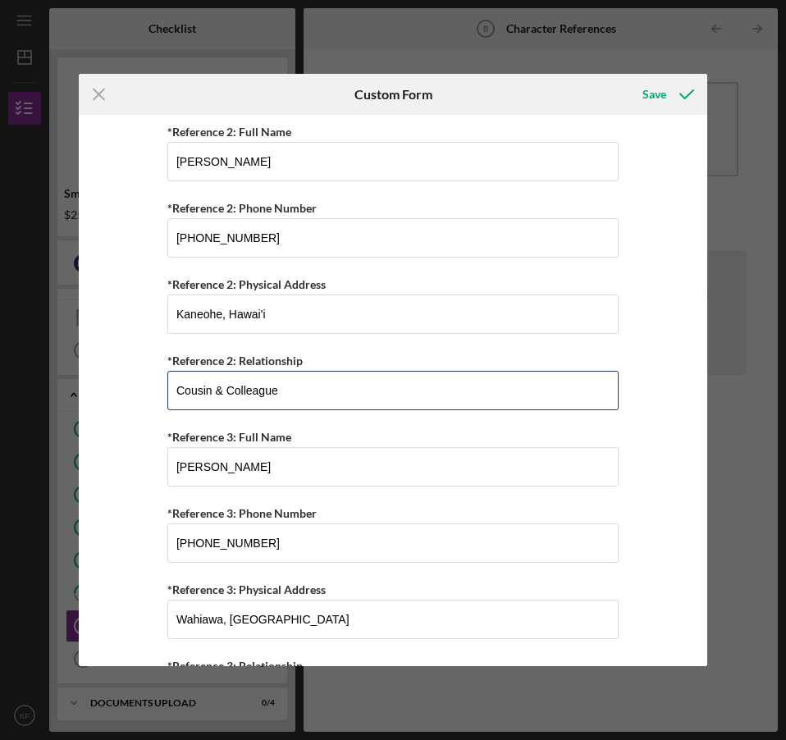
type input "Cousin & Colleague"
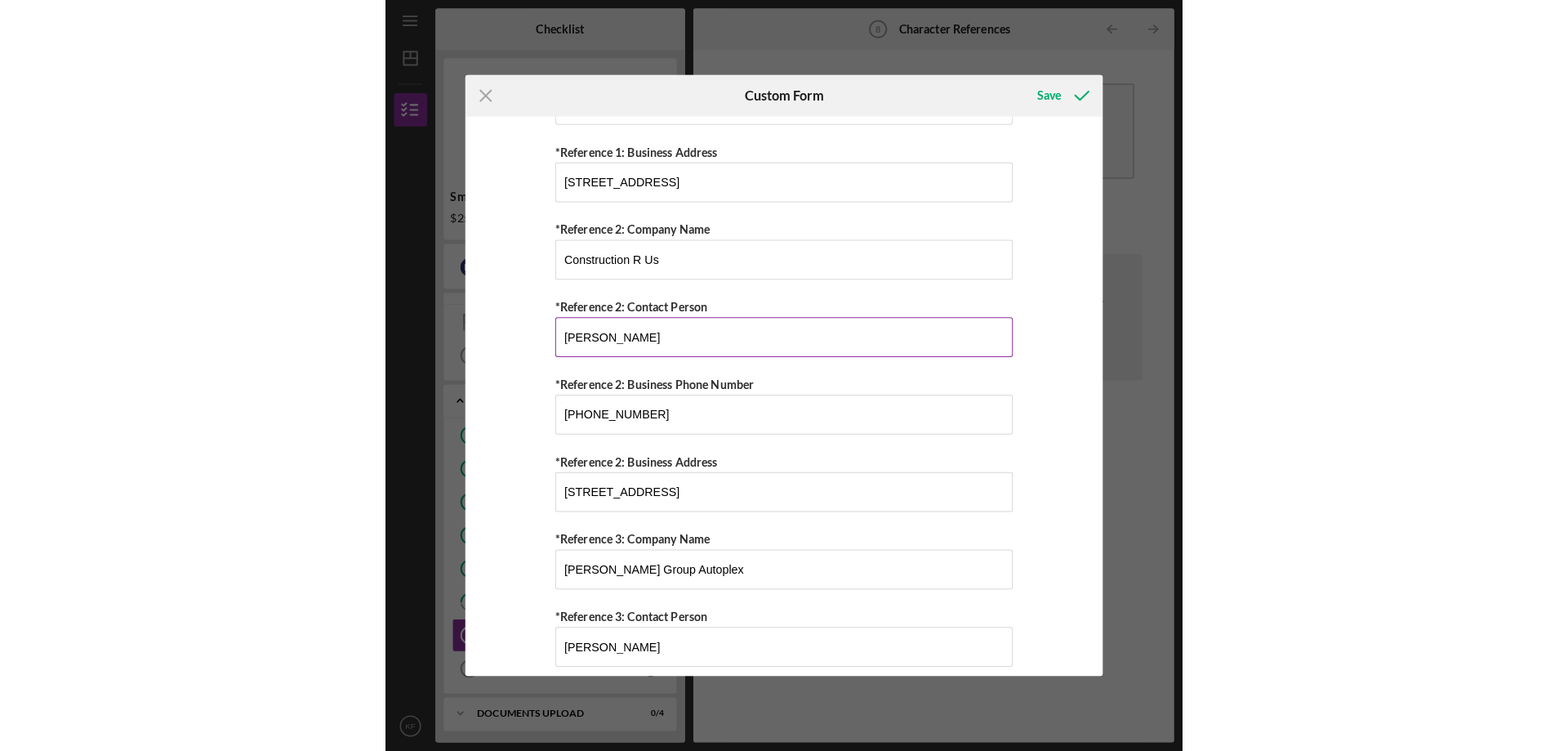
scroll to position [1407, 0]
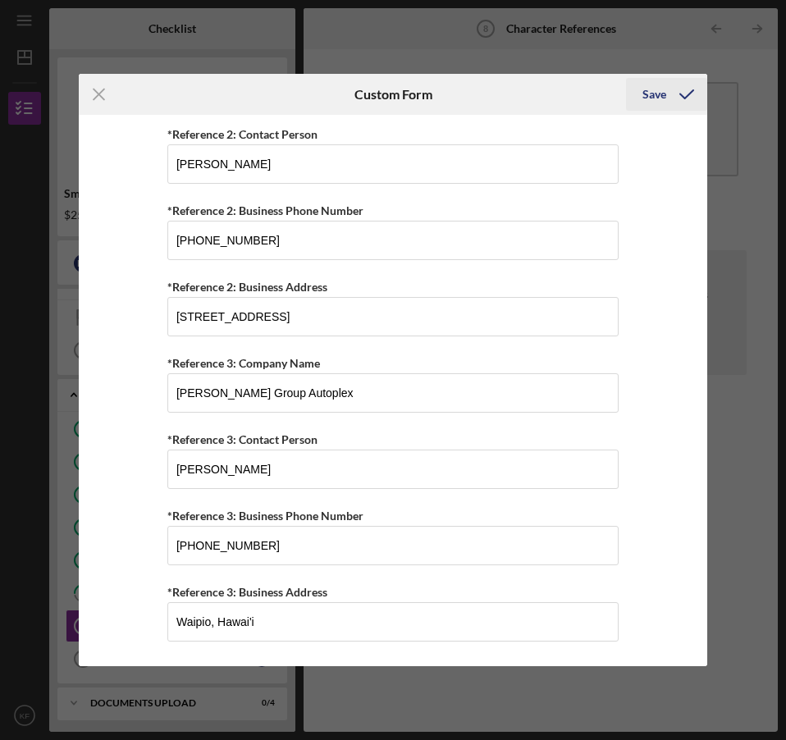
click at [656, 95] on div "Save" at bounding box center [654, 94] width 24 height 33
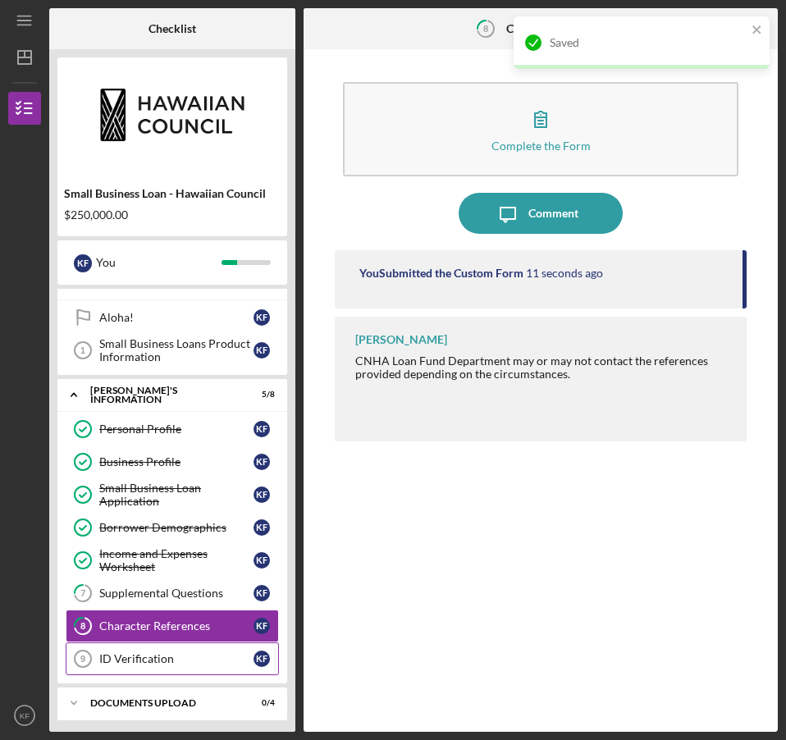
click at [158, 664] on div "ID Verification" at bounding box center [176, 658] width 154 height 13
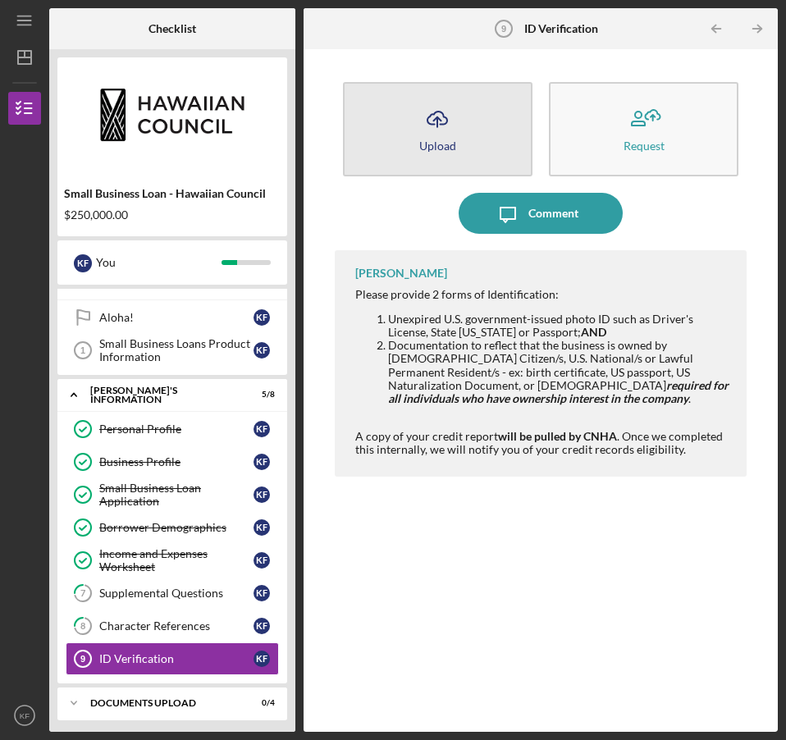
click at [431, 133] on icon "Icon/Upload" at bounding box center [437, 118] width 41 height 41
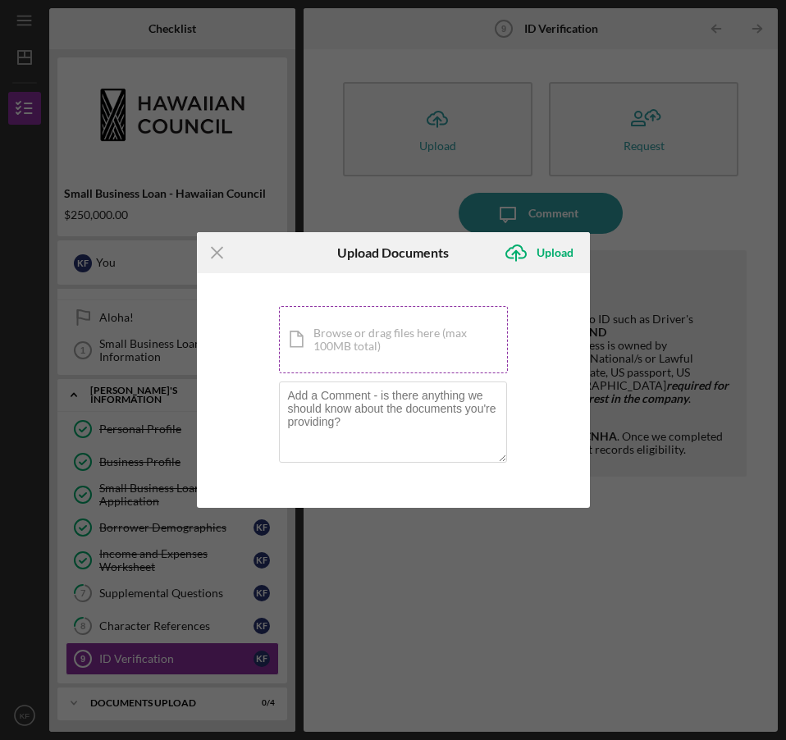
click at [382, 329] on div "Icon/Document Browse or drag files here (max 100MB total) Tap to choose files o…" at bounding box center [393, 339] width 229 height 67
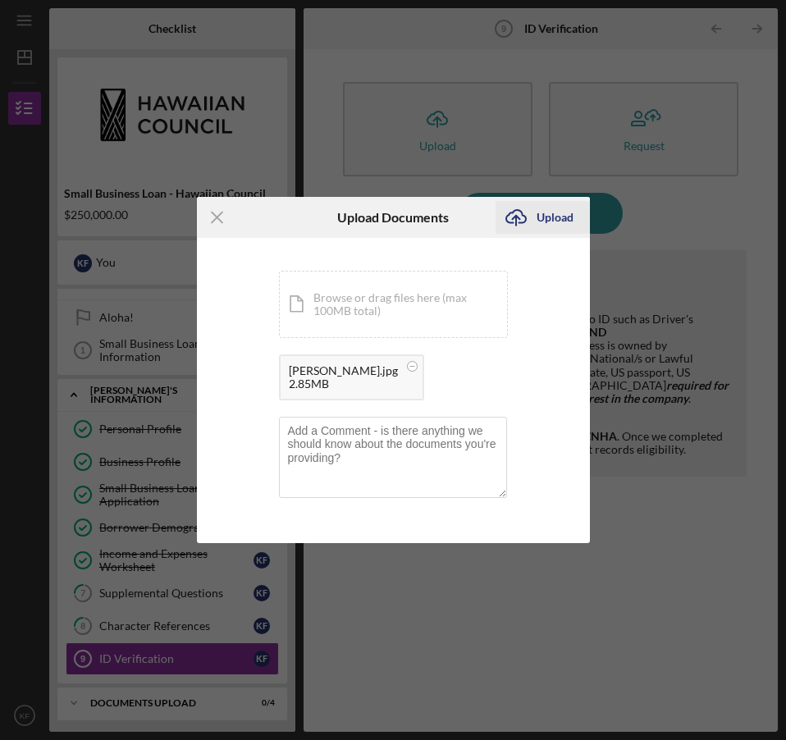
click at [560, 217] on div "Upload" at bounding box center [555, 217] width 37 height 33
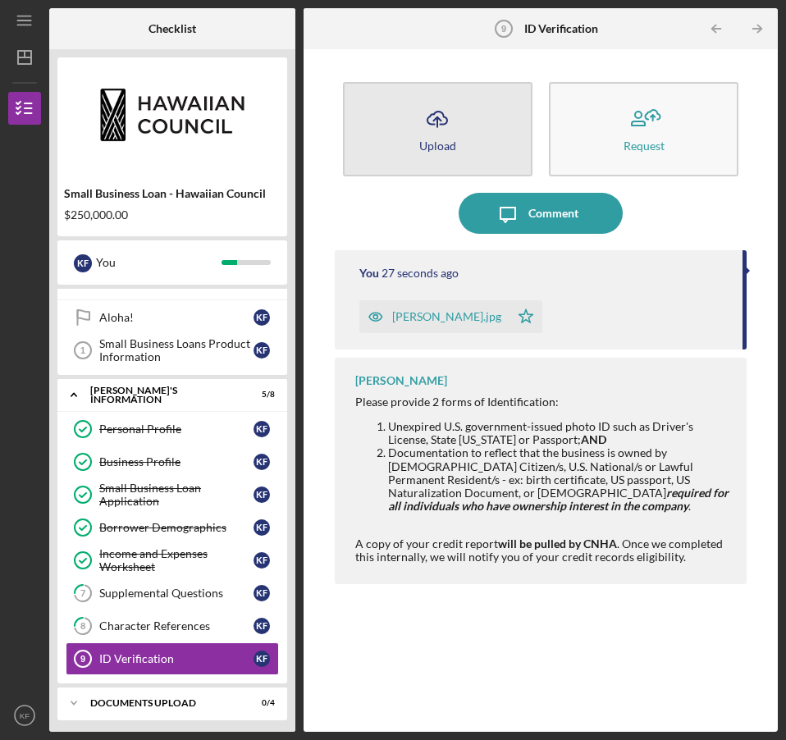
click at [437, 131] on icon "Icon/Upload" at bounding box center [437, 118] width 41 height 41
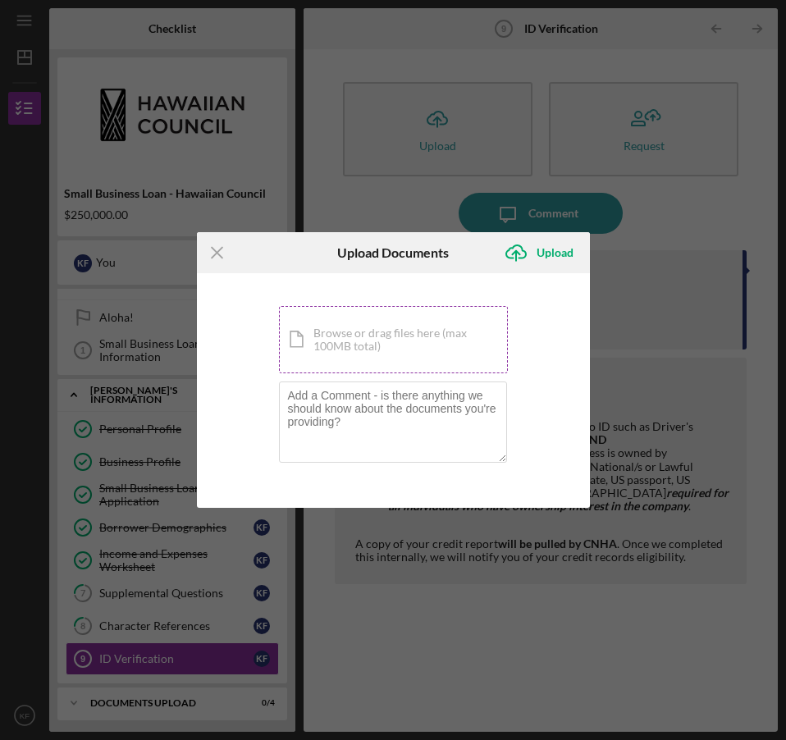
click at [350, 332] on div "Icon/Document Browse or drag files here (max 100MB total) Tap to choose files o…" at bounding box center [393, 339] width 229 height 67
click at [365, 333] on div "Icon/Document Browse or drag files here (max 100MB total) Tap to choose files o…" at bounding box center [393, 339] width 229 height 67
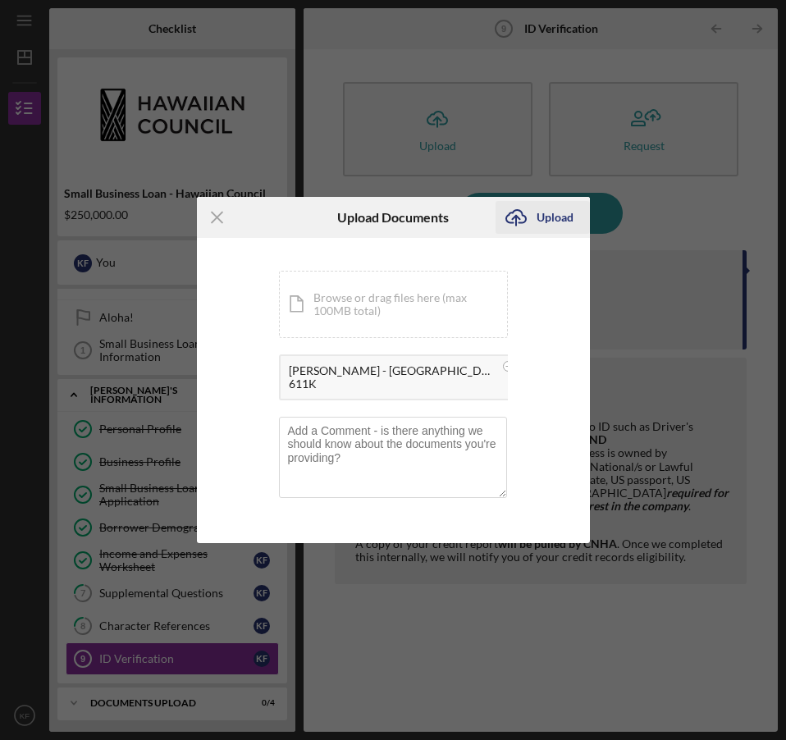
click at [546, 215] on div "Upload" at bounding box center [555, 217] width 37 height 33
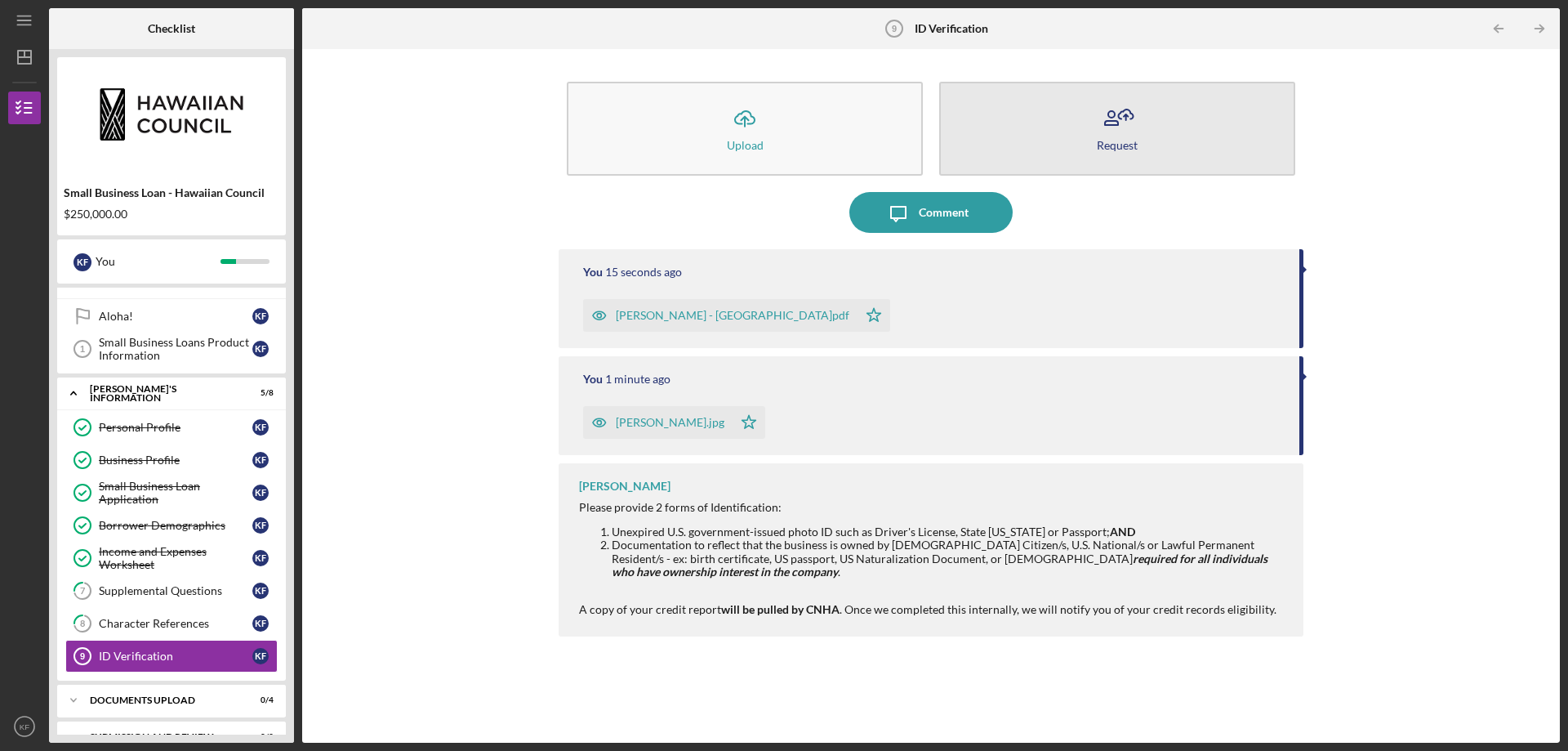
click at [1118, 122] on icon "button" at bounding box center [1111, 123] width 13 height 4
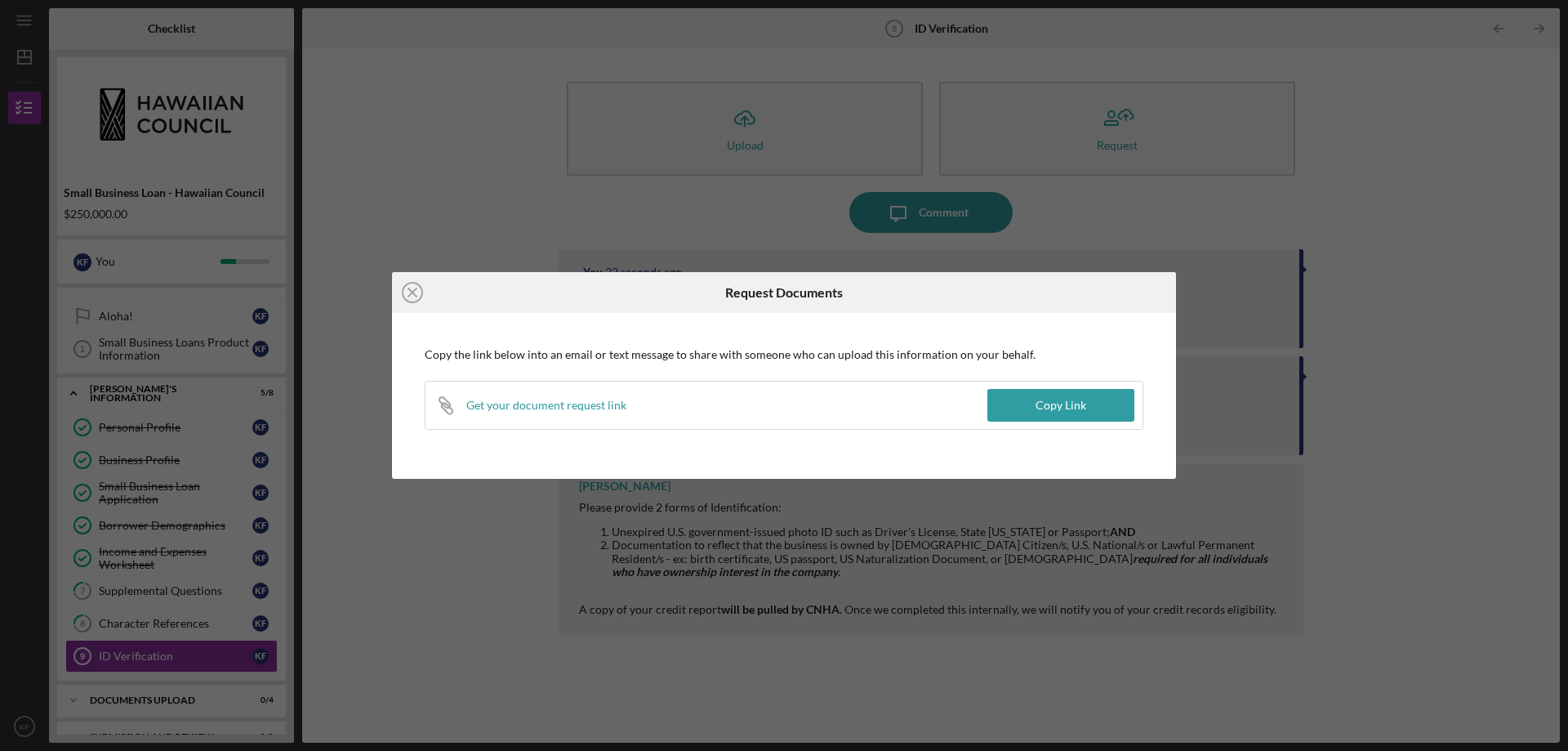
click at [1256, 349] on div "Icon/Close Request Documents Copy the link below into an email or text message …" at bounding box center [784, 376] width 1568 height 751
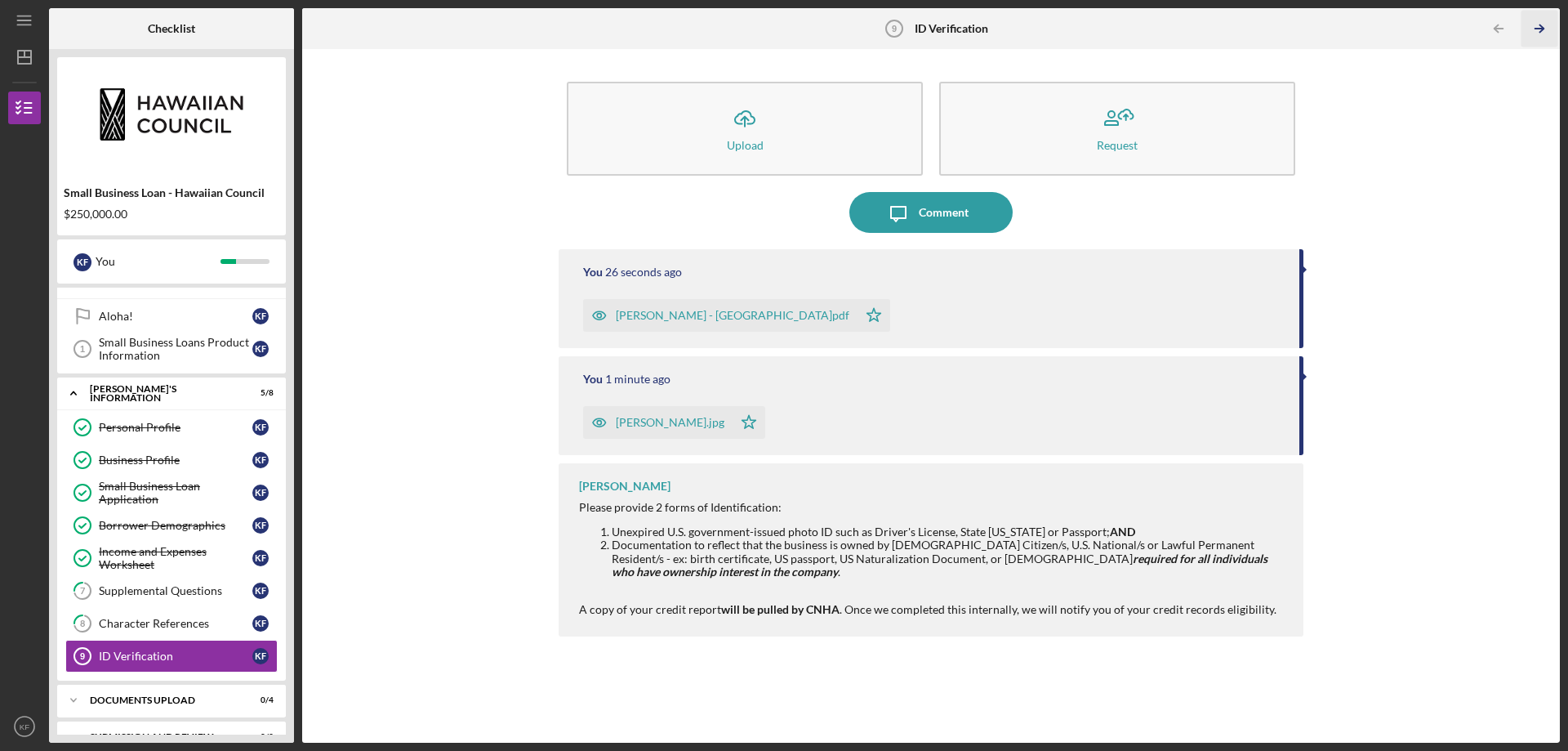
click at [1544, 25] on icon "Icon/Table Pagination Arrow" at bounding box center [1539, 29] width 37 height 37
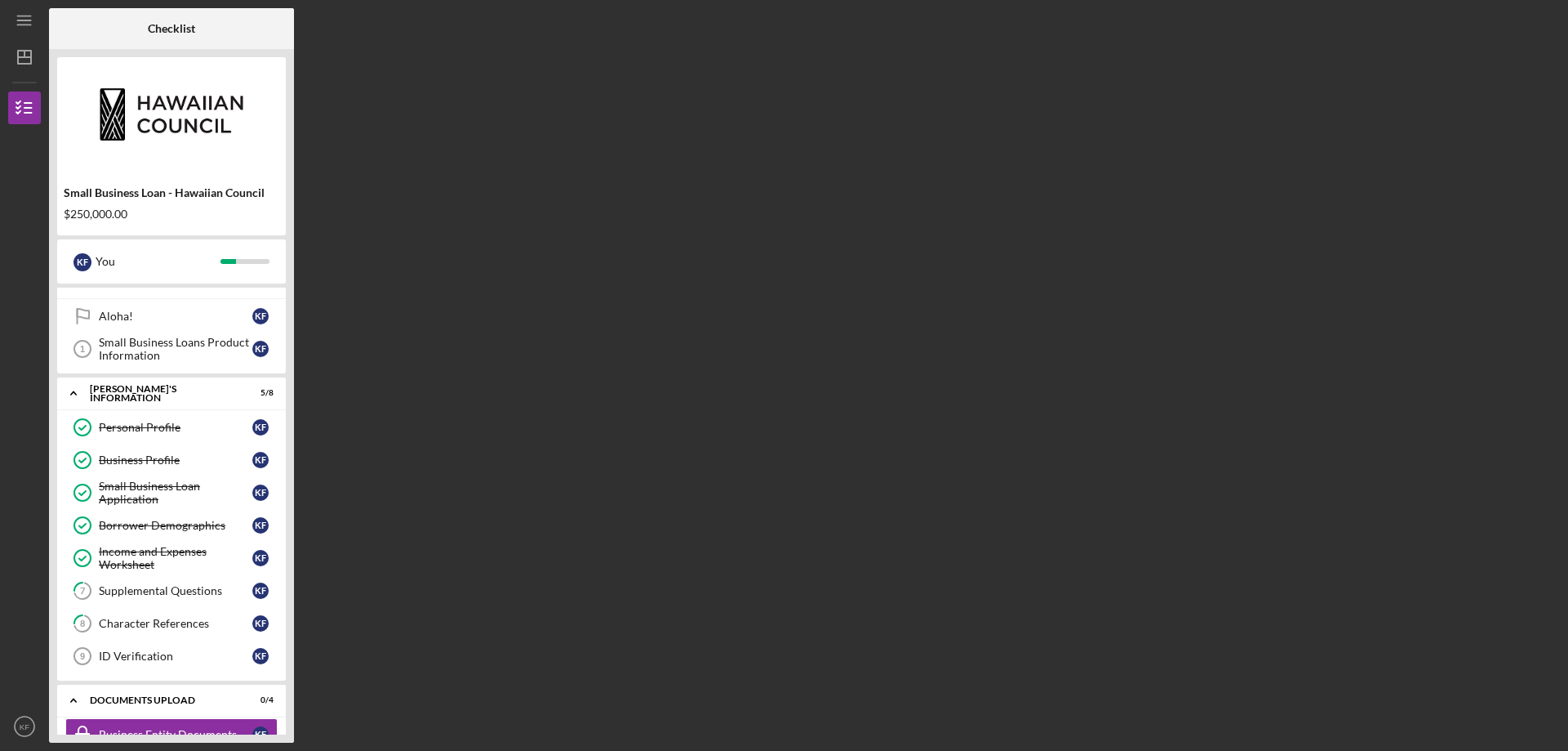
scroll to position [189, 0]
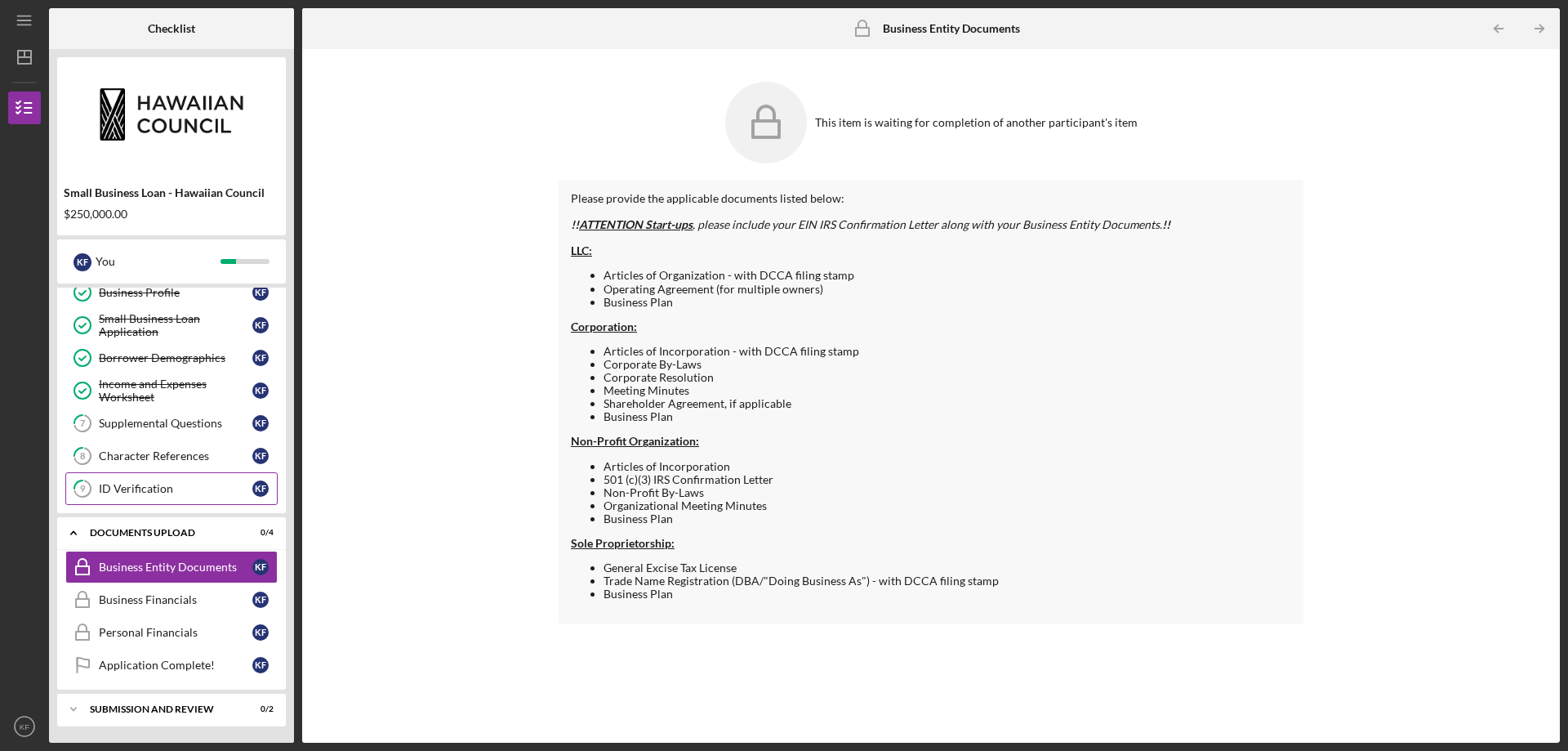
click at [147, 481] on link "9 ID Verification K F" at bounding box center [171, 488] width 212 height 33
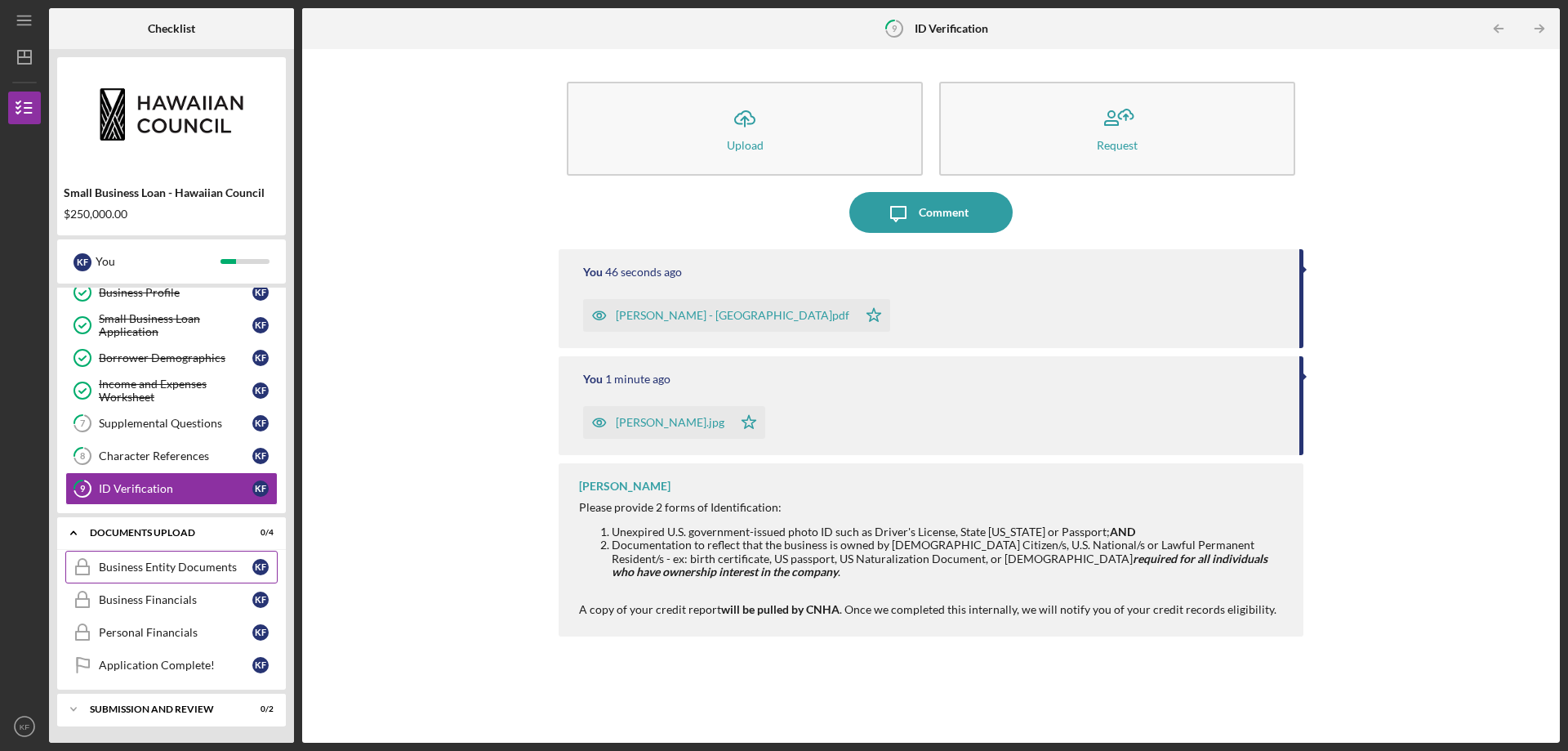
click at [203, 572] on div "Business Entity Documents" at bounding box center [175, 567] width 153 height 13
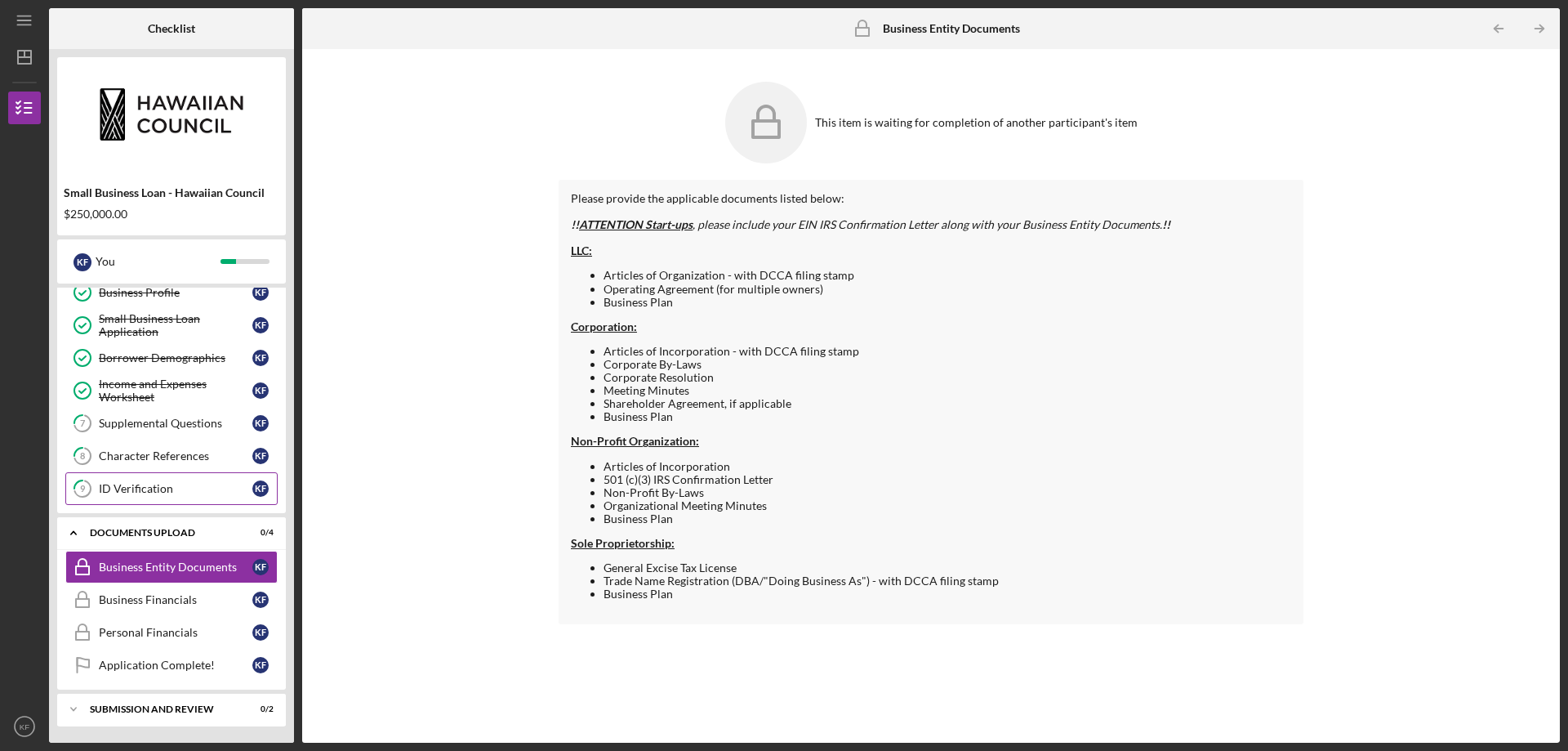
click at [140, 482] on div "ID Verification" at bounding box center [175, 488] width 153 height 13
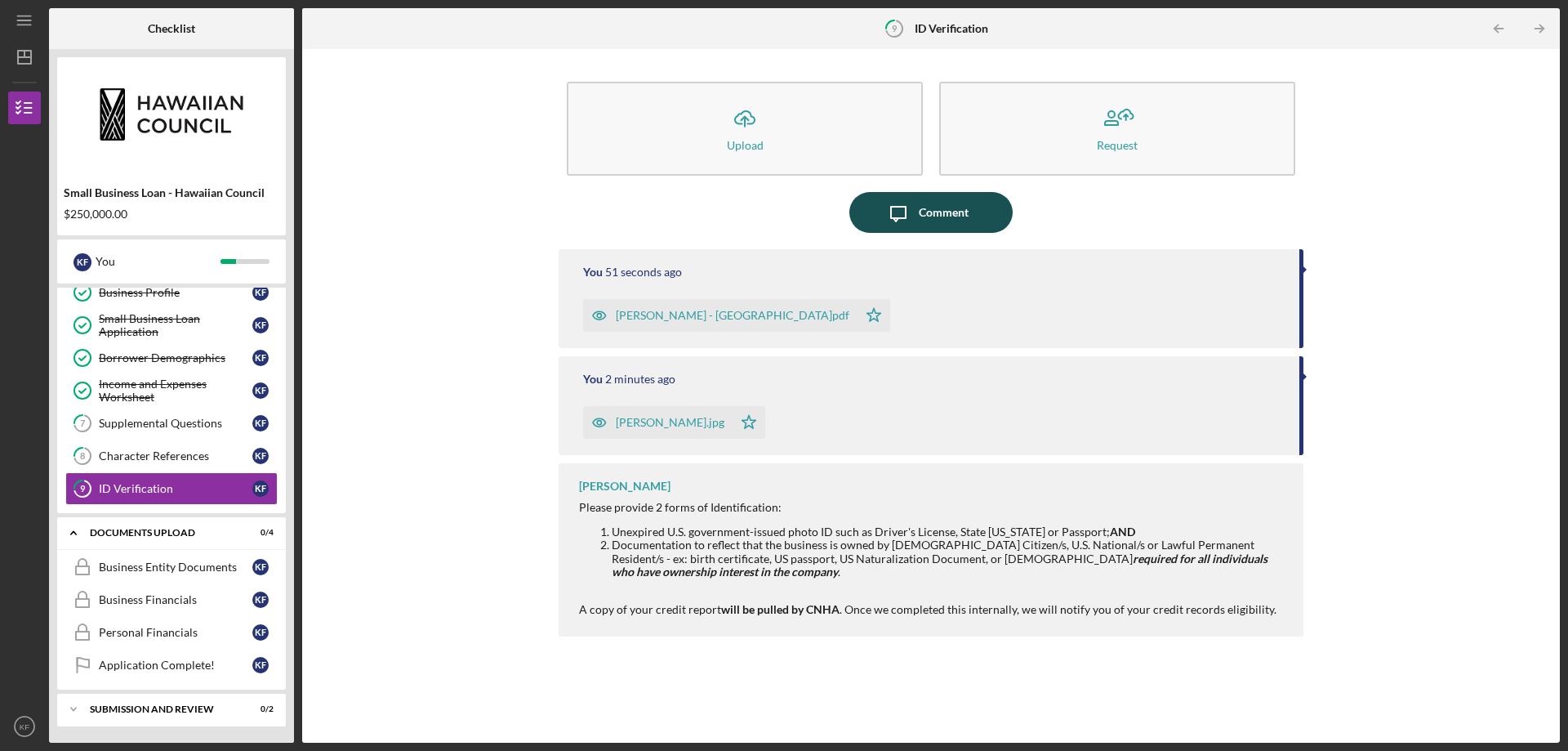
click at [942, 207] on div "Comment" at bounding box center [944, 212] width 50 height 41
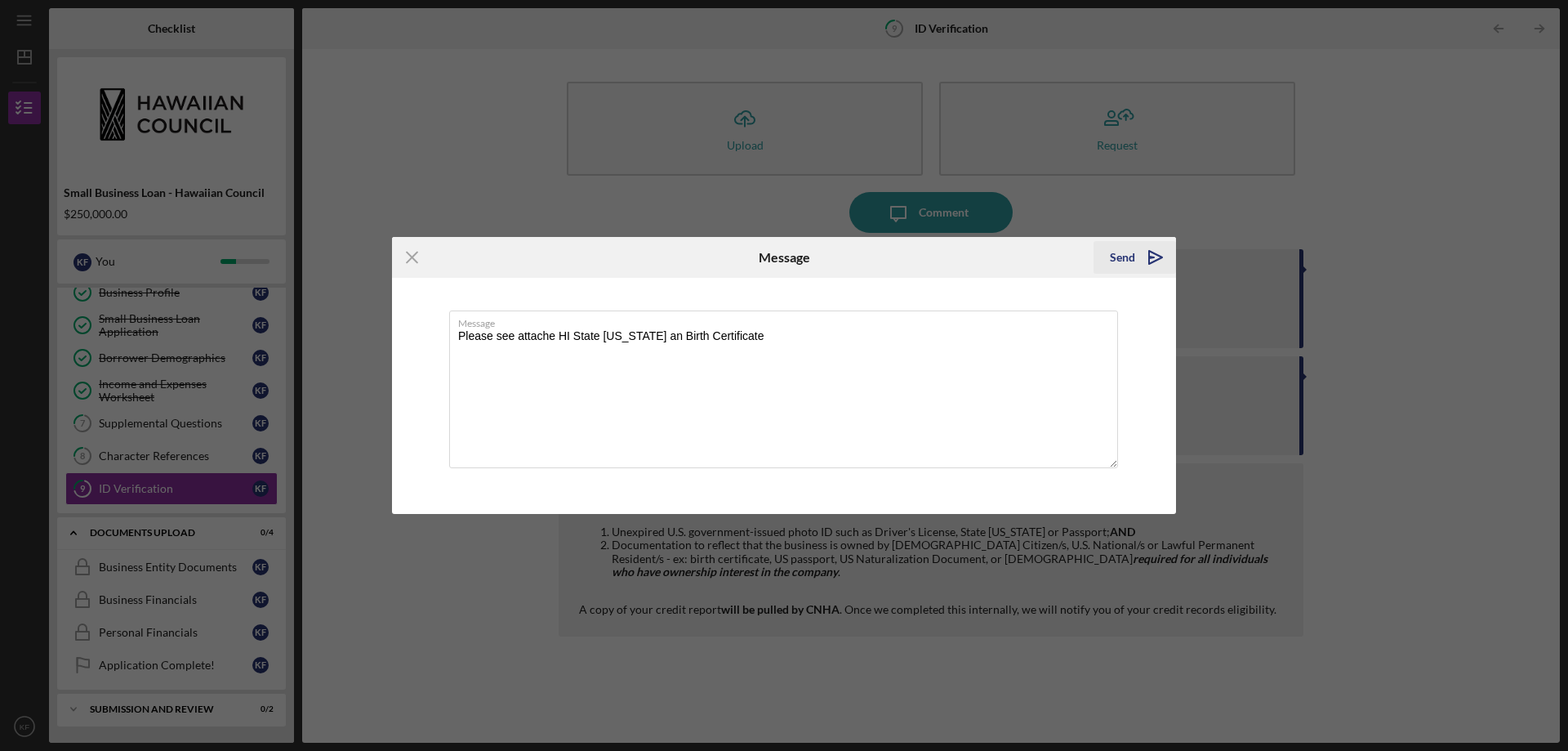
type textarea "Please see attache HI State ID an Birth Certificate"
click at [1126, 249] on div "Send" at bounding box center [1122, 257] width 25 height 33
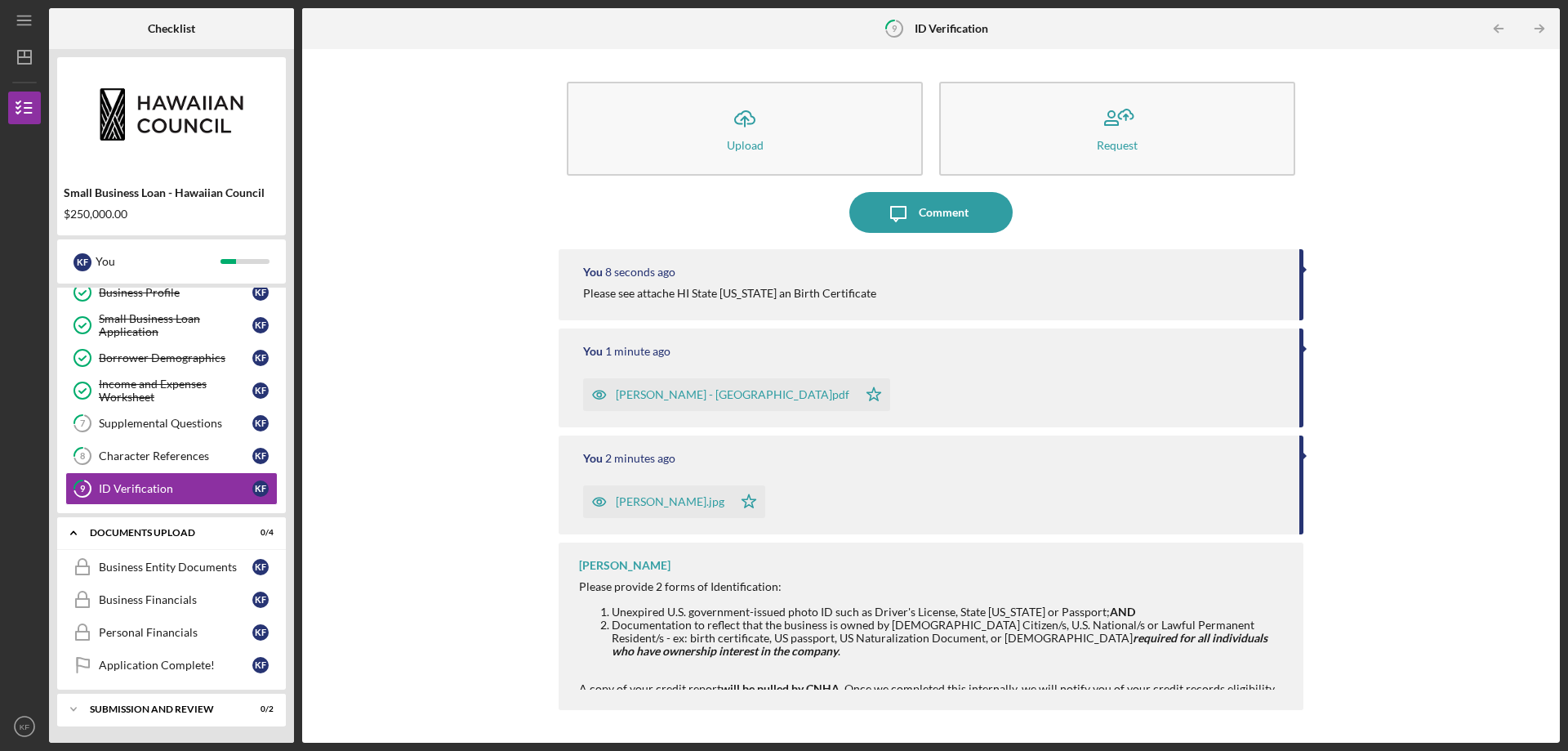
click at [1390, 239] on div "Icon/Upload Upload Request Icon/Message Comment You 8 seconds ago Please see at…" at bounding box center [931, 395] width 1241 height 677
drag, startPoint x: 154, startPoint y: 455, endPoint x: 173, endPoint y: 455, distance: 19.0
click at [164, 455] on div "Character References" at bounding box center [175, 455] width 153 height 13
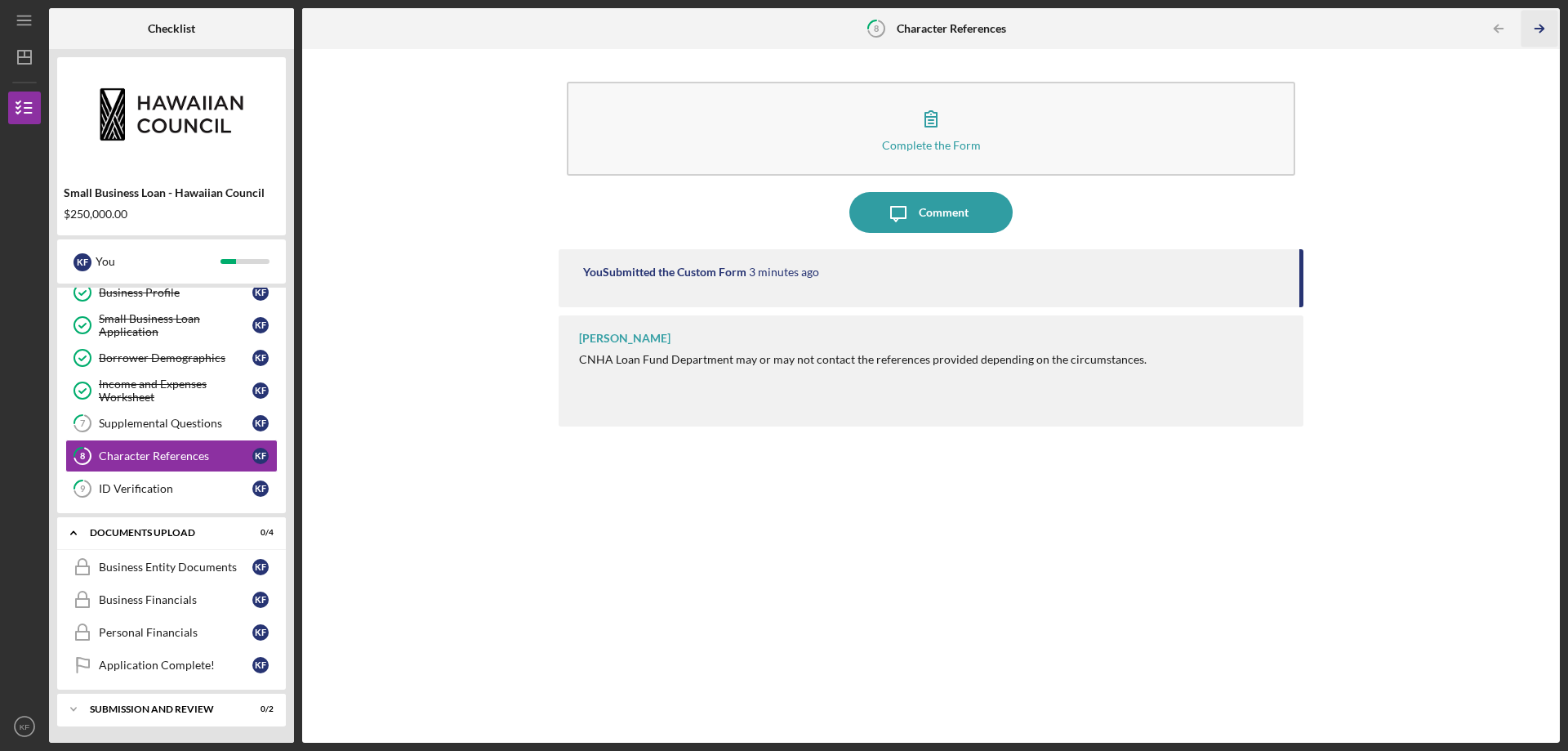
click at [1540, 25] on polyline "button" at bounding box center [1542, 28] width 4 height 7
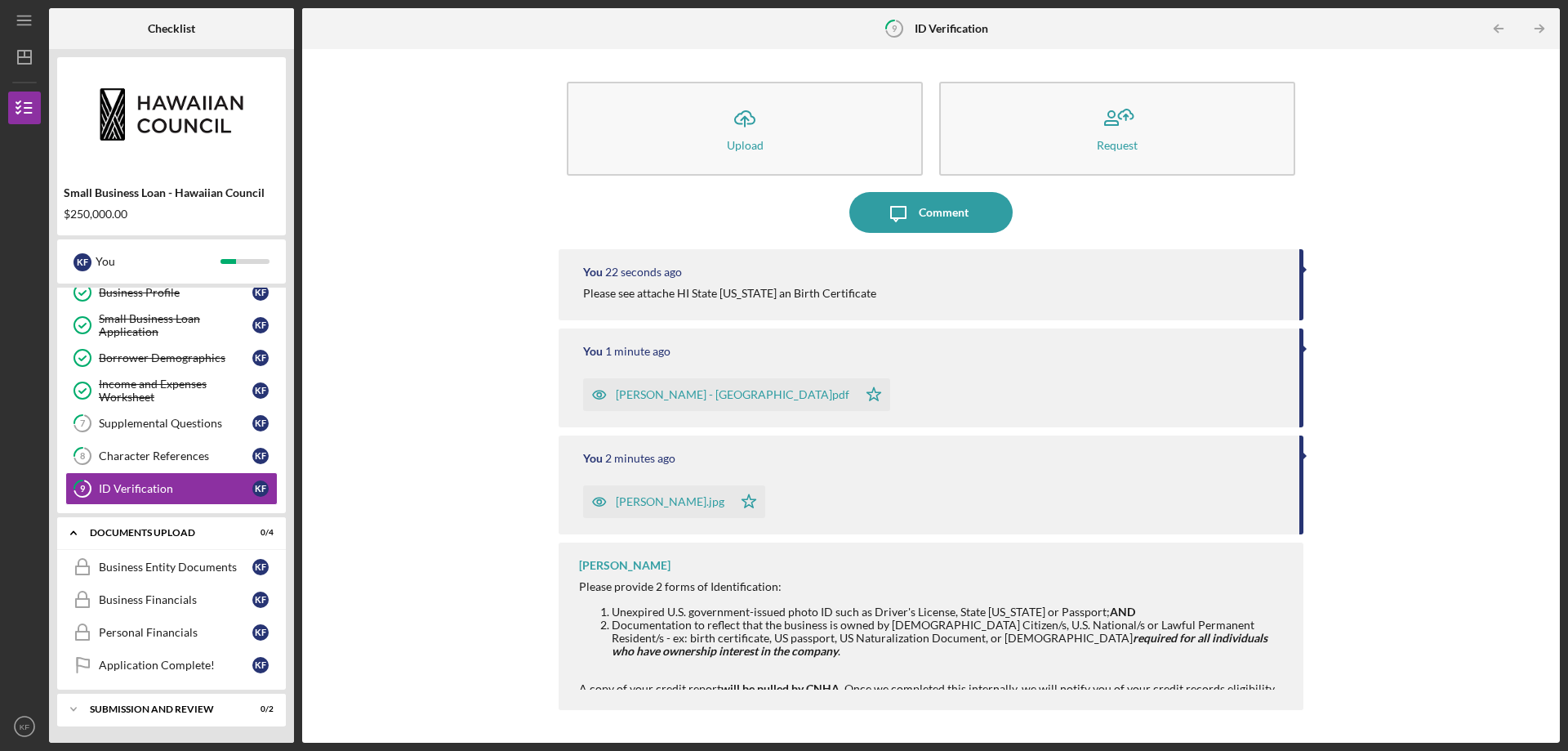
click at [1126, 604] on div "Please provide 2 forms of Identification: Unexpired U.S. government-issued phot…" at bounding box center [933, 638] width 708 height 116
